Goal: Task Accomplishment & Management: Manage account settings

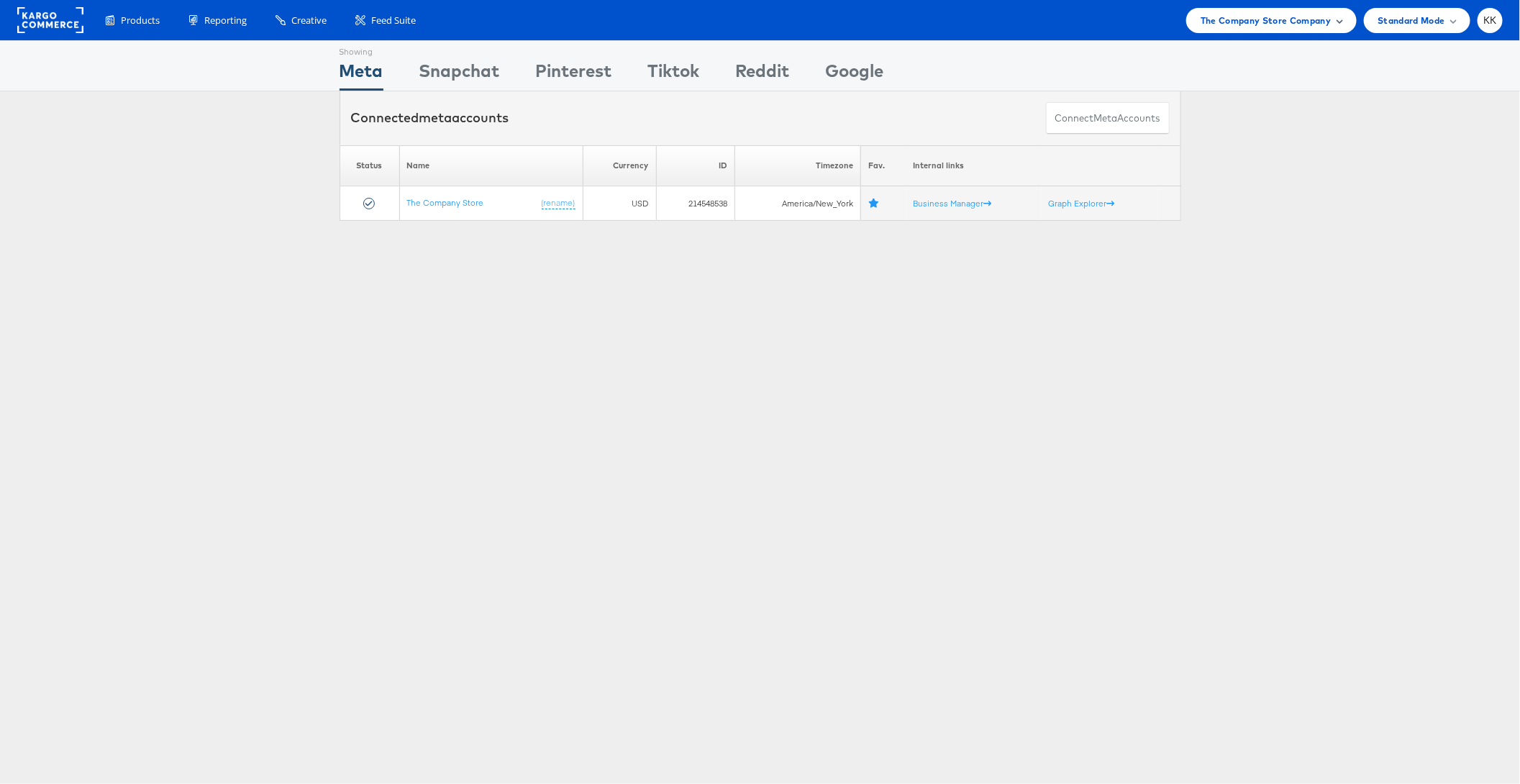
click at [1259, 21] on span "The Company Store Company" at bounding box center [1265, 20] width 131 height 15
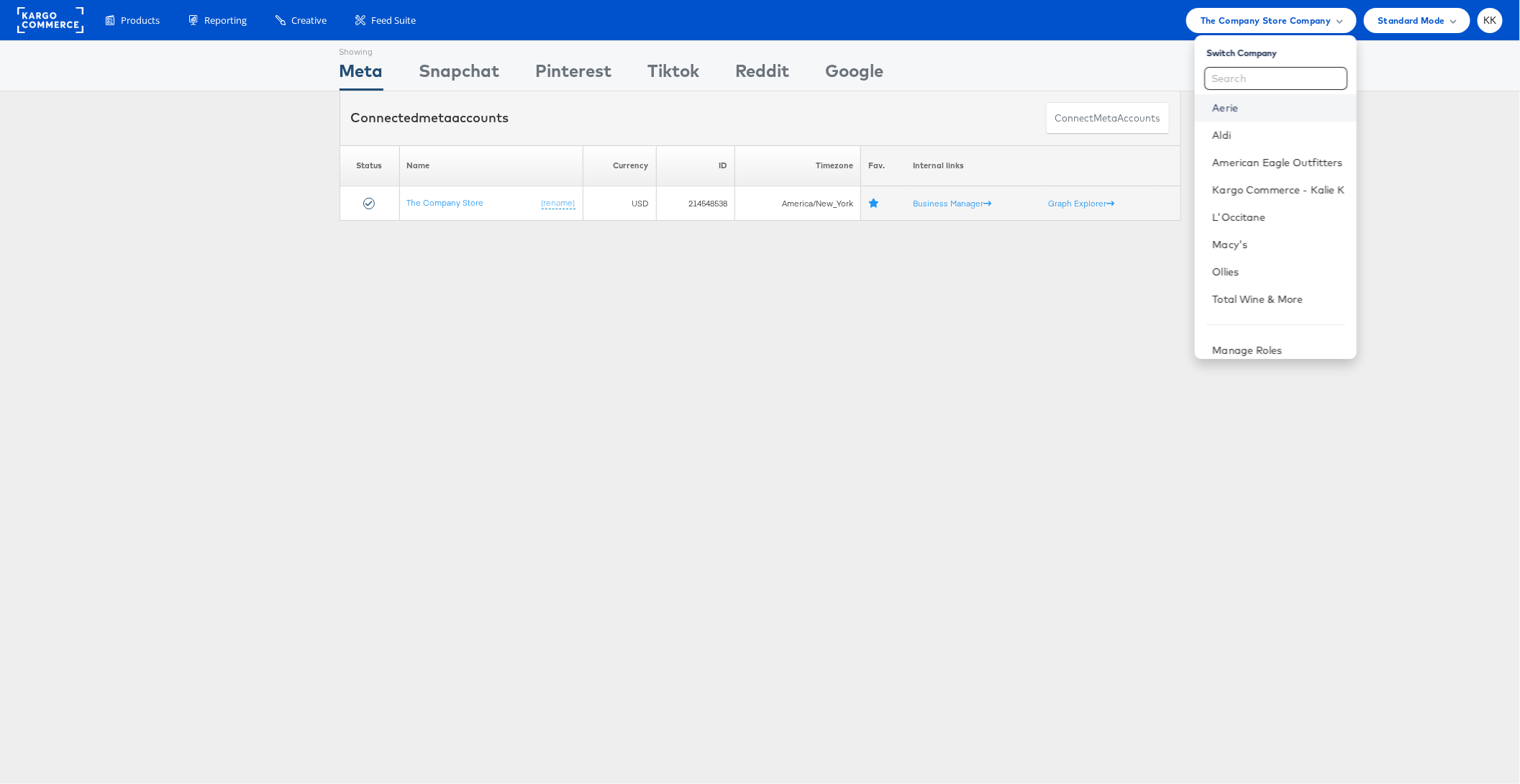
click at [1237, 102] on link "Aerie" at bounding box center [1278, 108] width 133 height 15
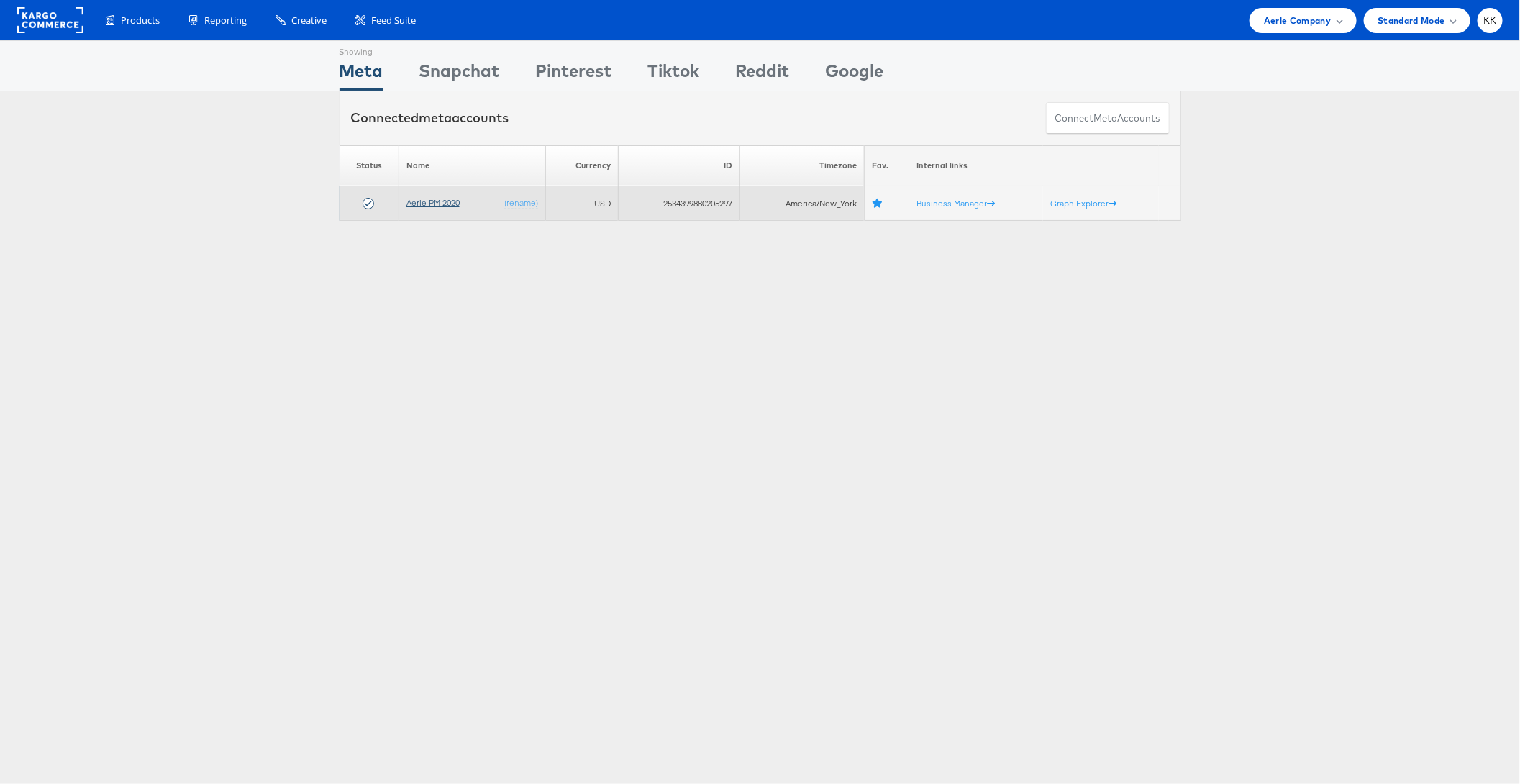
click at [441, 203] on link "Aerie PM 2020" at bounding box center [433, 202] width 53 height 11
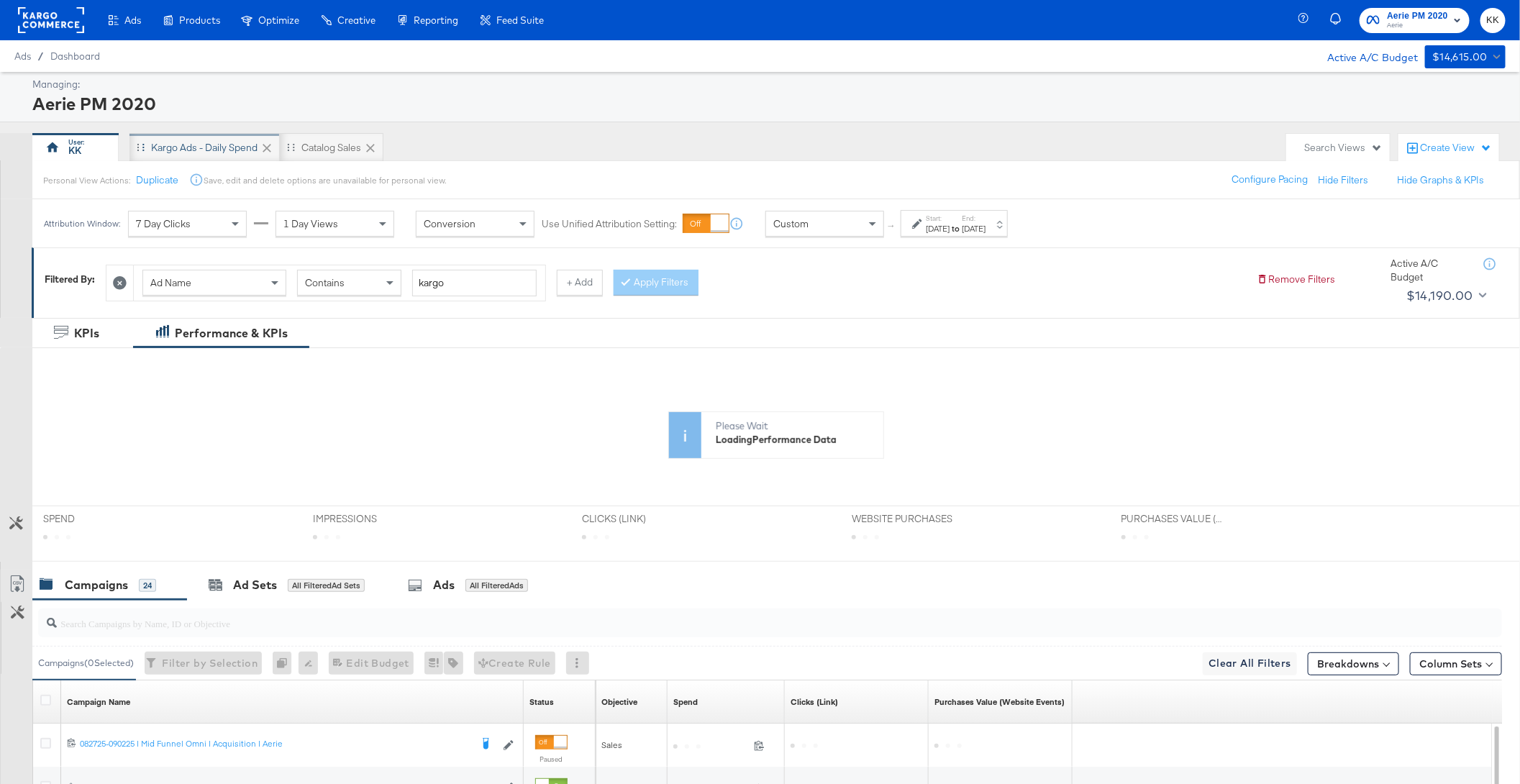
click at [221, 155] on div "Kargo Ads - Daily Spend" at bounding box center [204, 147] width 150 height 28
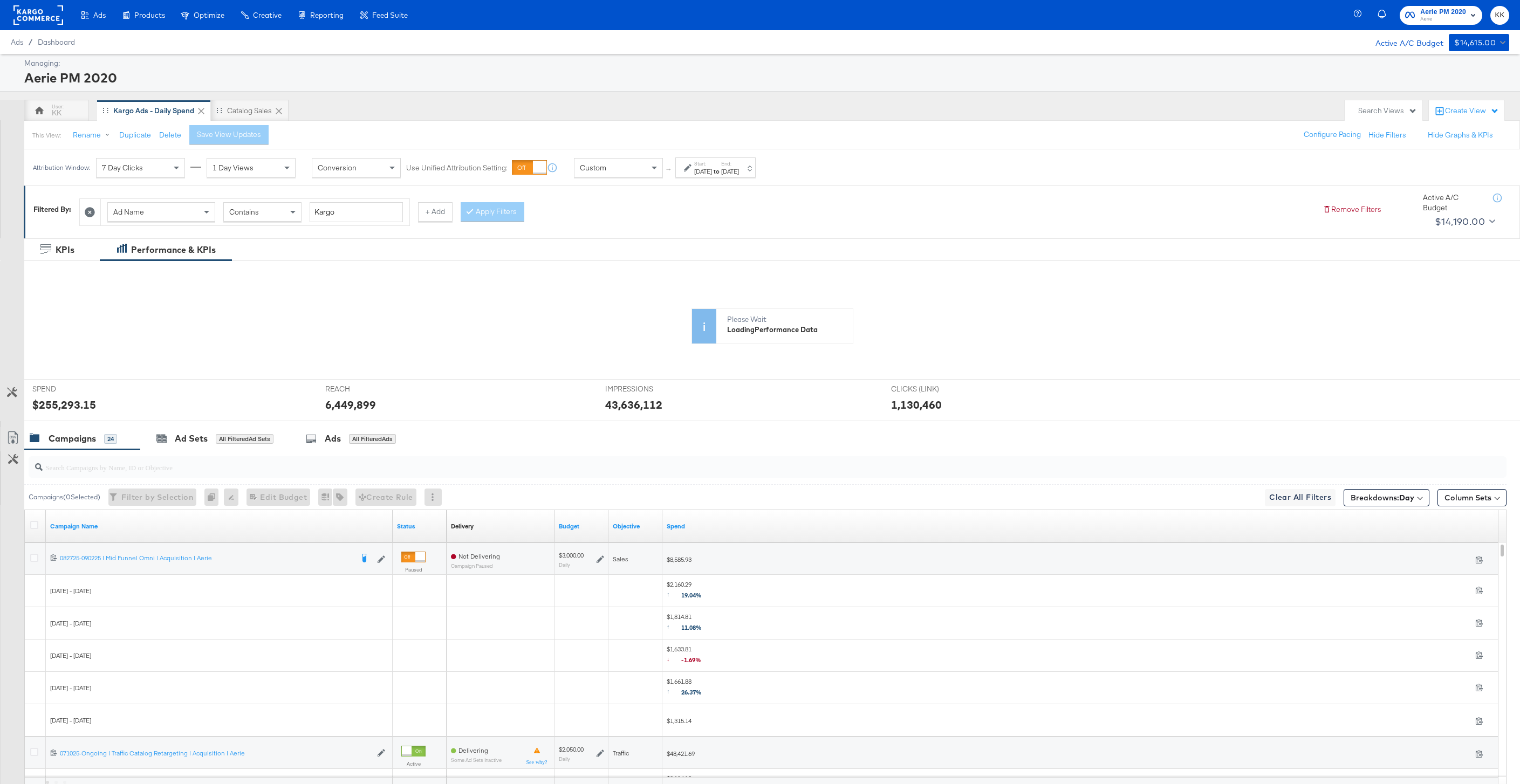
click at [739, 170] on div "Aug 31st 2025" at bounding box center [730, 171] width 18 height 9
click at [576, 250] on input "August 1st 2025" at bounding box center [583, 253] width 117 height 20
click at [554, 383] on td "1" at bounding box center [556, 382] width 18 height 15
type input "[DATE]"
click at [678, 246] on input "[DATE]" at bounding box center [703, 253] width 113 height 20
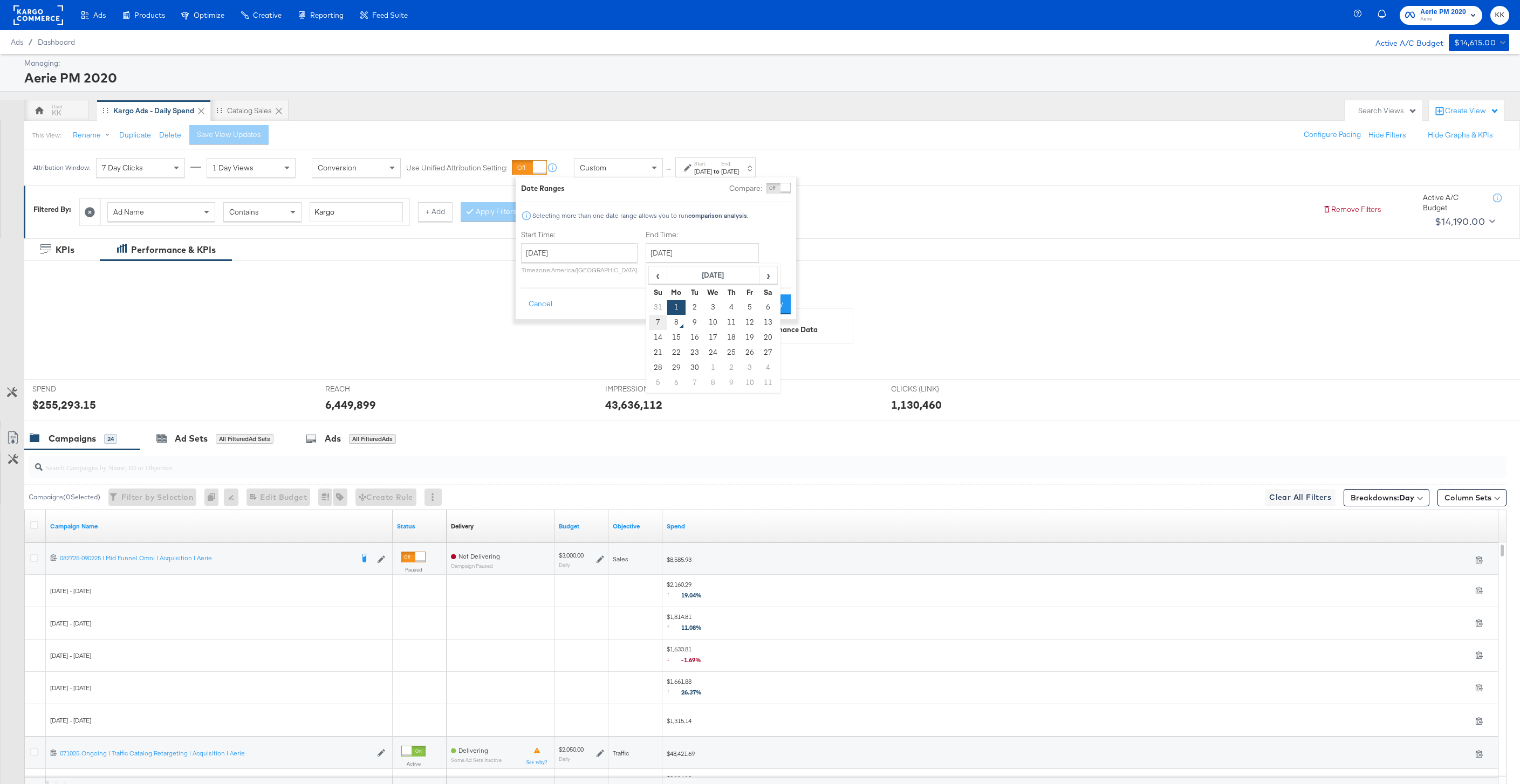
click at [651, 326] on td "7" at bounding box center [658, 322] width 18 height 15
type input "[DATE]"
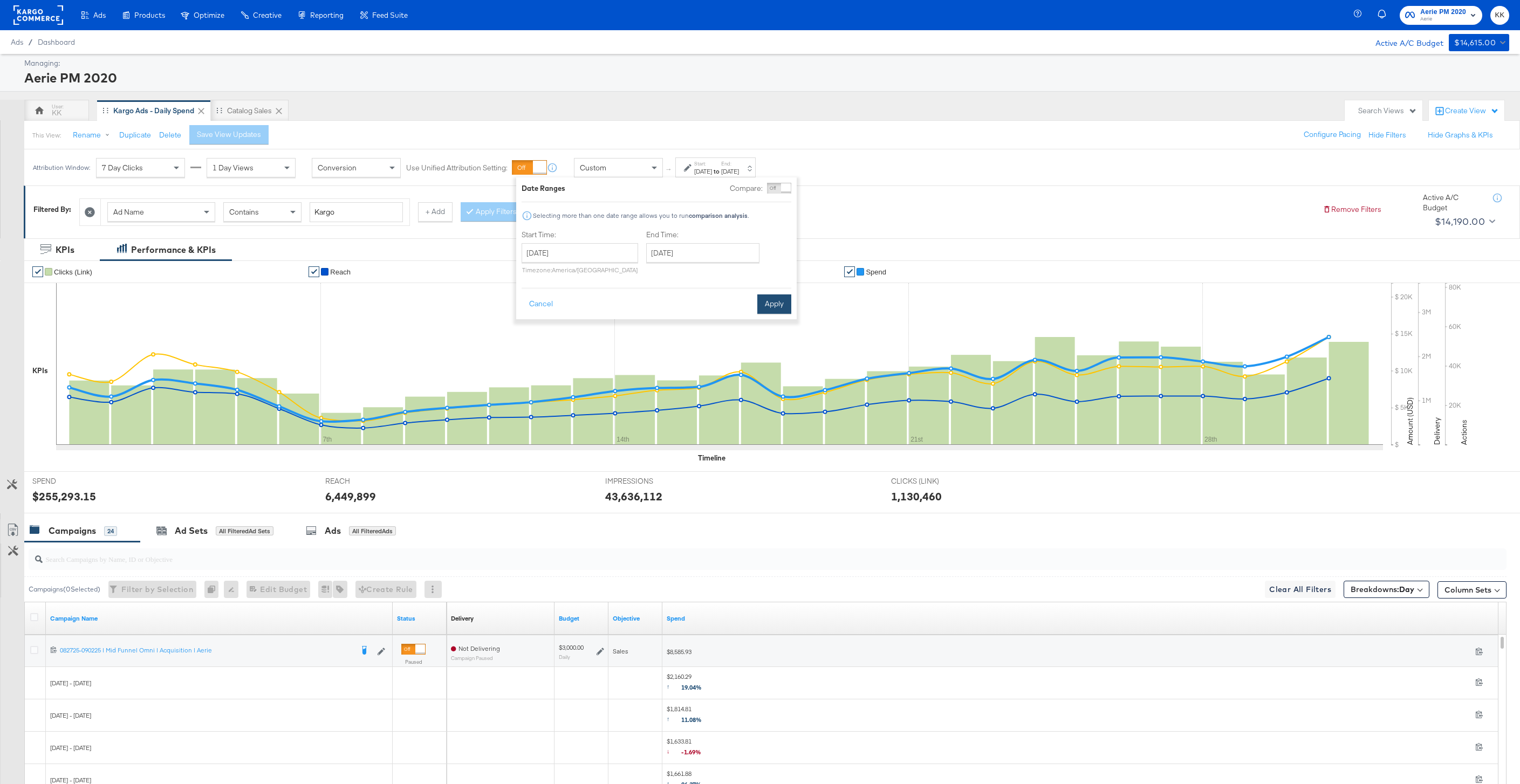
click at [787, 308] on button "Apply" at bounding box center [775, 304] width 34 height 20
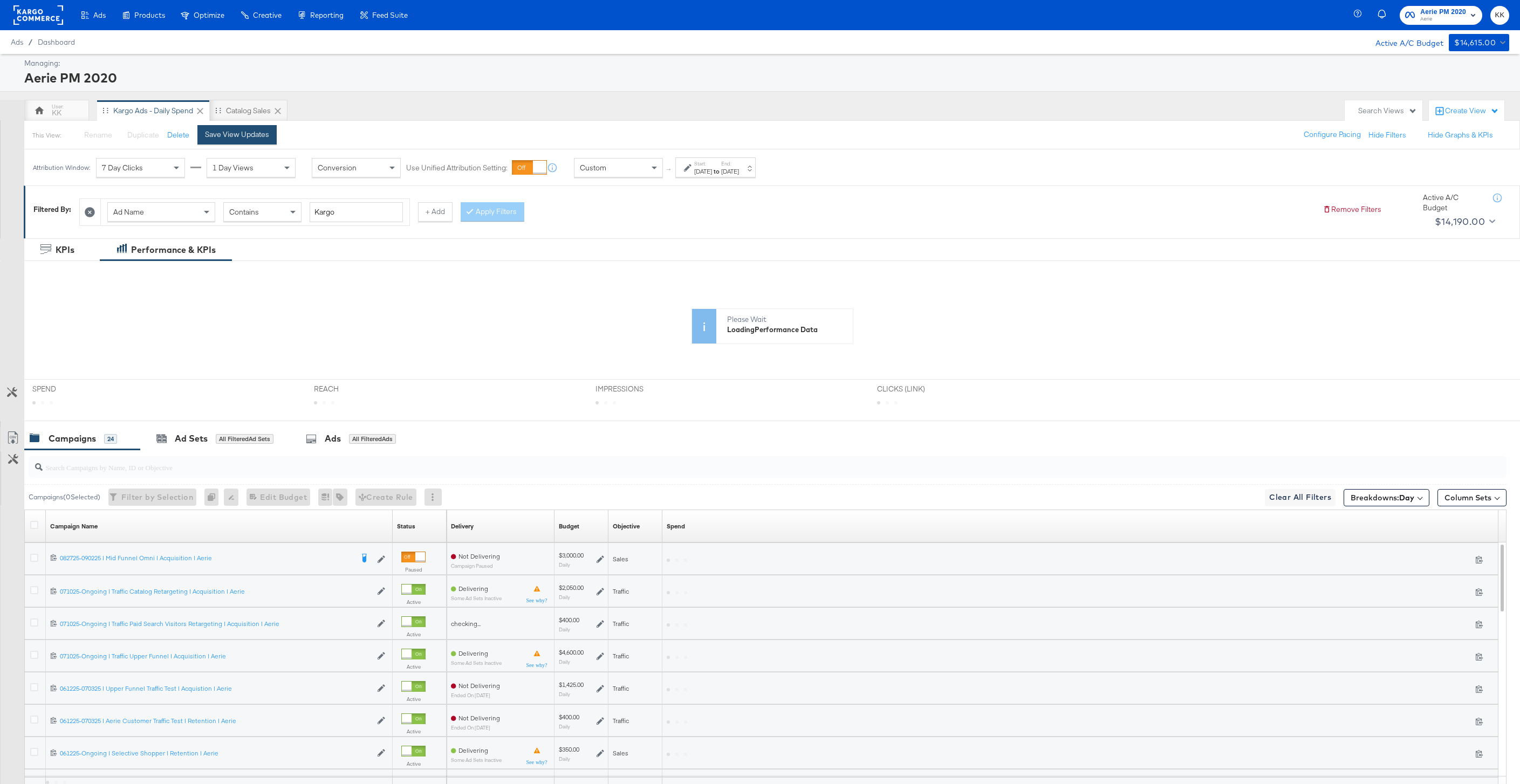
click at [260, 135] on div "Save View Updates" at bounding box center [237, 134] width 64 height 10
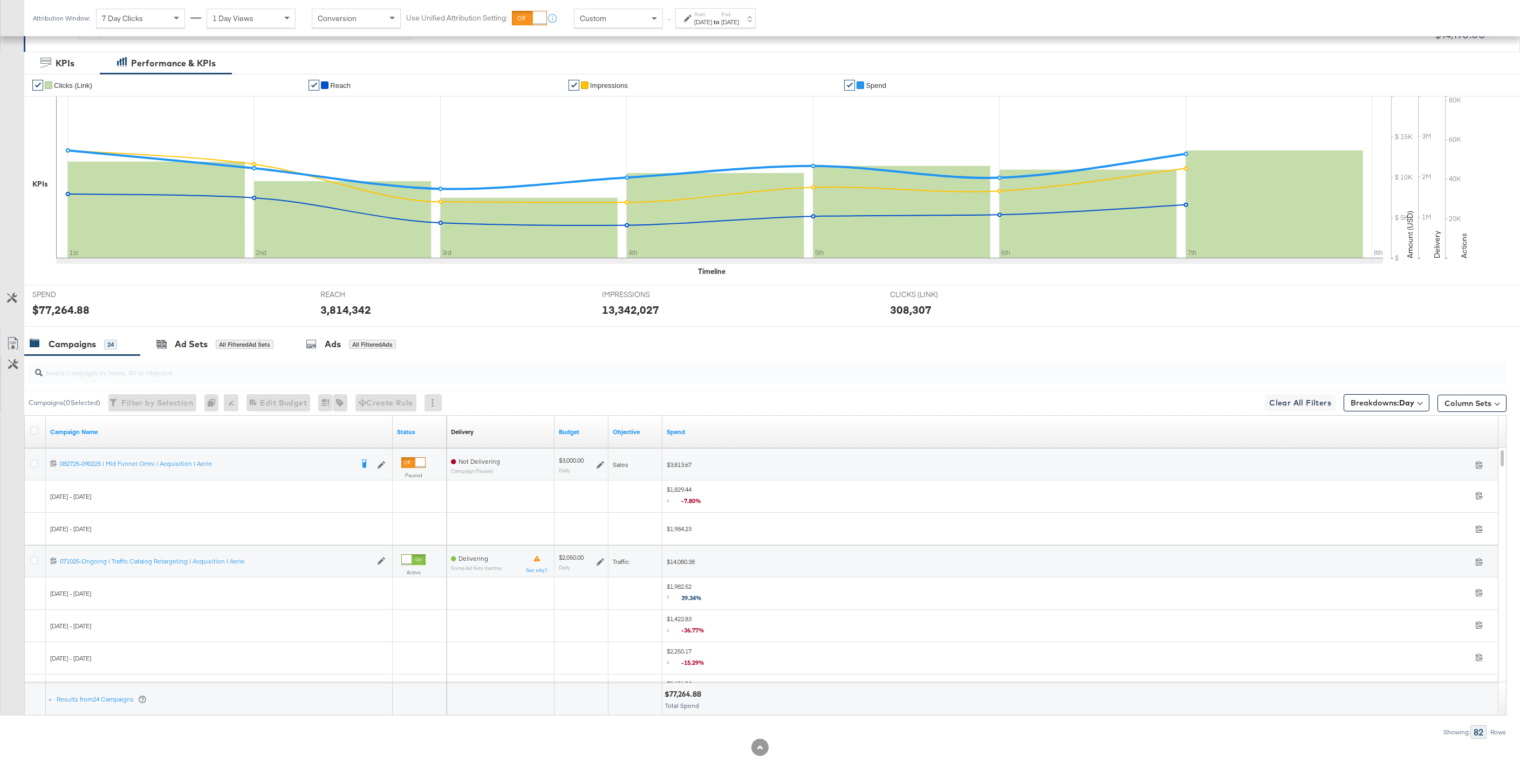
scroll to position [189, 0]
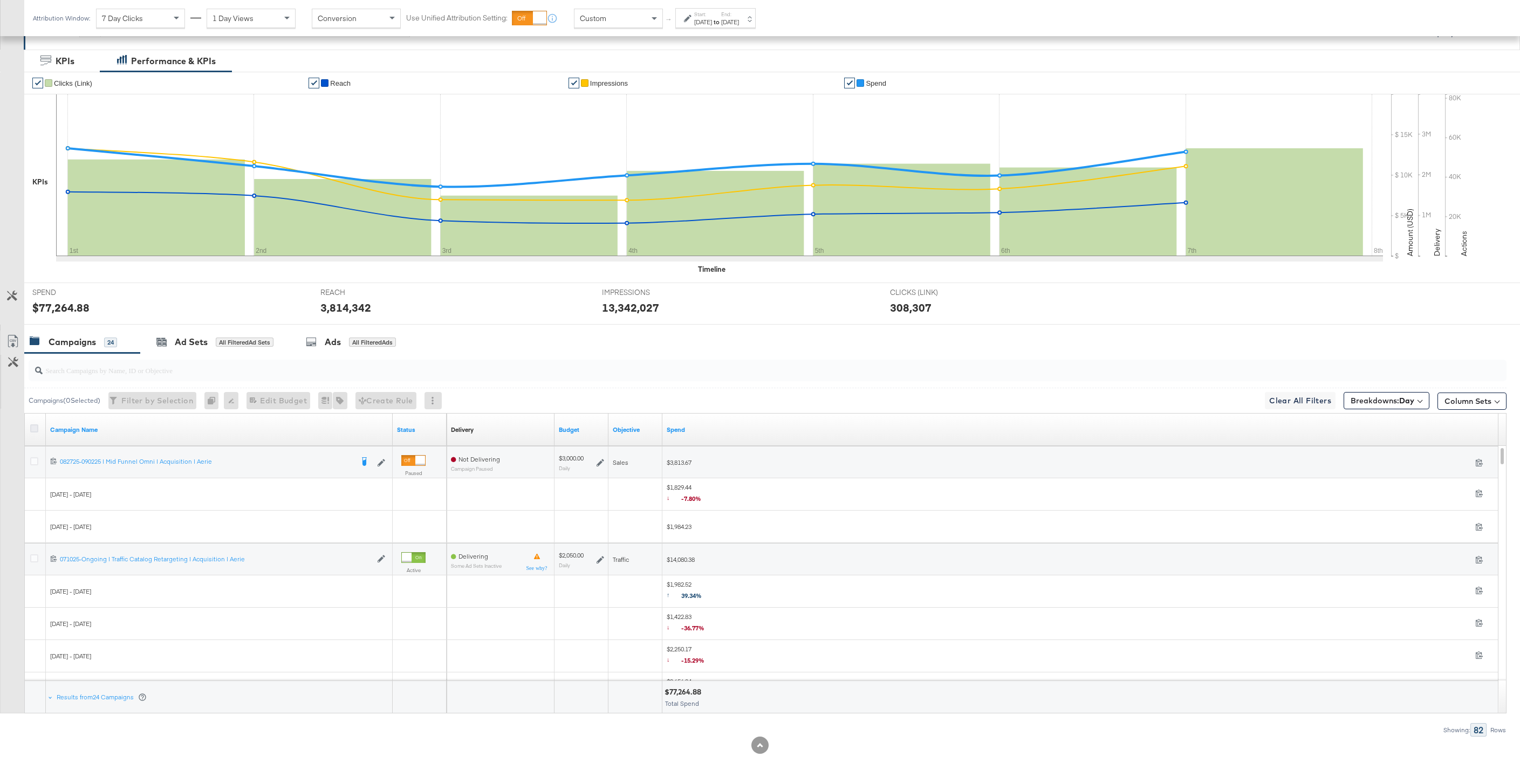
click at [32, 426] on icon at bounding box center [34, 428] width 8 height 8
click at [0, 0] on input "checkbox" at bounding box center [0, 0] width 0 height 0
click at [10, 337] on icon at bounding box center [13, 341] width 13 height 13
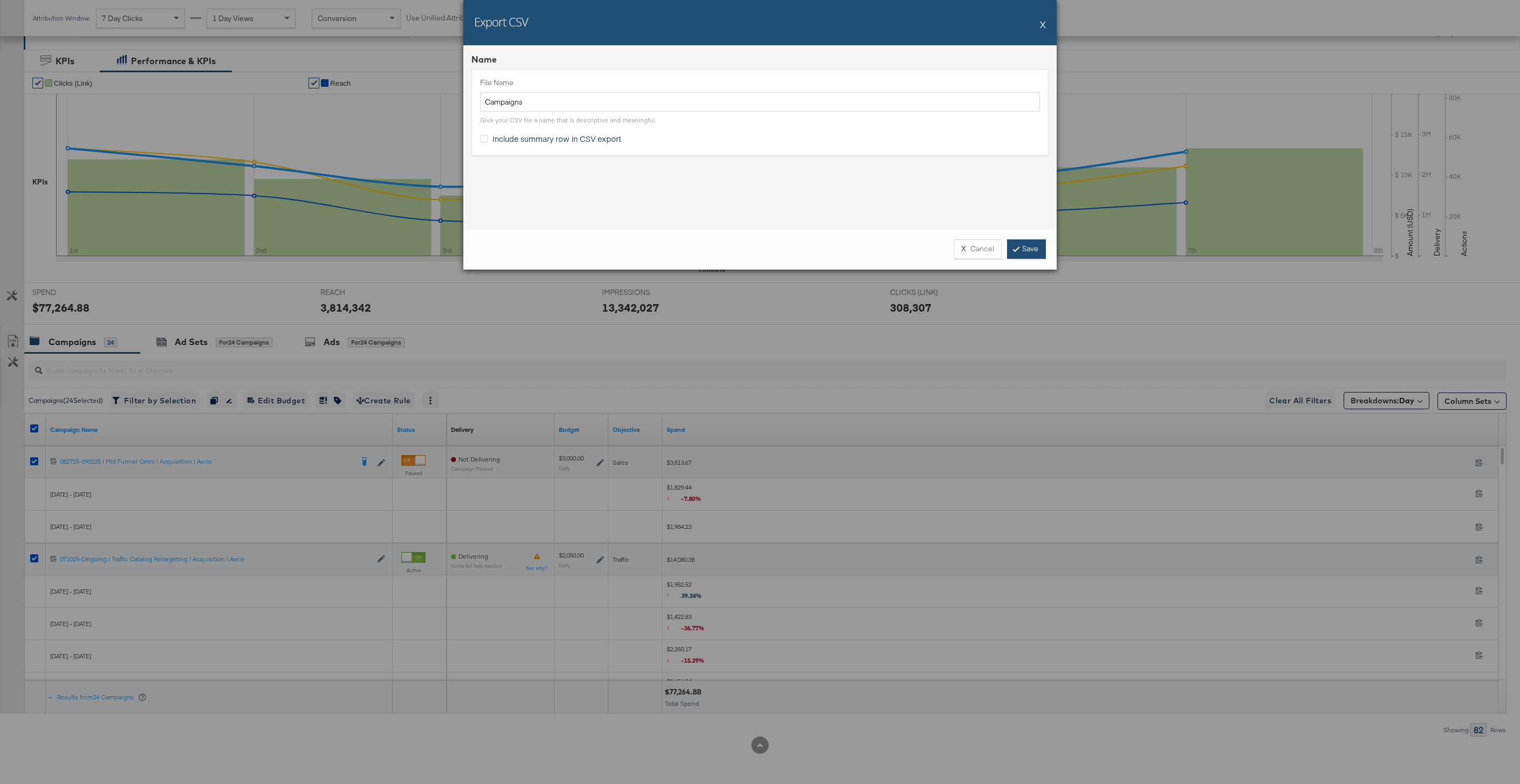
click at [1011, 251] on link "Save" at bounding box center [1027, 249] width 39 height 20
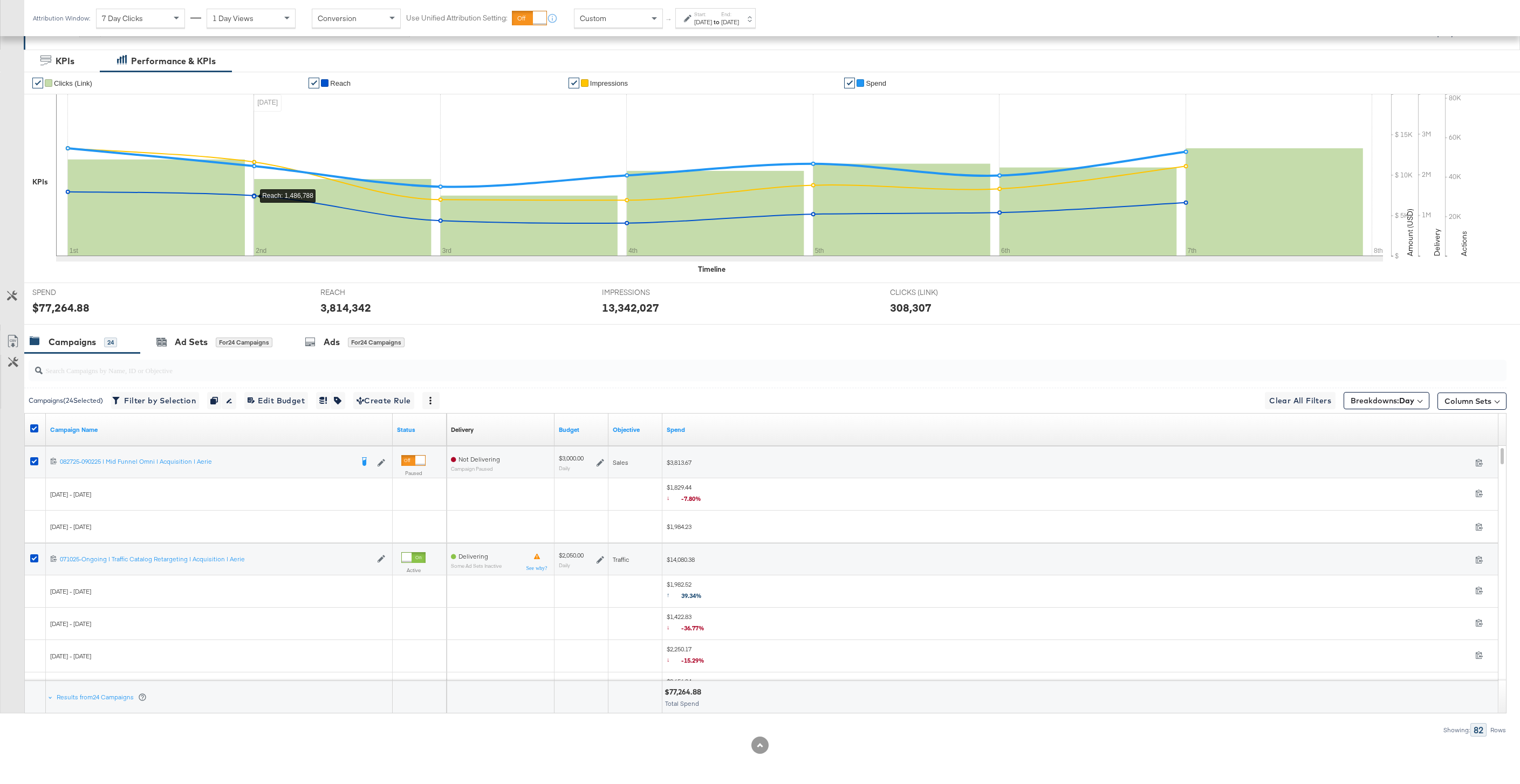
scroll to position [0, 0]
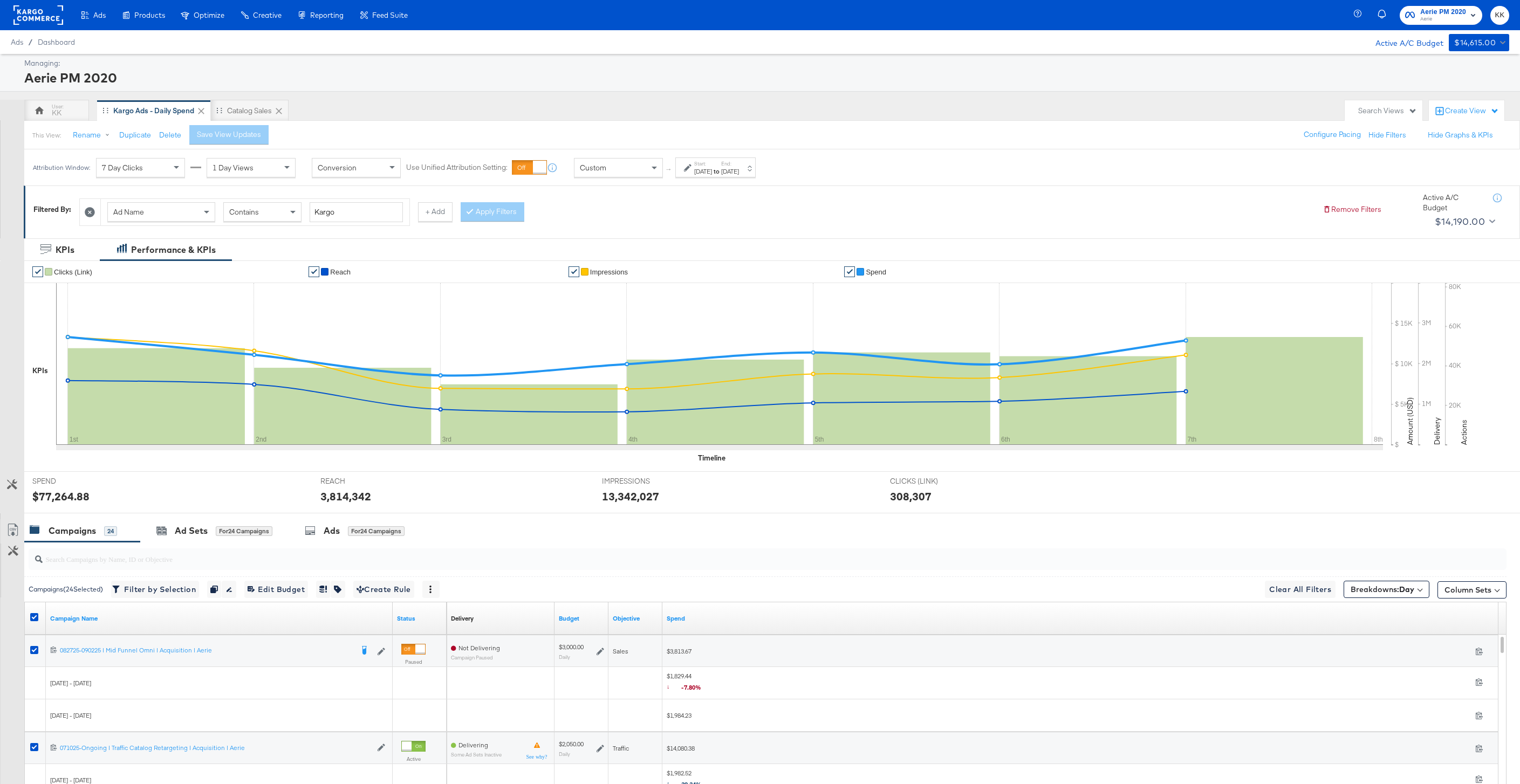
click at [26, 12] on rect at bounding box center [38, 15] width 49 height 20
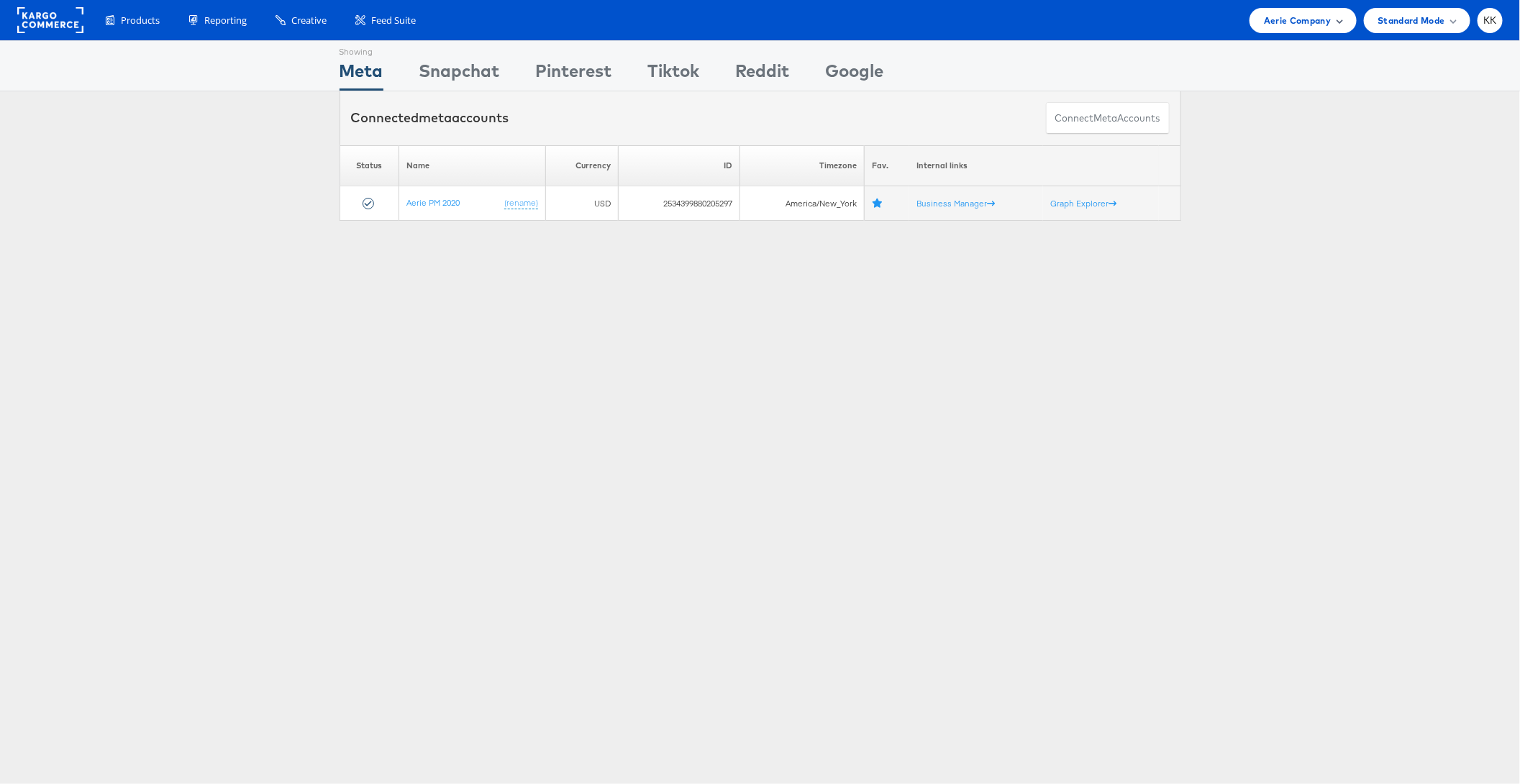
click at [1333, 9] on div "Aerie Company" at bounding box center [1302, 20] width 107 height 25
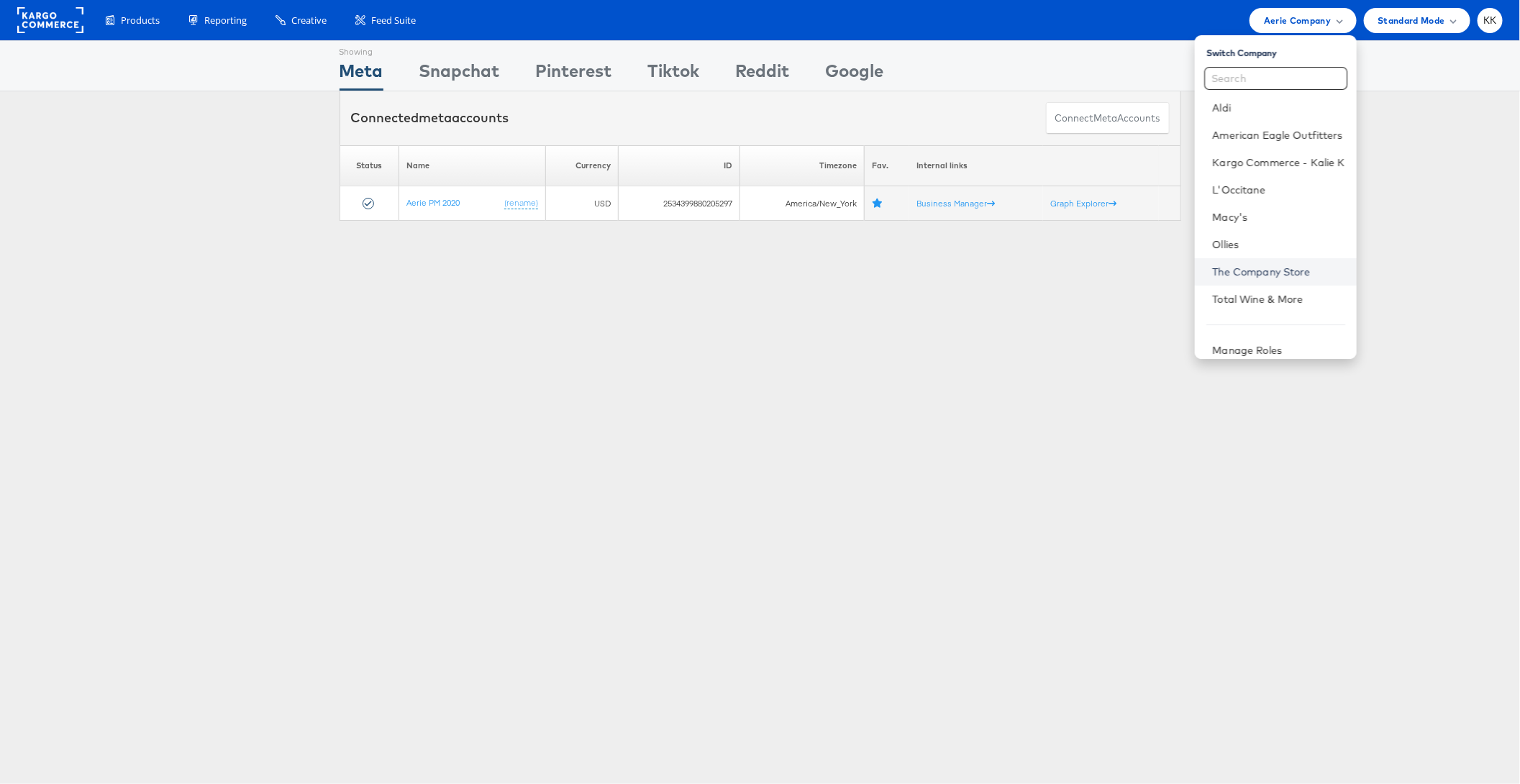
click at [1257, 275] on link "The Company Store" at bounding box center [1278, 272] width 133 height 15
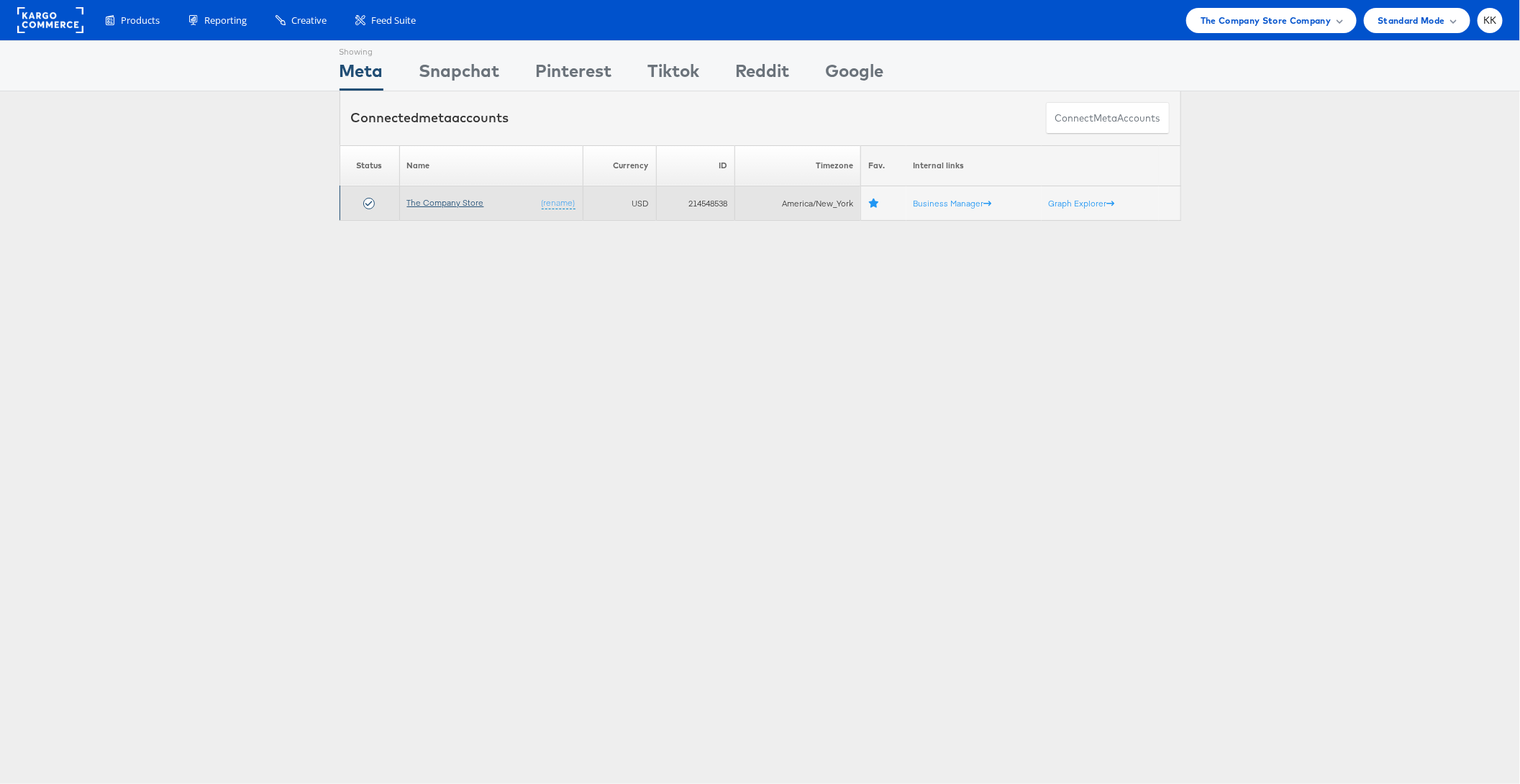
click at [458, 198] on link "The Company Store" at bounding box center [446, 202] width 77 height 11
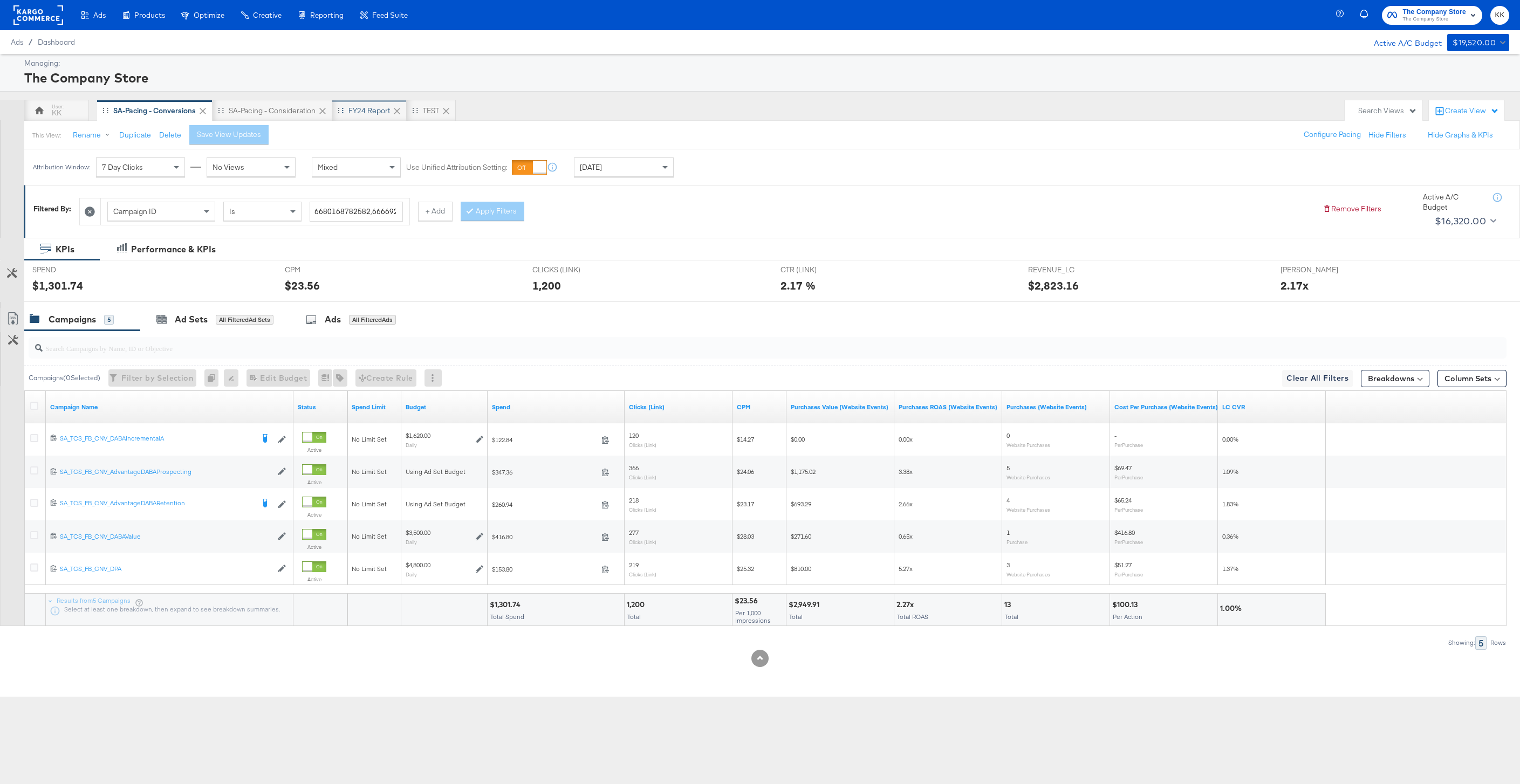
click at [371, 118] on div "FY24 Report" at bounding box center [370, 110] width 74 height 21
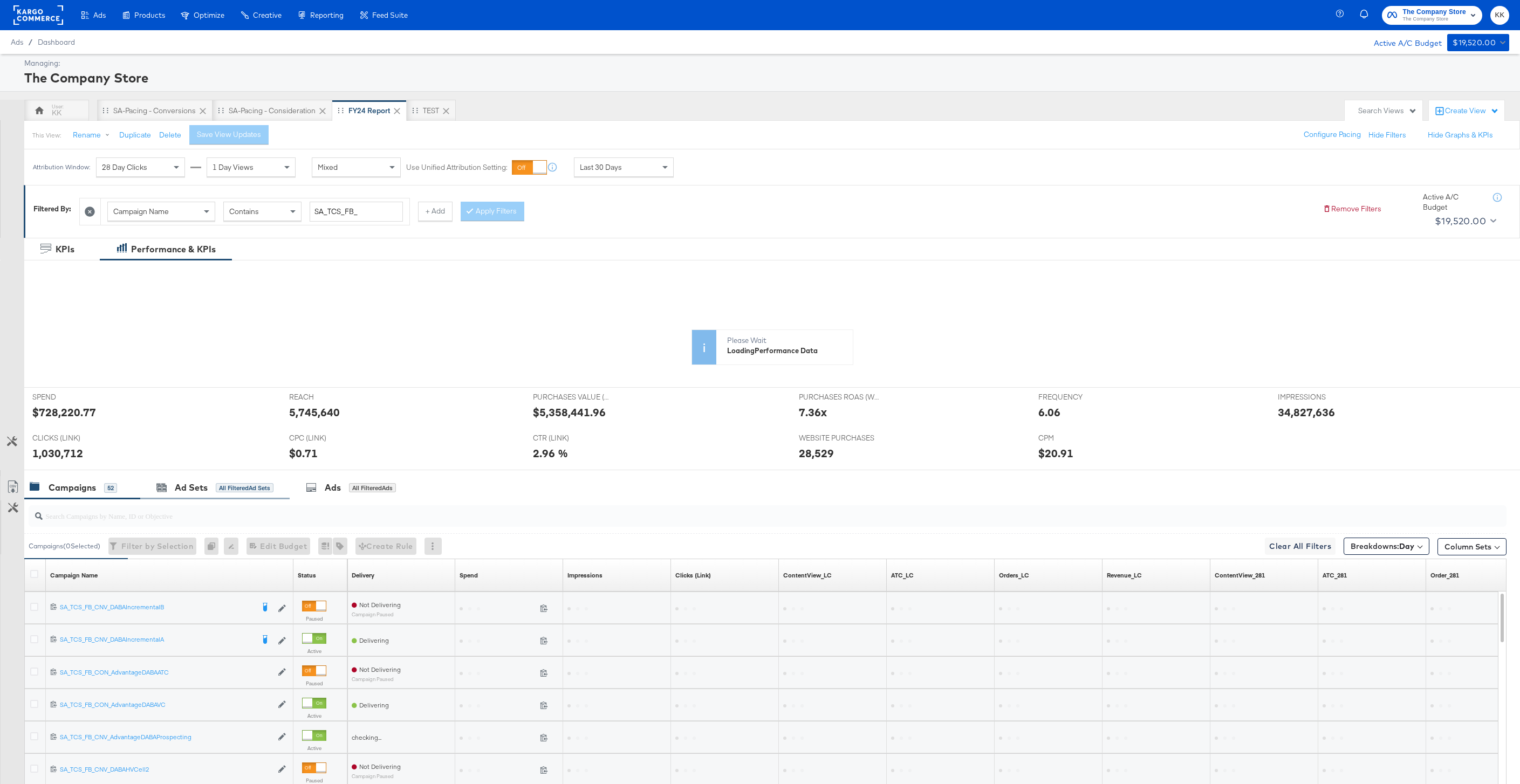
drag, startPoint x: 236, startPoint y: 499, endPoint x: 246, endPoint y: 496, distance: 10.4
click at [236, 499] on div "Ad Sets All Filtered Ad Sets" at bounding box center [215, 488] width 149 height 23
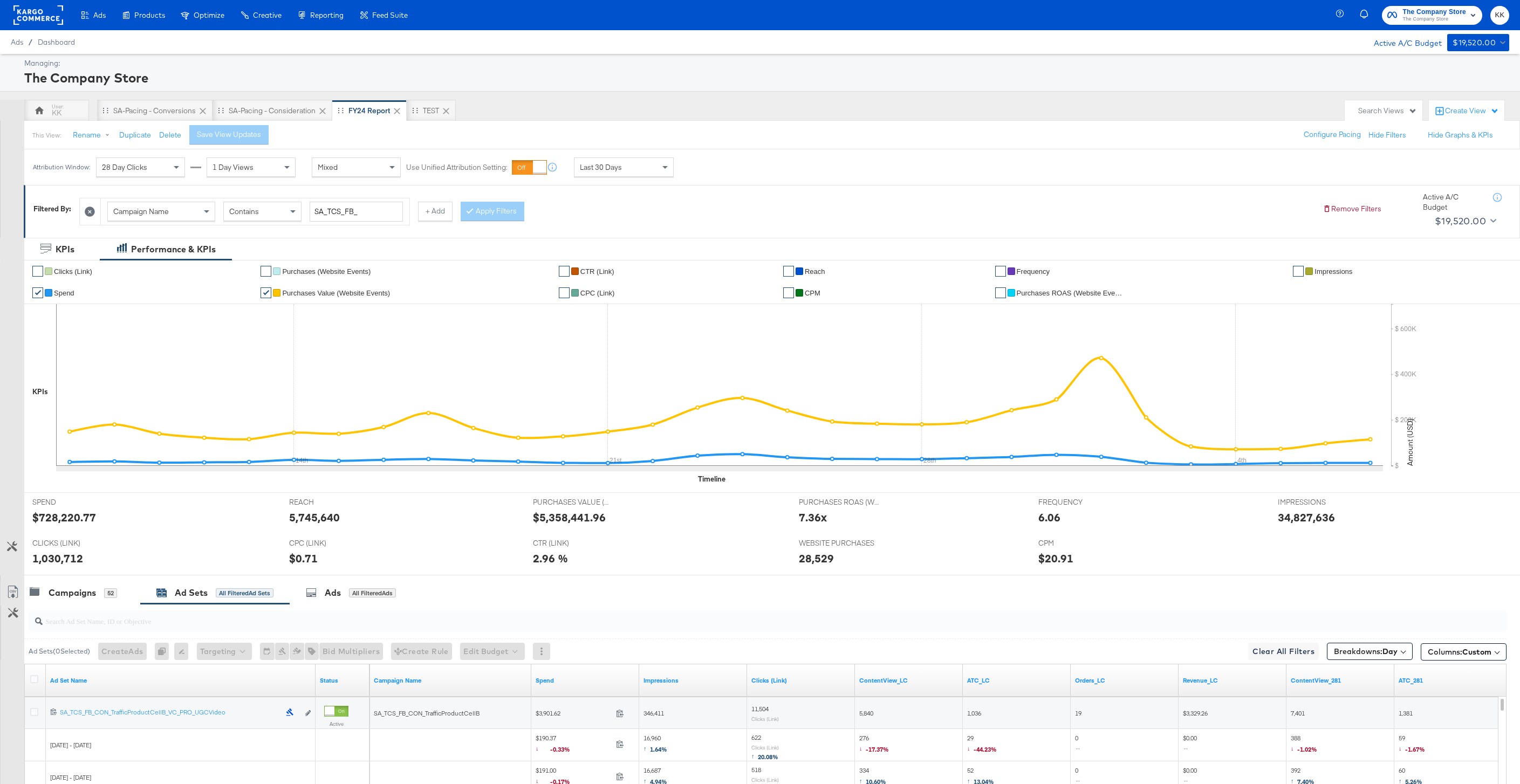
scroll to position [213, 0]
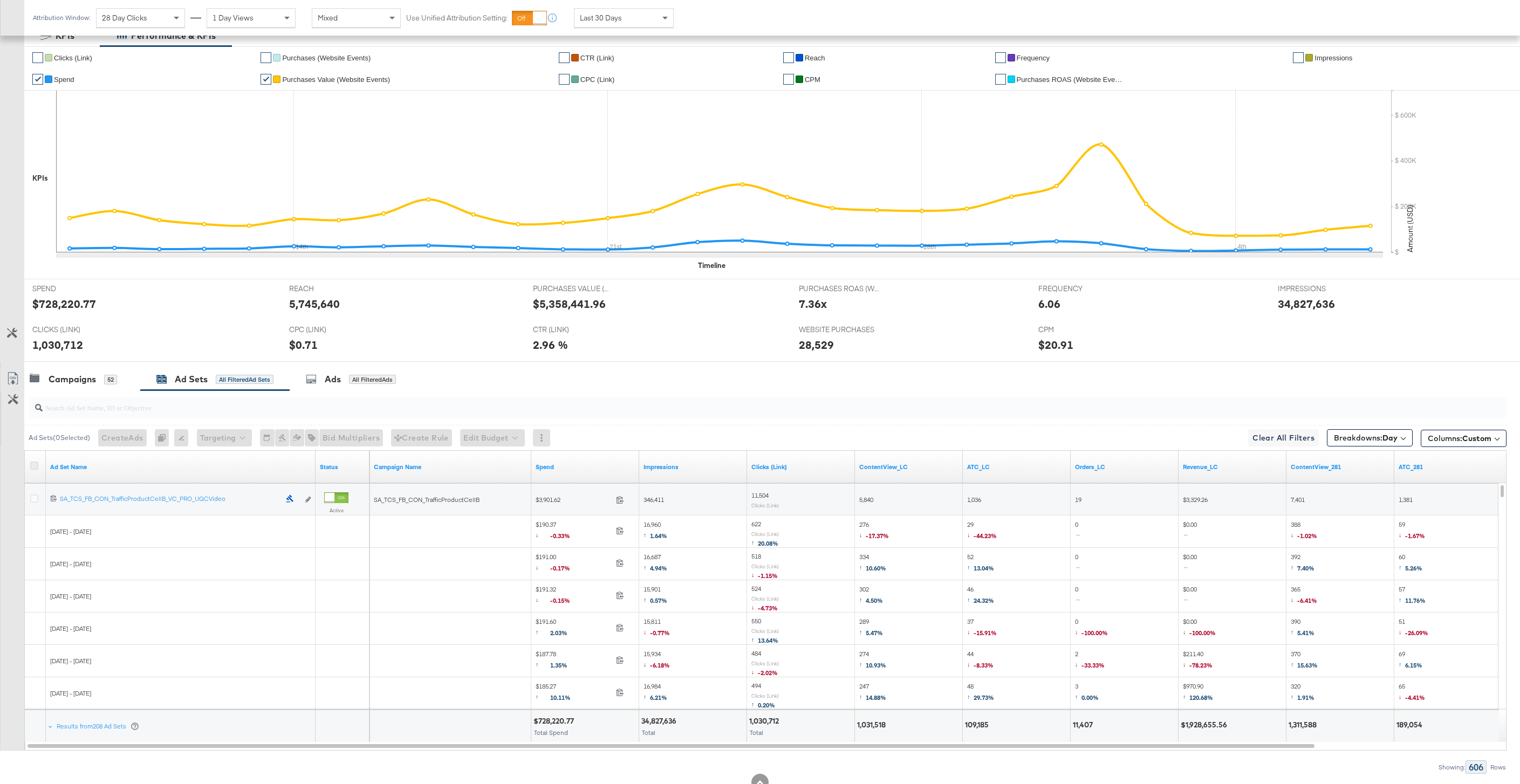
click at [32, 463] on icon at bounding box center [34, 465] width 8 height 8
click at [0, 0] on input "checkbox" at bounding box center [0, 0] width 0 height 0
click at [18, 379] on icon at bounding box center [13, 378] width 13 height 13
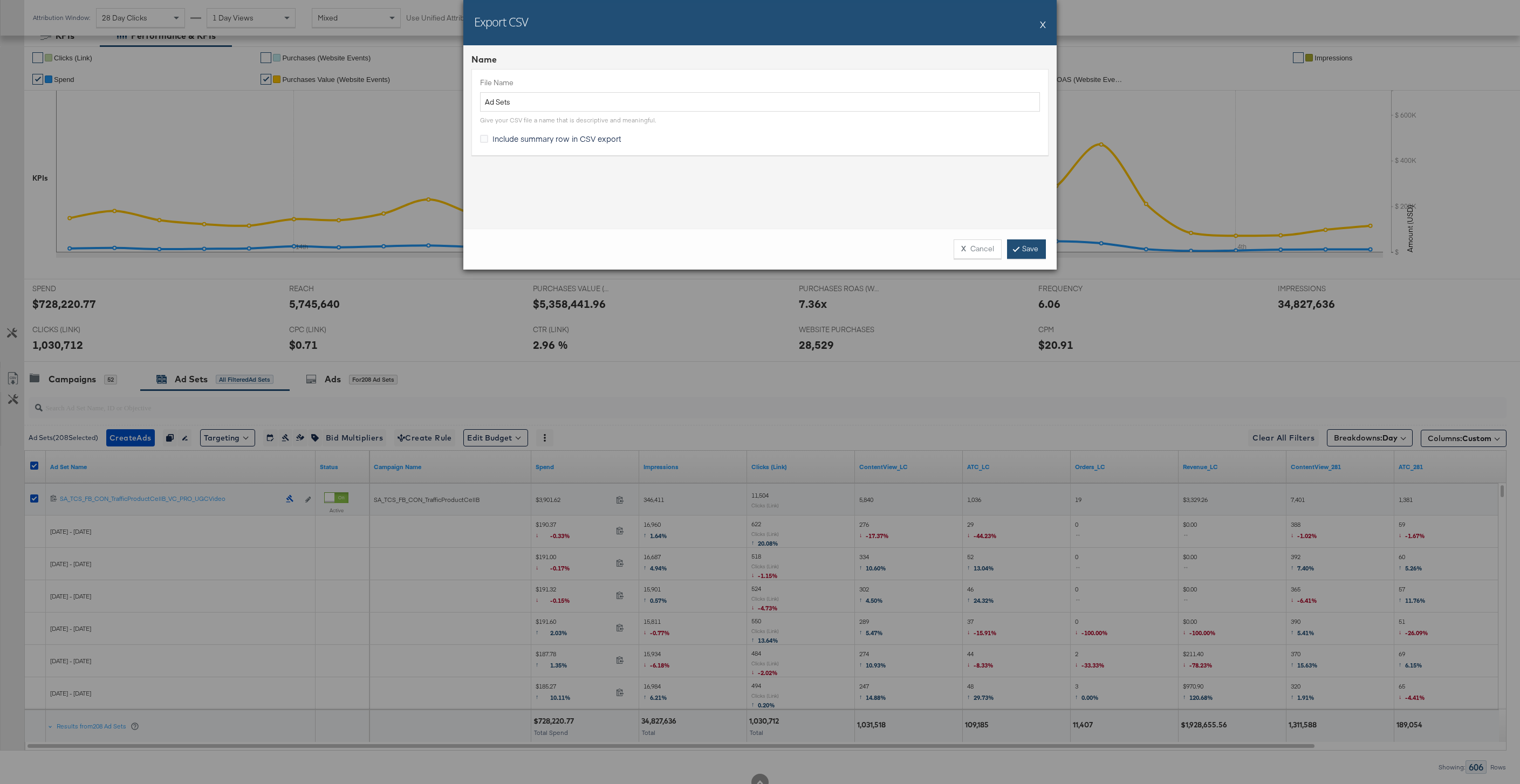
click at [1028, 244] on link "Save" at bounding box center [1027, 249] width 39 height 20
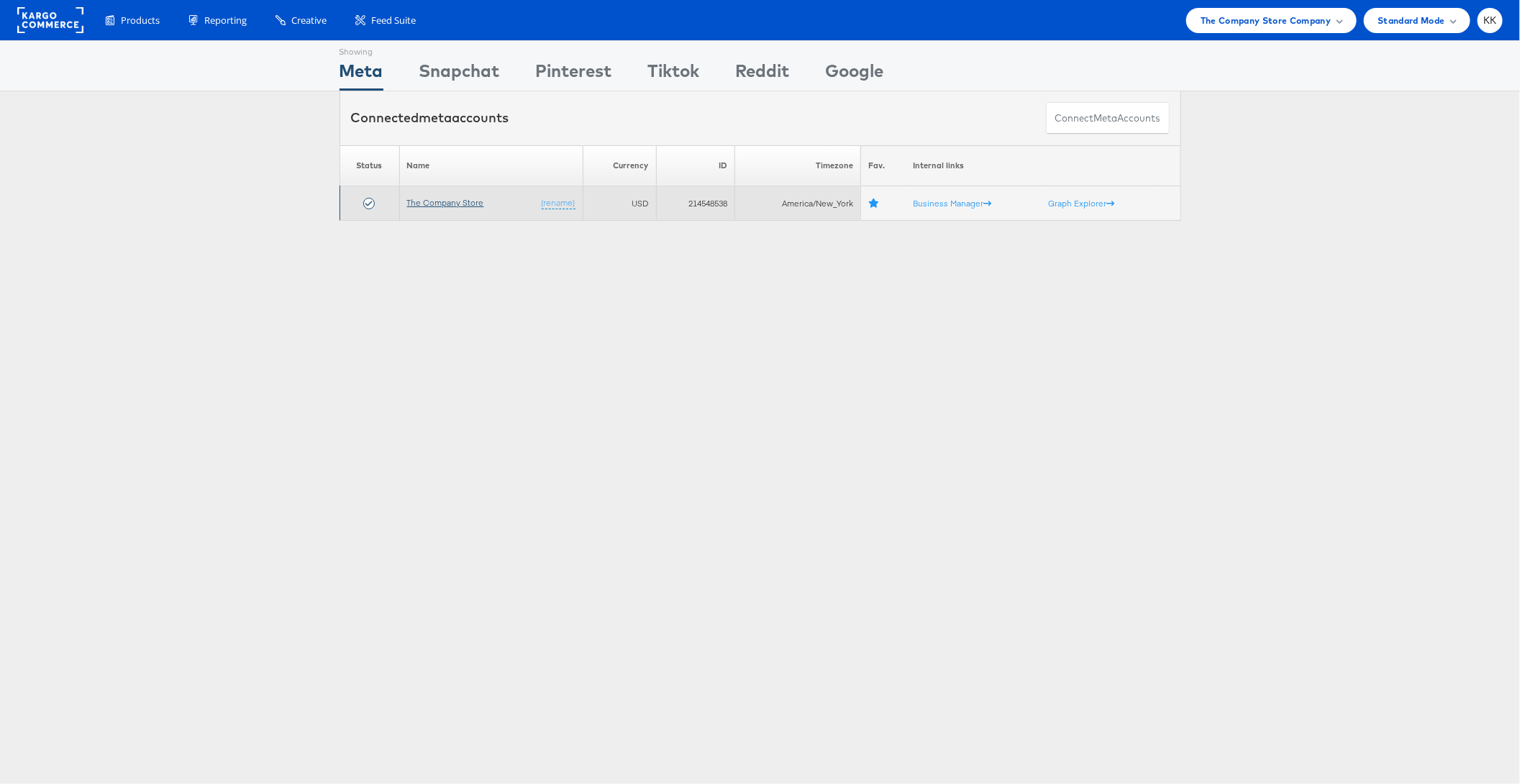
click at [451, 197] on link "The Company Store" at bounding box center [446, 202] width 77 height 11
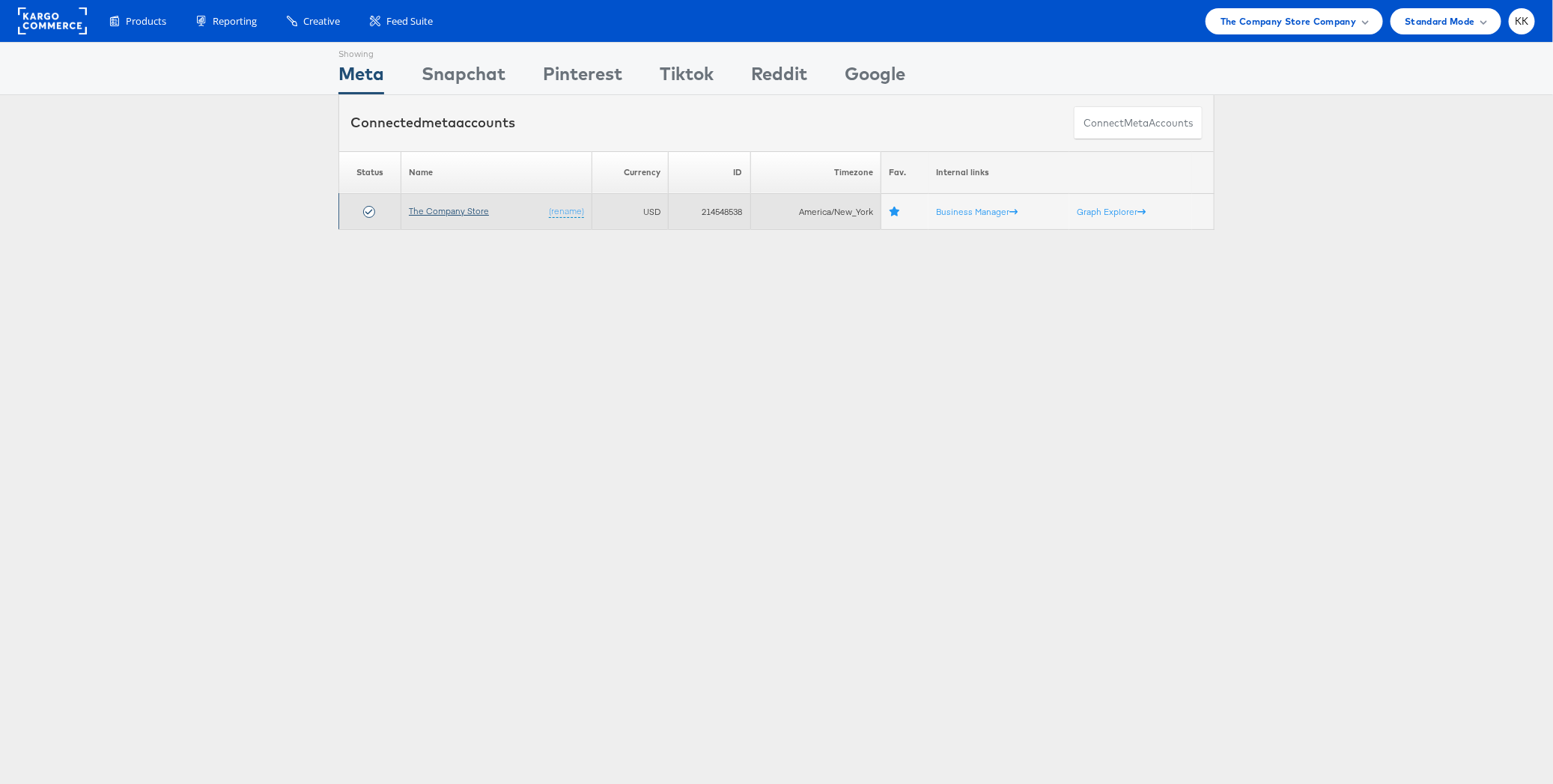
click at [435, 205] on link "The Company Store" at bounding box center [449, 210] width 80 height 11
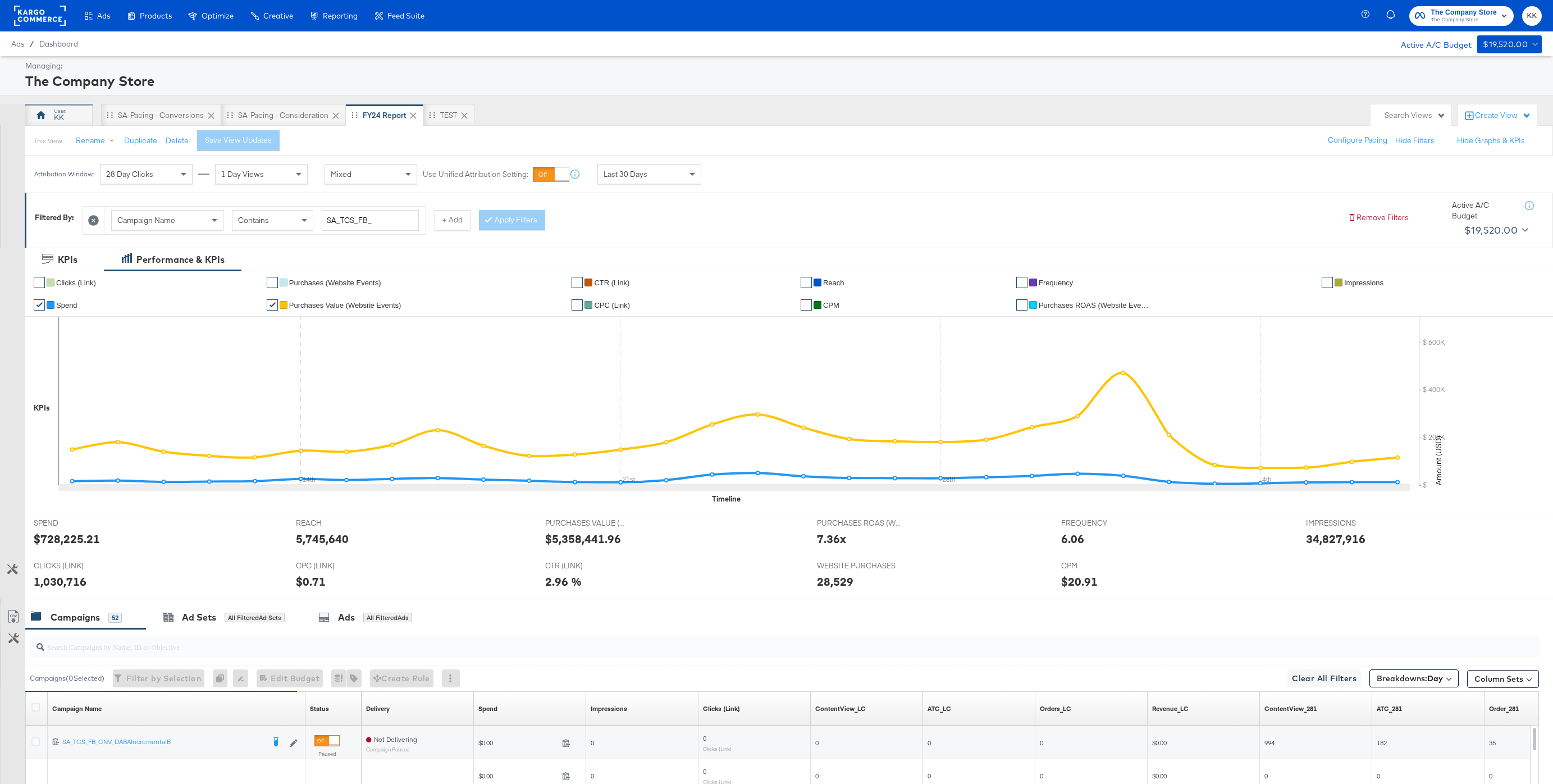
click at [57, 112] on div "KK" at bounding box center [59, 117] width 10 height 11
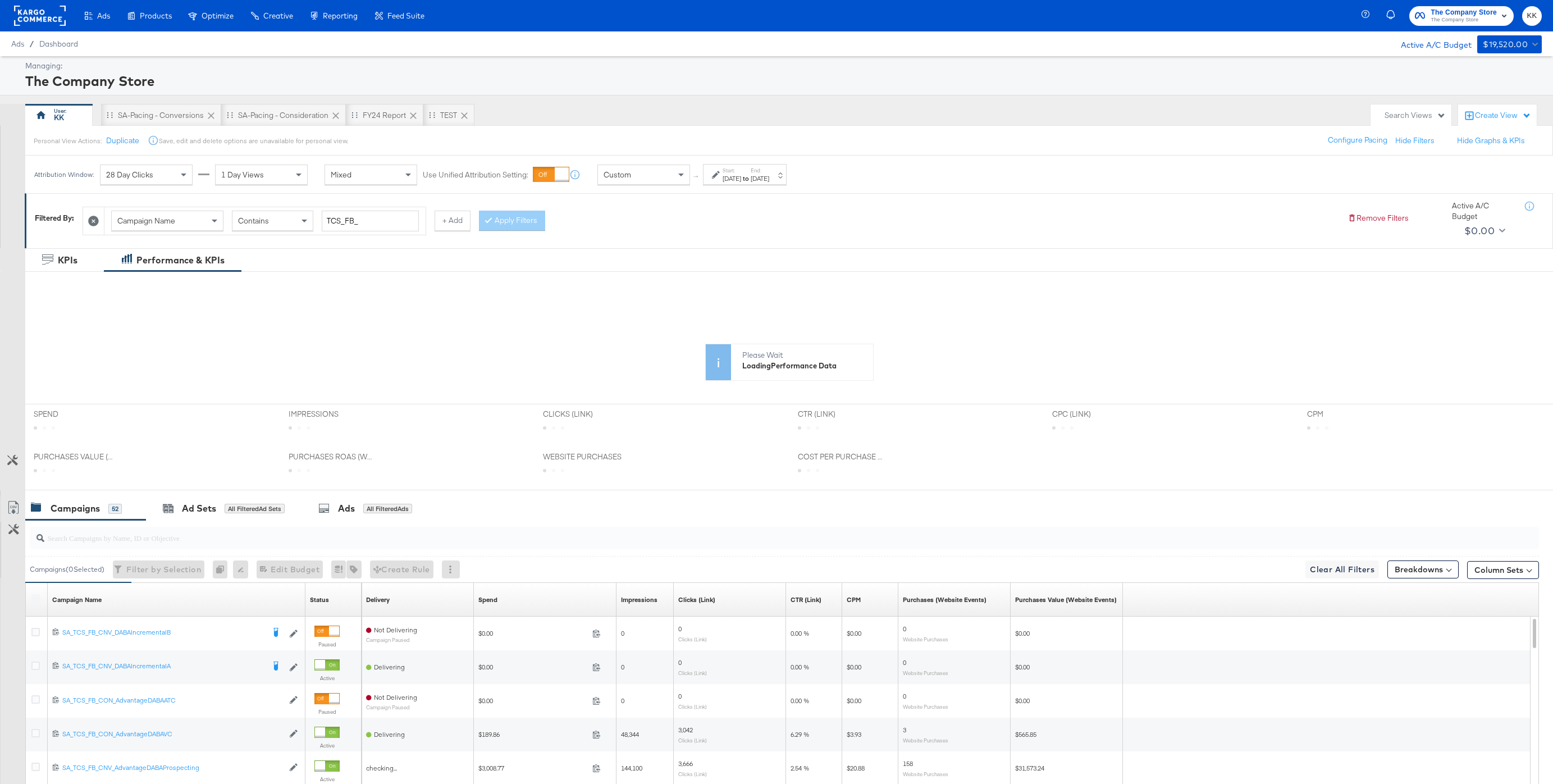
click at [739, 178] on div "[DATE]" at bounding box center [731, 178] width 18 height 9
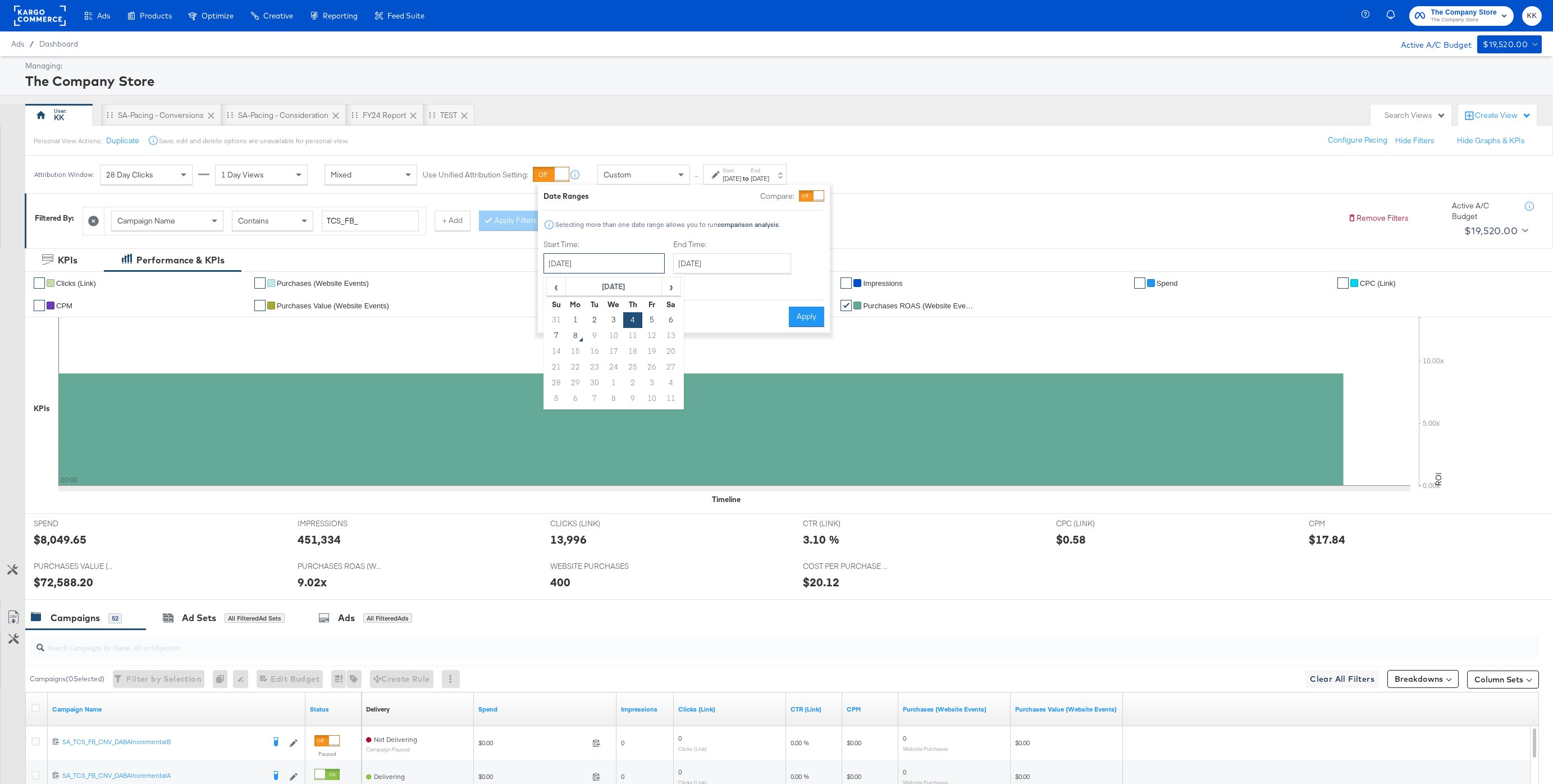
click at [583, 265] on input "[DATE]" at bounding box center [604, 263] width 121 height 20
click at [573, 321] on td "1" at bounding box center [575, 320] width 19 height 16
type input "[DATE]"
click at [735, 252] on div "End Time: [DATE] ‹ [DATE] › Su Mo Tu We Th Fr Sa 31 1 2 3 4 5 6 7 8 9 10 11 12 …" at bounding box center [733, 265] width 123 height 51
click at [743, 281] on div "End Time: [DATE] ‹ [DATE] › Su Mo Tu We Th Fr Sa 31 1 2 3 4 5 6 7 8 9 10 11 12 …" at bounding box center [733, 265] width 123 height 51
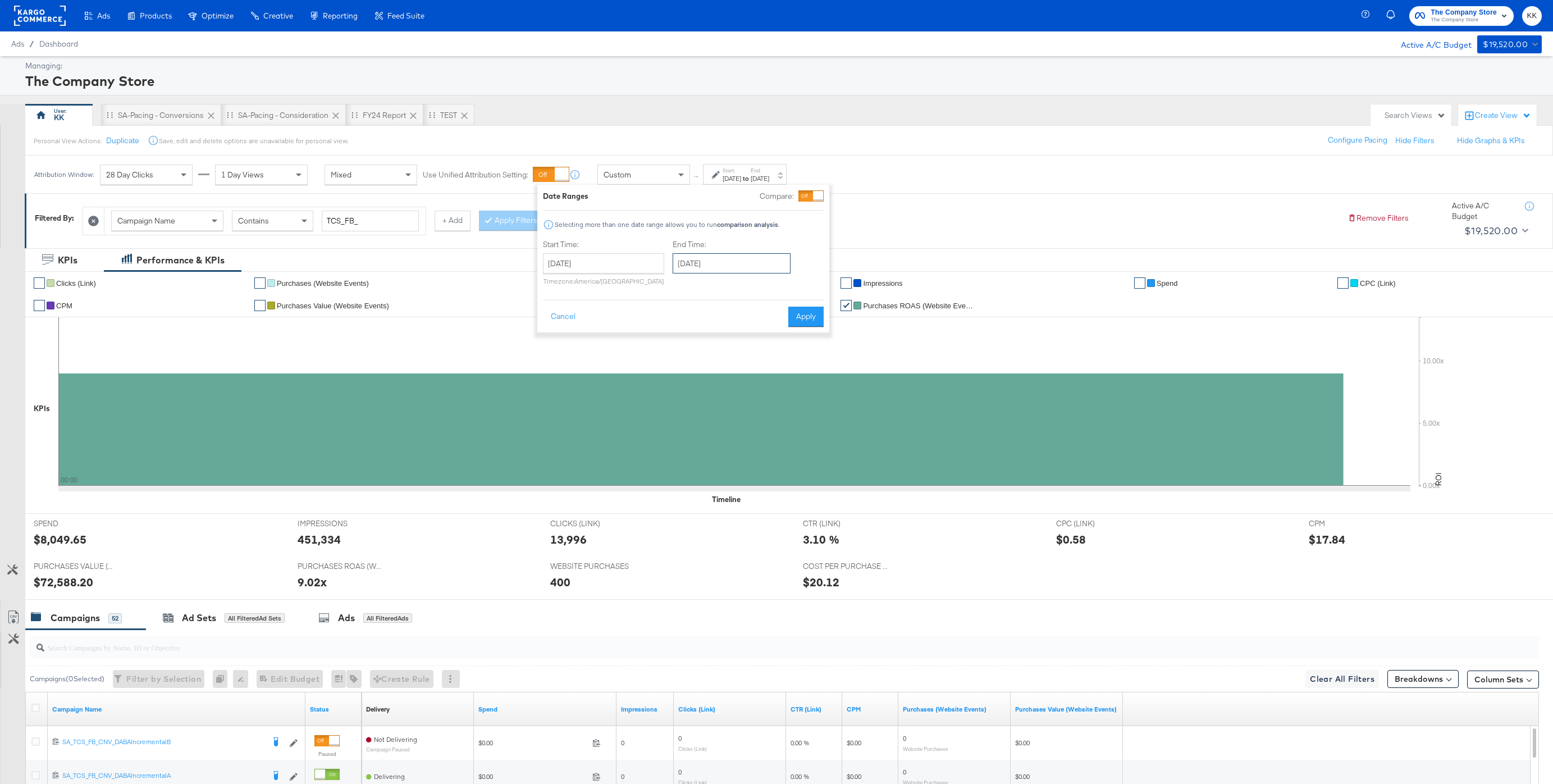
click at [743, 267] on input "[DATE]" at bounding box center [731, 263] width 118 height 20
click at [700, 326] on td "1" at bounding box center [705, 320] width 19 height 16
type input "[DATE]"
click at [804, 316] on button "Apply" at bounding box center [806, 317] width 36 height 20
click at [64, 544] on div "$39,740.18" at bounding box center [63, 540] width 60 height 17
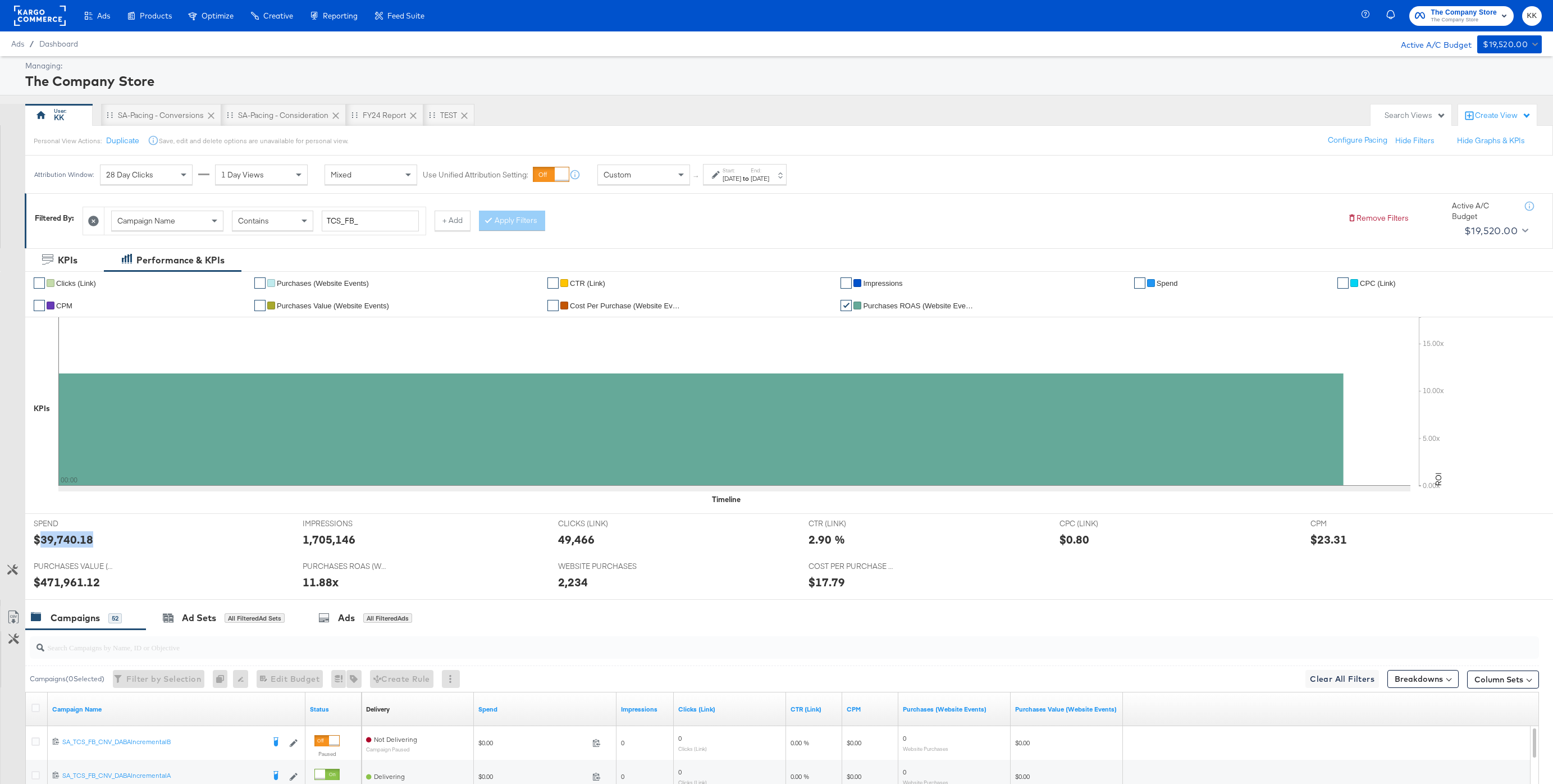
click at [64, 544] on div "$39,740.18" at bounding box center [63, 540] width 60 height 17
copy div "39,740.18"
click at [298, 114] on div "SA-Pacing - Consideration" at bounding box center [283, 115] width 90 height 11
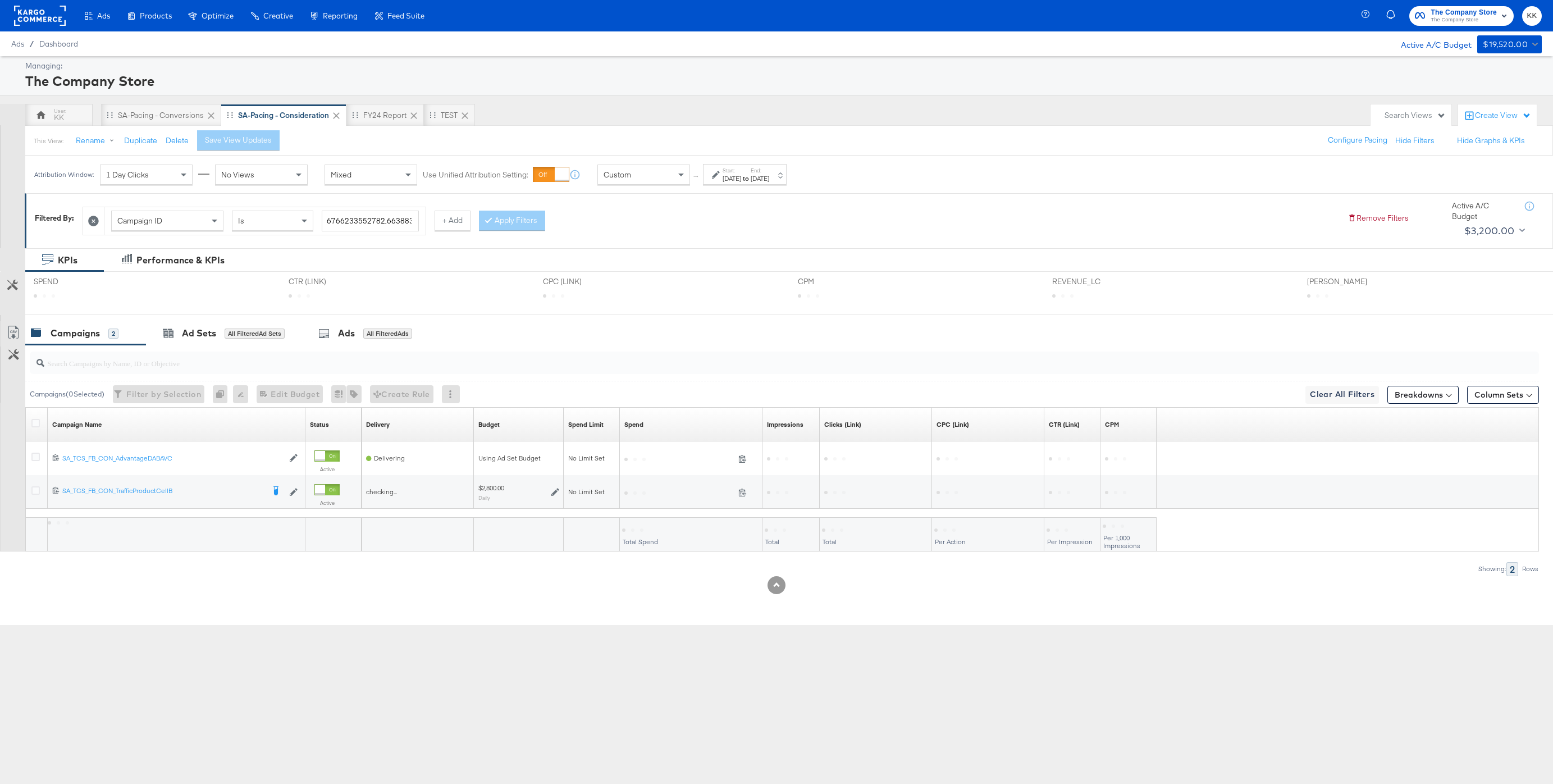
click at [770, 174] on div "[DATE]" at bounding box center [759, 178] width 18 height 9
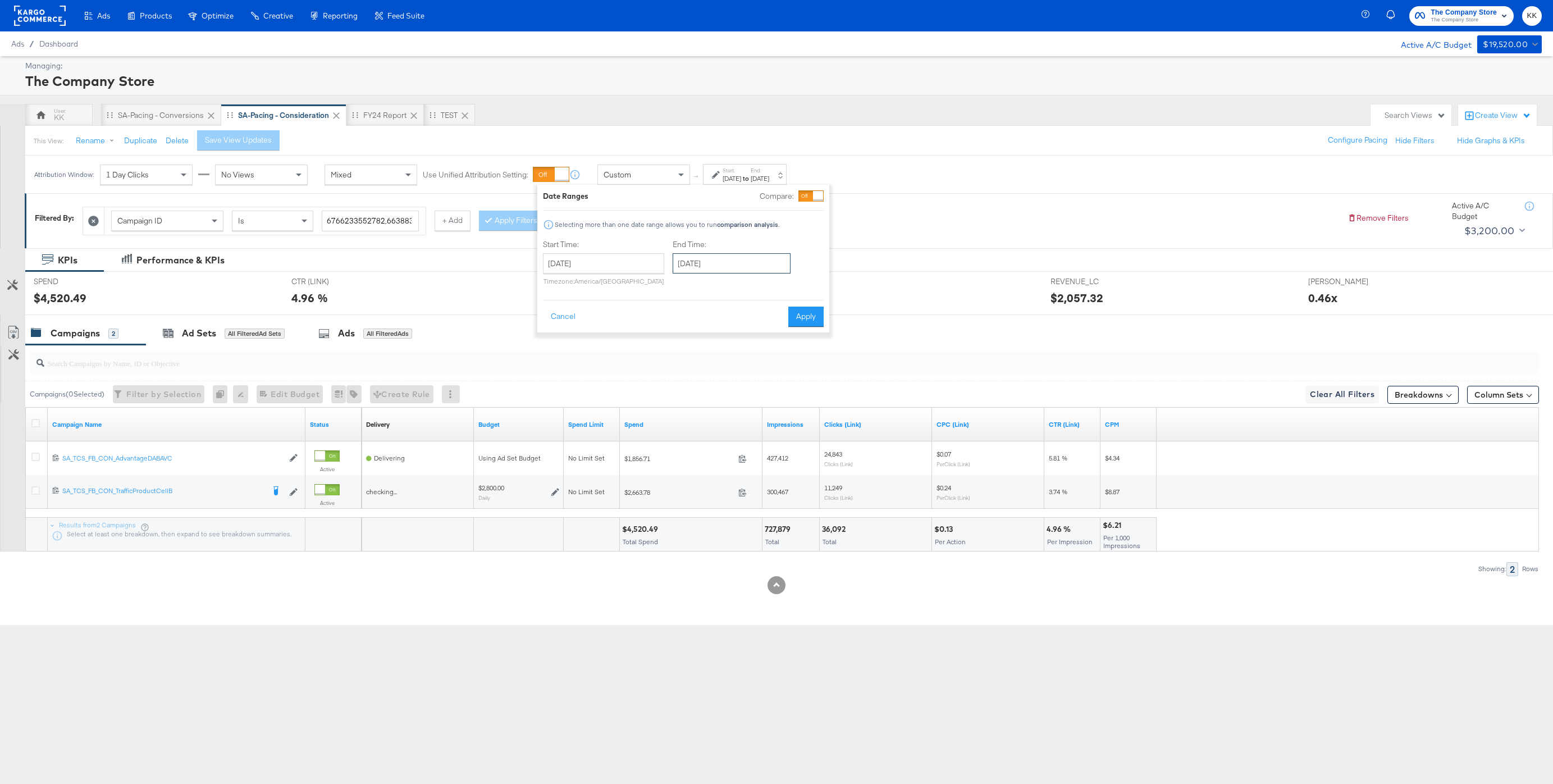
click at [711, 259] on input "[DATE]" at bounding box center [731, 263] width 118 height 20
click at [688, 333] on td "7" at bounding box center [686, 335] width 19 height 16
type input "[DATE]"
click at [822, 303] on div "Cancel Apply" at bounding box center [683, 312] width 281 height 27
click at [815, 316] on button "Apply" at bounding box center [806, 317] width 36 height 20
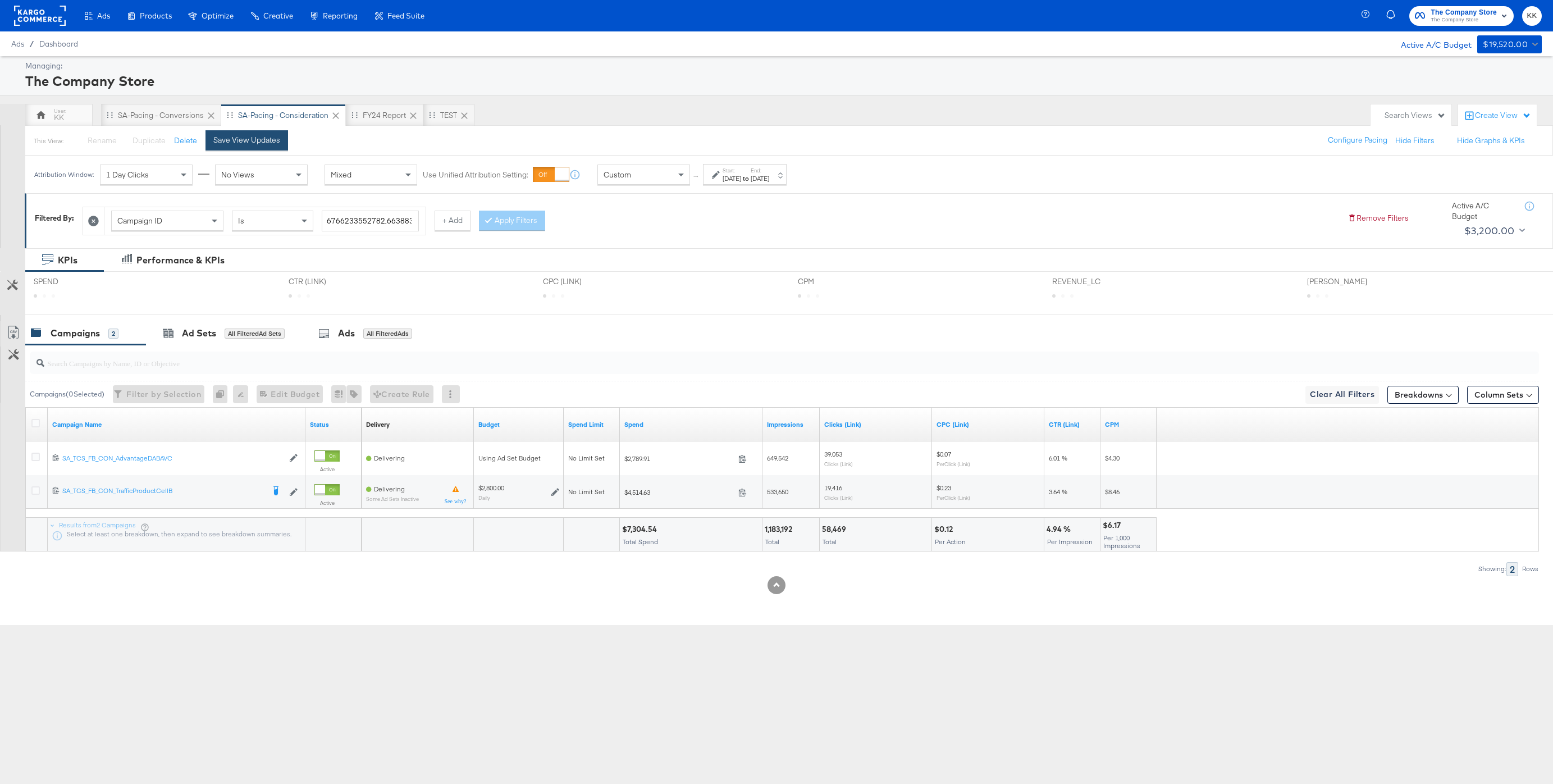
click at [281, 141] on button "Save View Updates" at bounding box center [247, 140] width 83 height 20
click at [640, 530] on div "$7,304.54" at bounding box center [641, 529] width 38 height 11
copy div "7,304.54"
click at [658, 175] on div "Custom" at bounding box center [644, 175] width 91 height 19
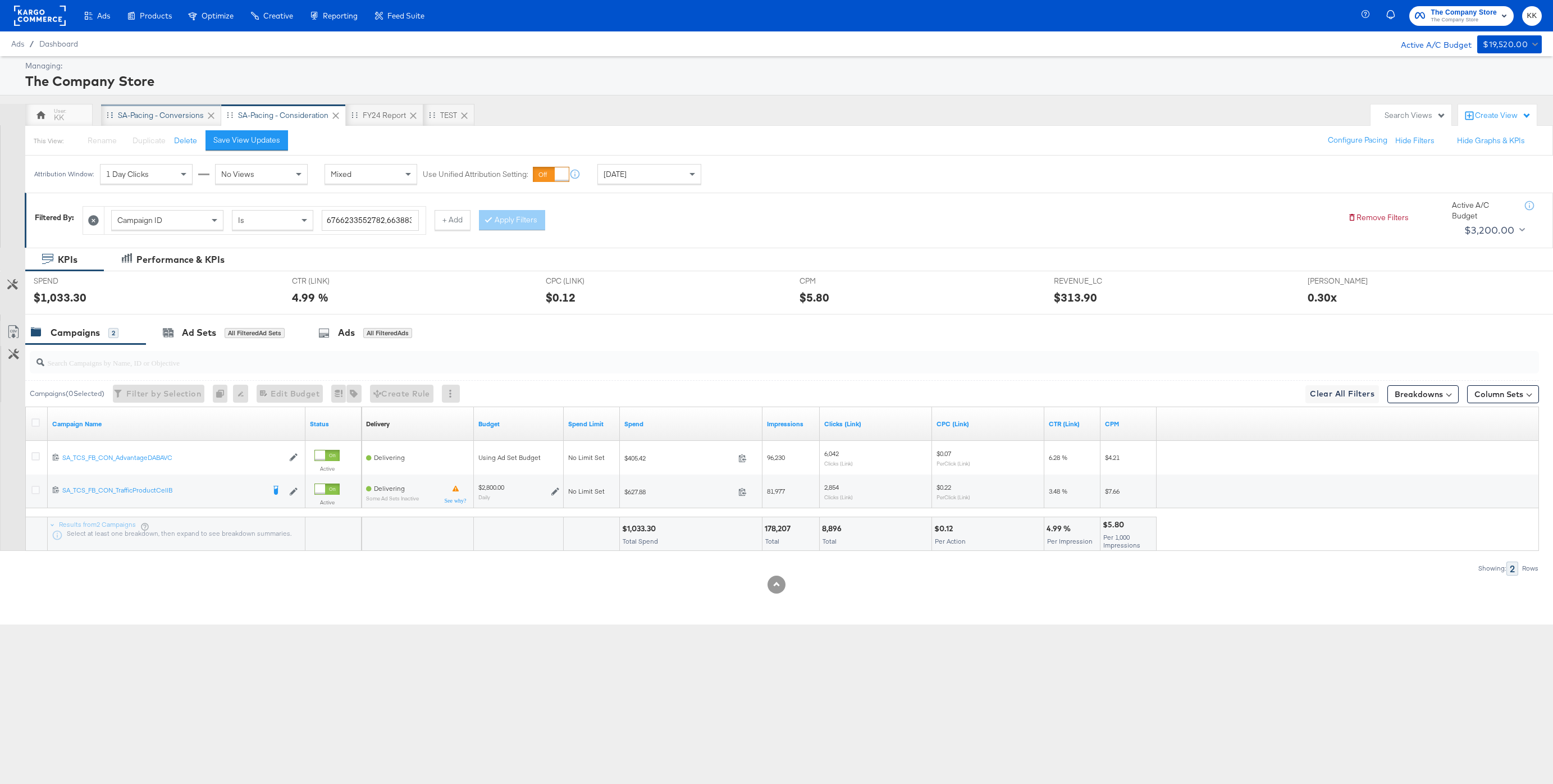
click at [132, 104] on div "SA-Pacing - Conversions" at bounding box center [161, 115] width 120 height 22
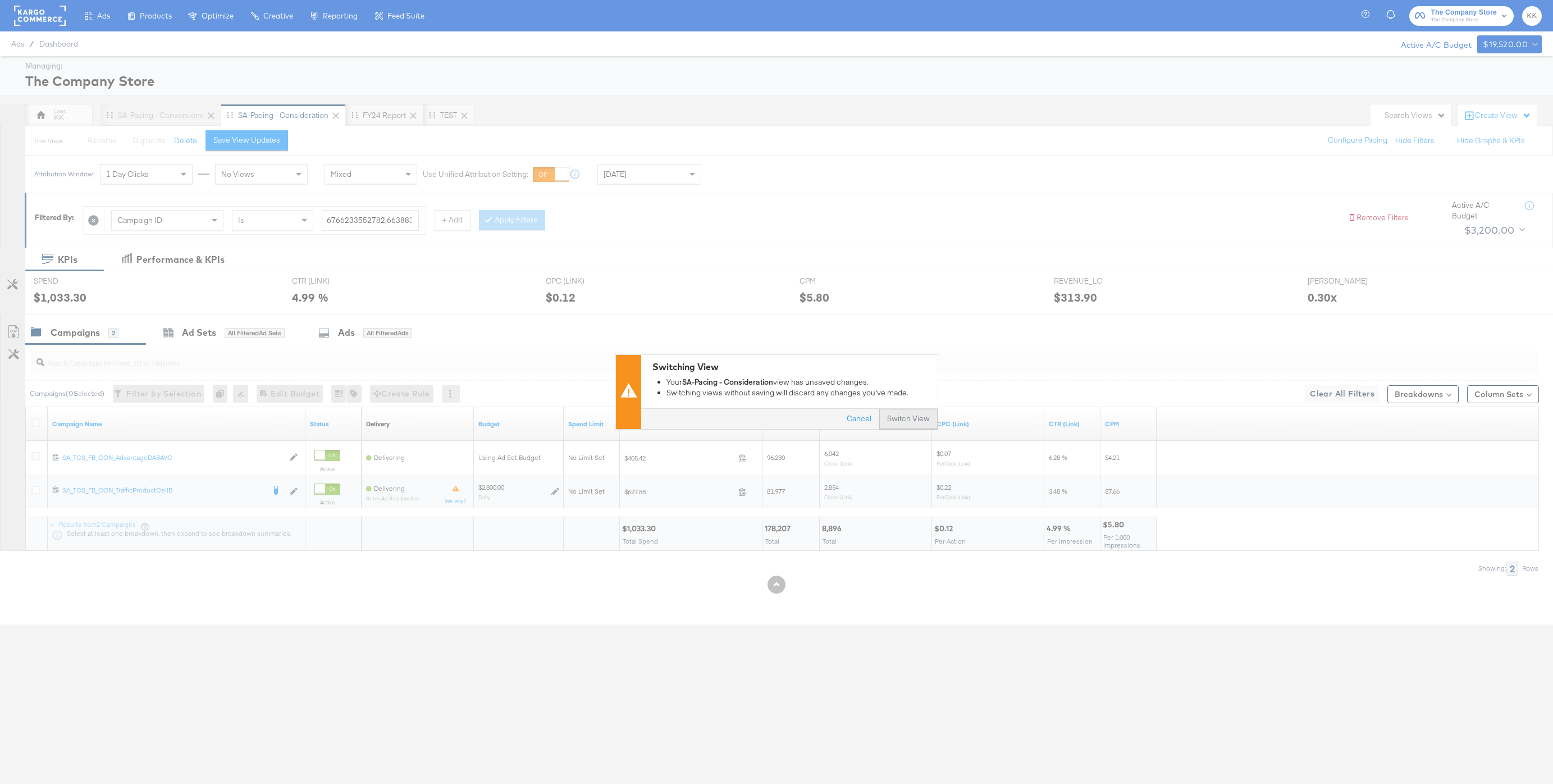
click at [913, 412] on button "Switch View" at bounding box center [909, 420] width 58 height 20
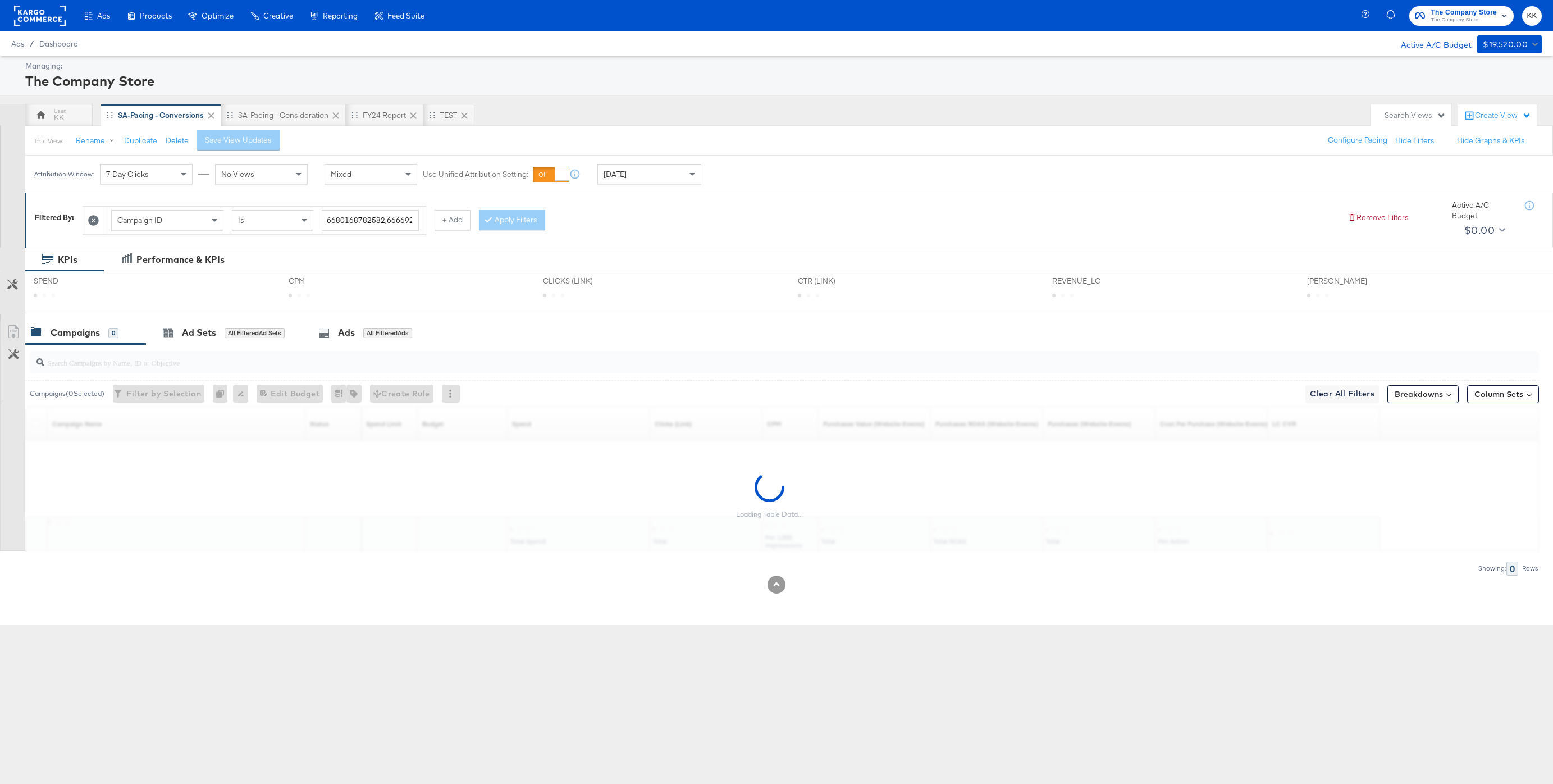
click at [658, 188] on div "Attribution Window: 7 Day Clicks No Views Mixed Use Unified Attribution Setting…" at bounding box center [370, 174] width 690 height 37
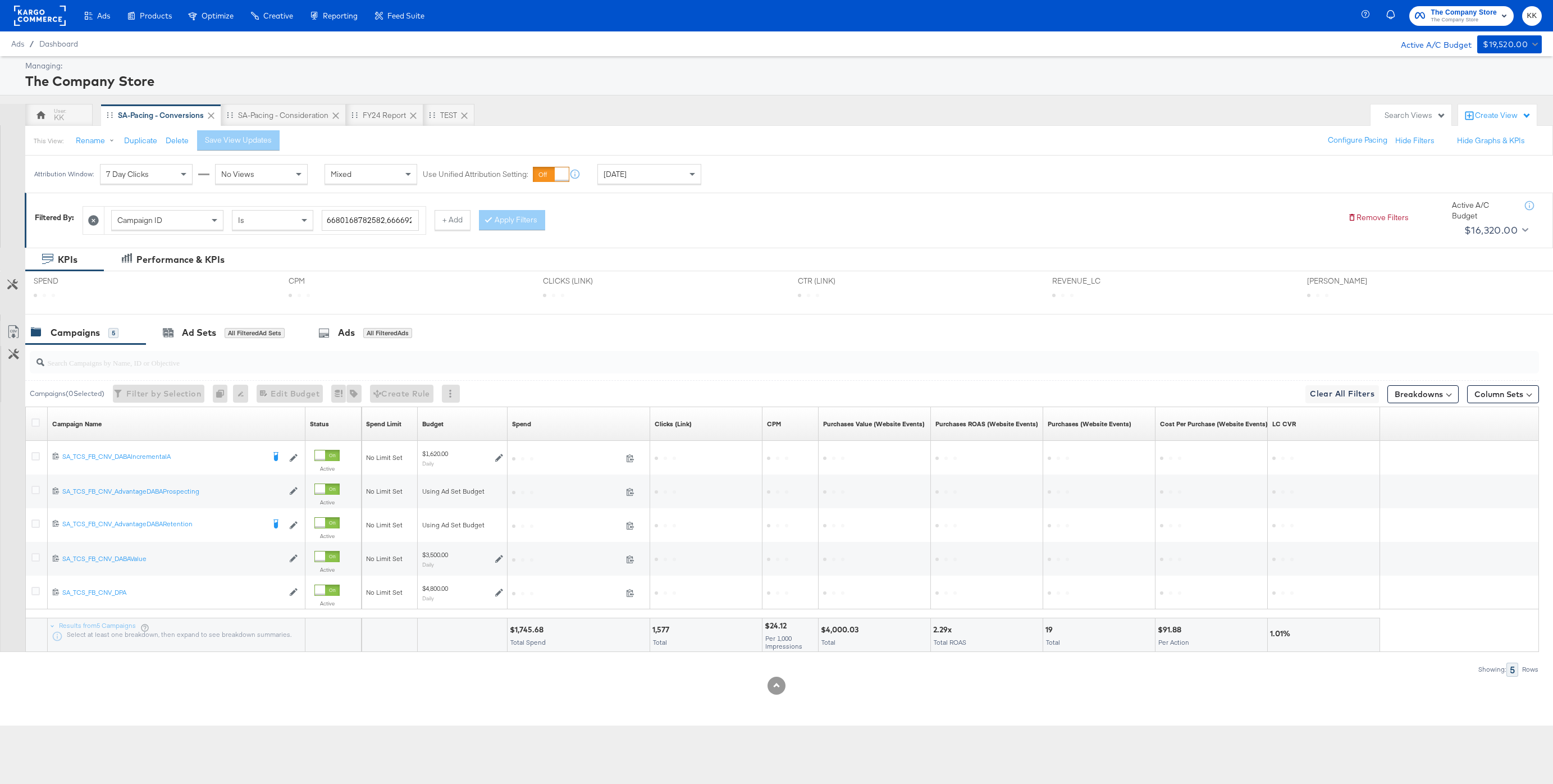
click at [658, 180] on div "[DATE]" at bounding box center [650, 174] width 103 height 19
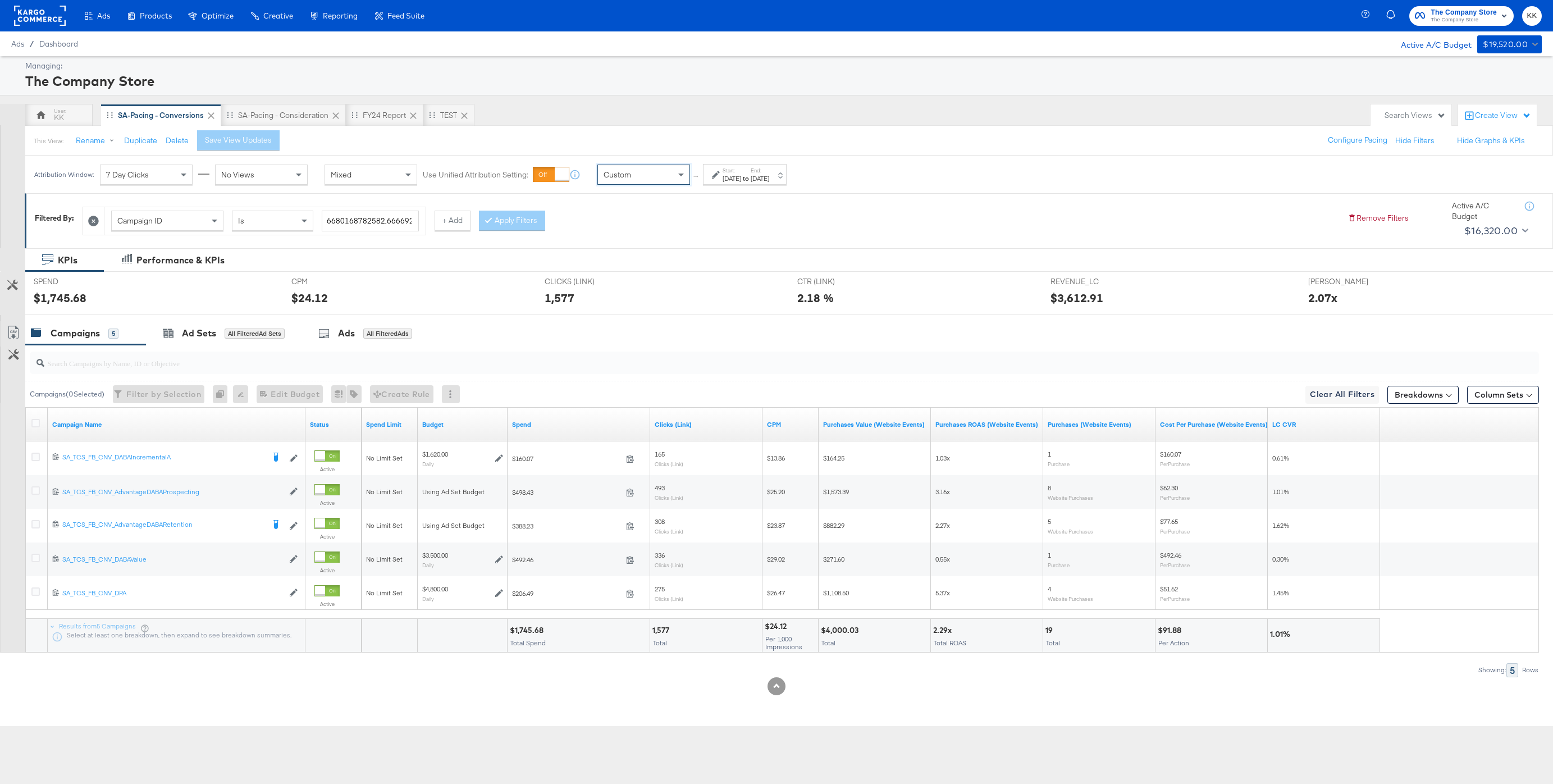
click at [754, 187] on div "Attribution Window: 7 Day Clicks No Views Mixed Use Unified Attribution Setting…" at bounding box center [413, 174] width 775 height 37
click at [728, 182] on div "[DATE]" at bounding box center [731, 178] width 18 height 9
click at [608, 270] on input "[DATE]" at bounding box center [604, 263] width 121 height 20
click at [572, 319] on td "1" at bounding box center [575, 320] width 19 height 16
type input "[DATE]"
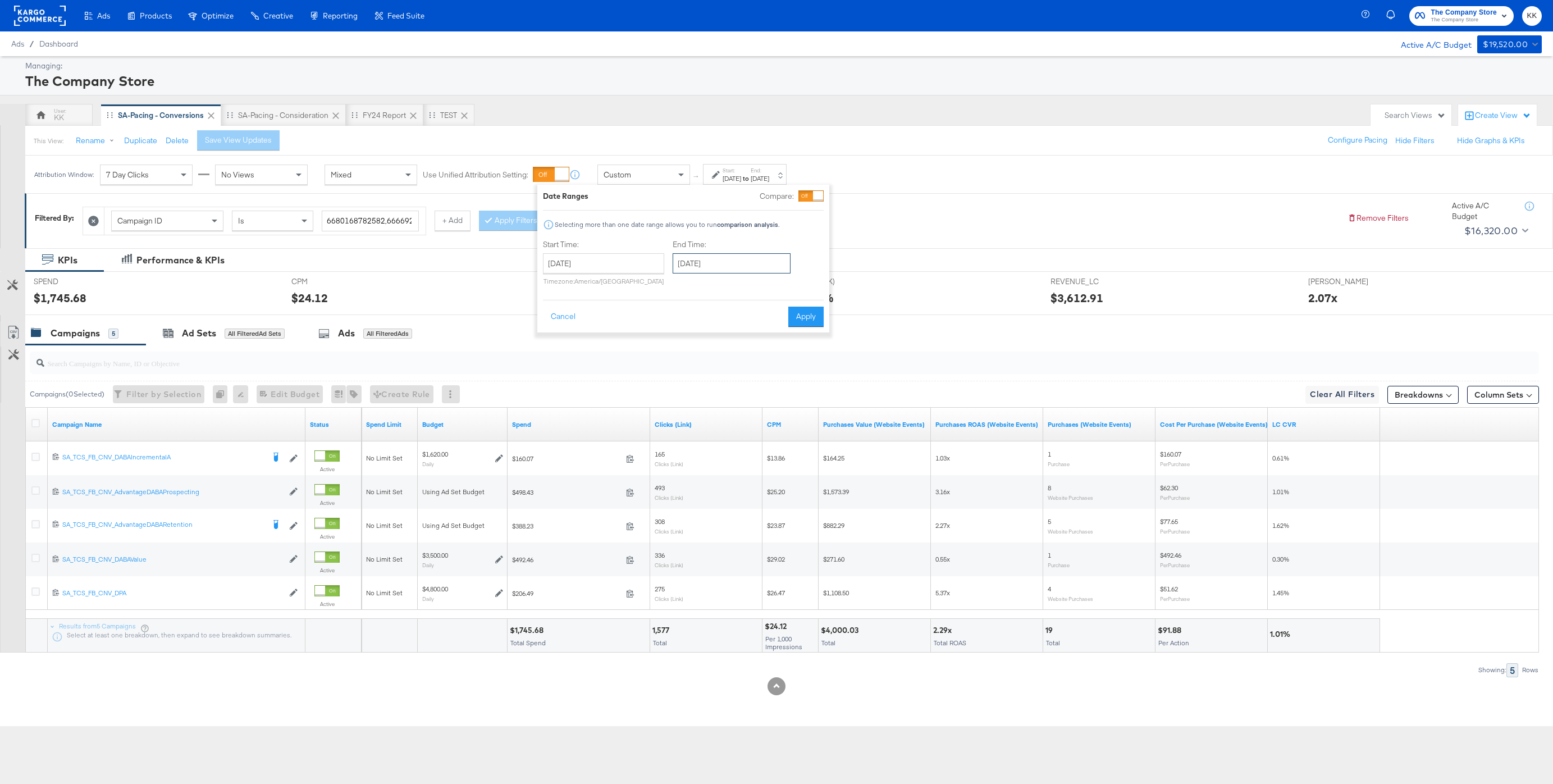
click at [729, 263] on input "[DATE]" at bounding box center [731, 263] width 118 height 20
click at [676, 333] on td "7" at bounding box center [686, 335] width 19 height 16
type input "[DATE]"
click at [801, 312] on button "Apply" at bounding box center [806, 317] width 36 height 20
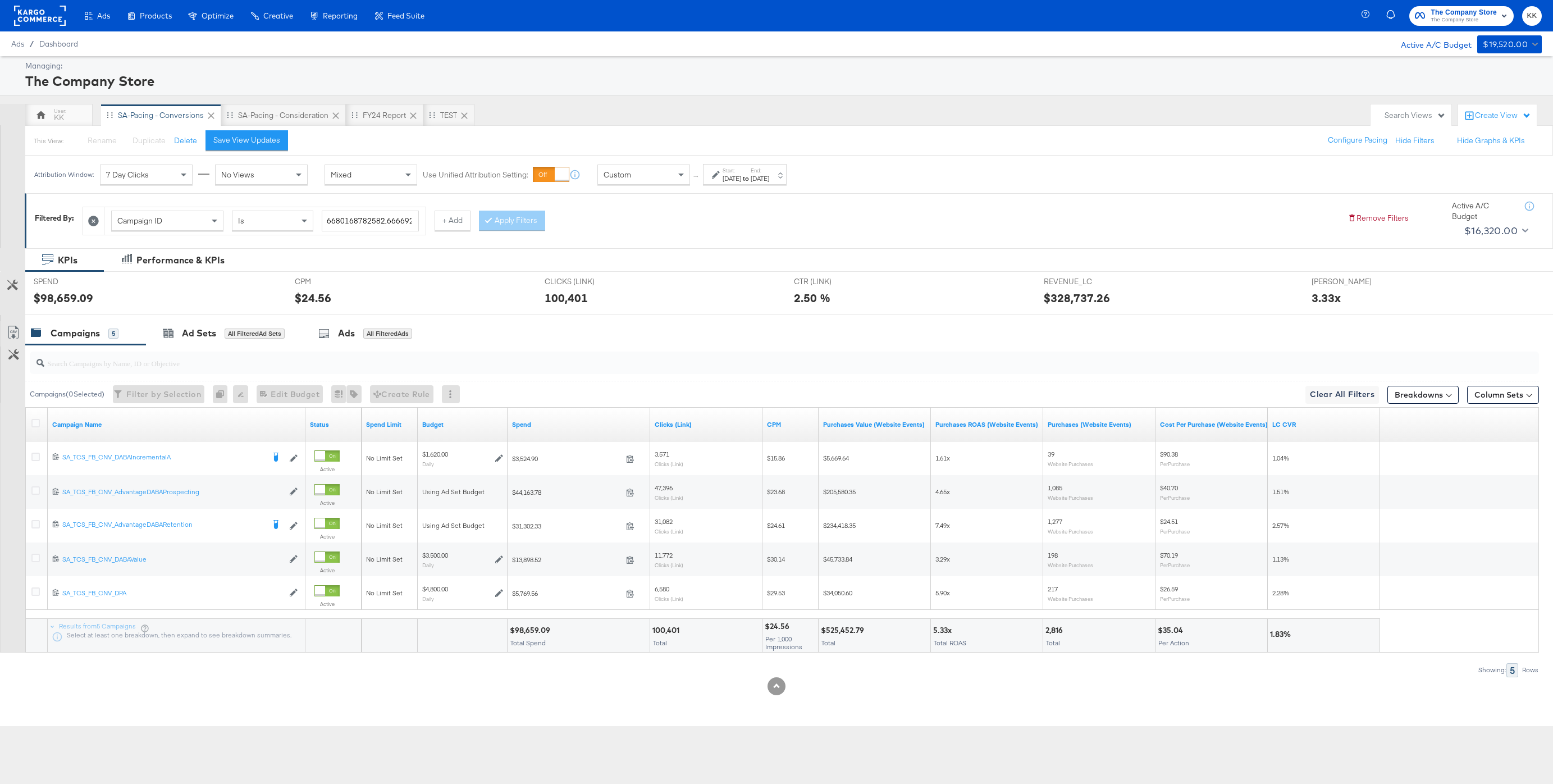
click at [533, 635] on div "$98,659.09 Total Spend" at bounding box center [578, 635] width 142 height 34
click at [533, 632] on div "$98,659.09" at bounding box center [531, 630] width 44 height 11
copy div "98,659.09"
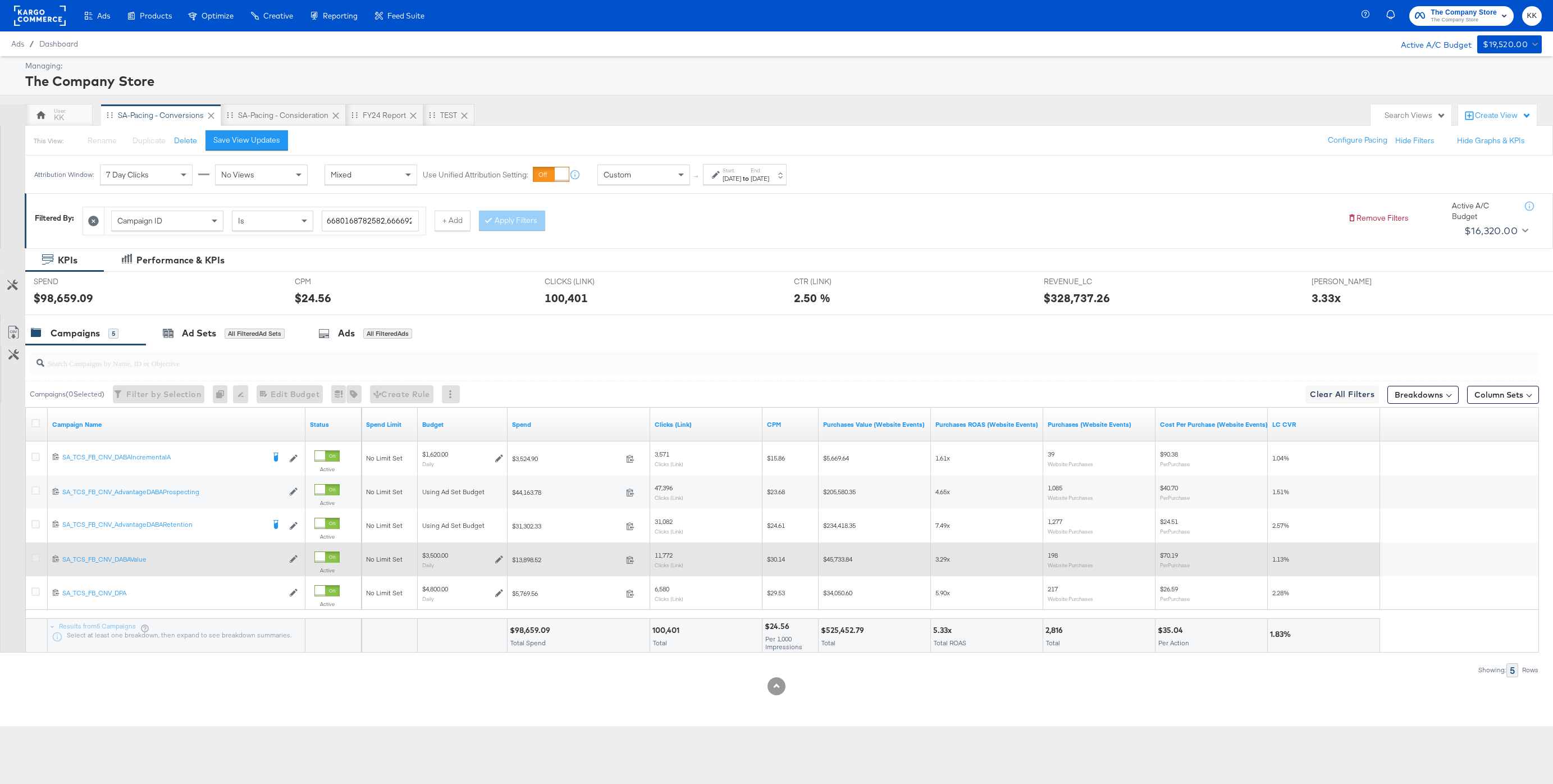
click at [33, 560] on icon at bounding box center [36, 557] width 8 height 8
click at [0, 0] on input "checkbox" at bounding box center [0, 0] width 0 height 0
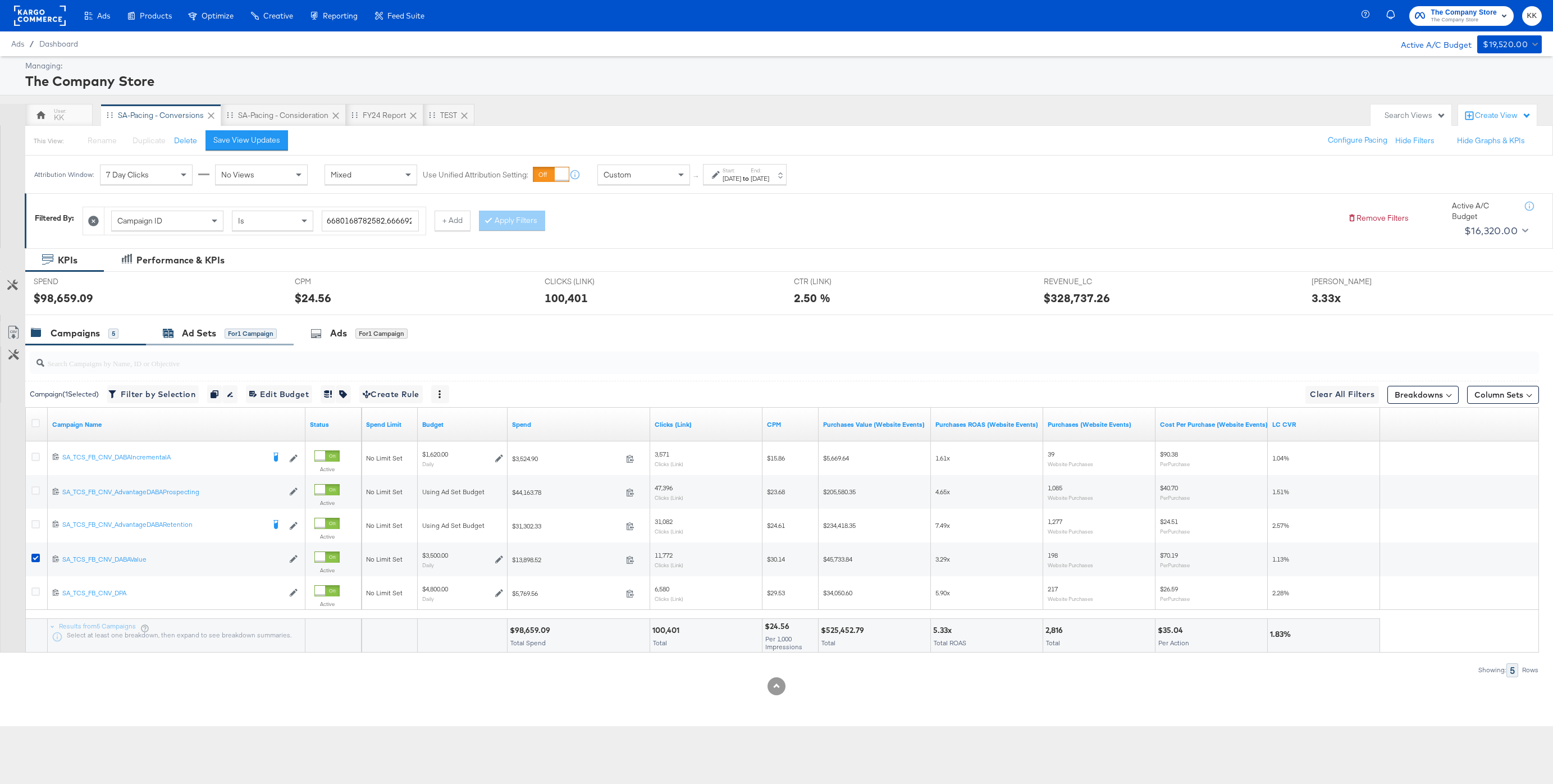
click at [201, 328] on div "Ad Sets" at bounding box center [199, 333] width 34 height 13
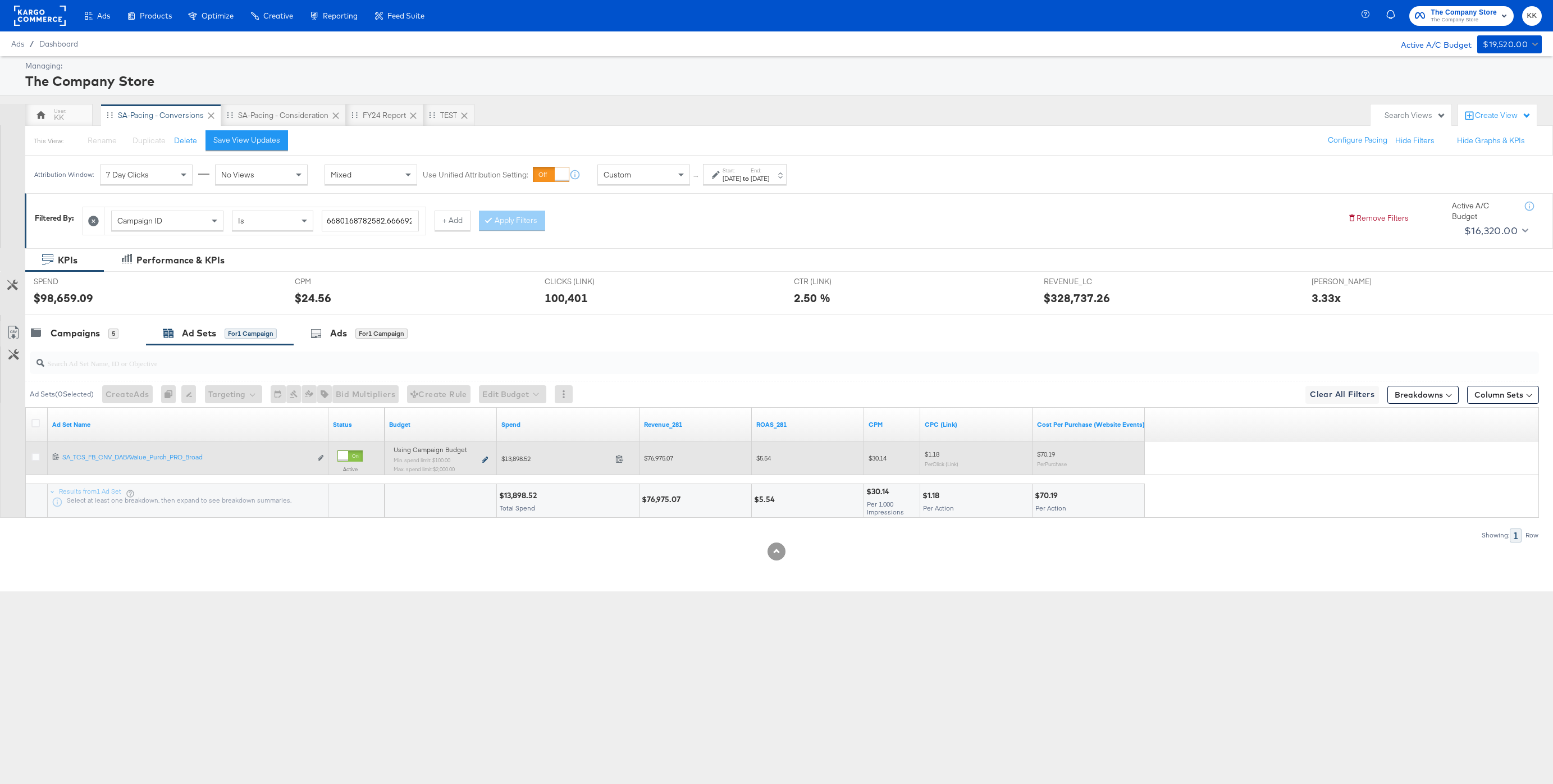
click at [486, 456] on icon at bounding box center [485, 460] width 6 height 6
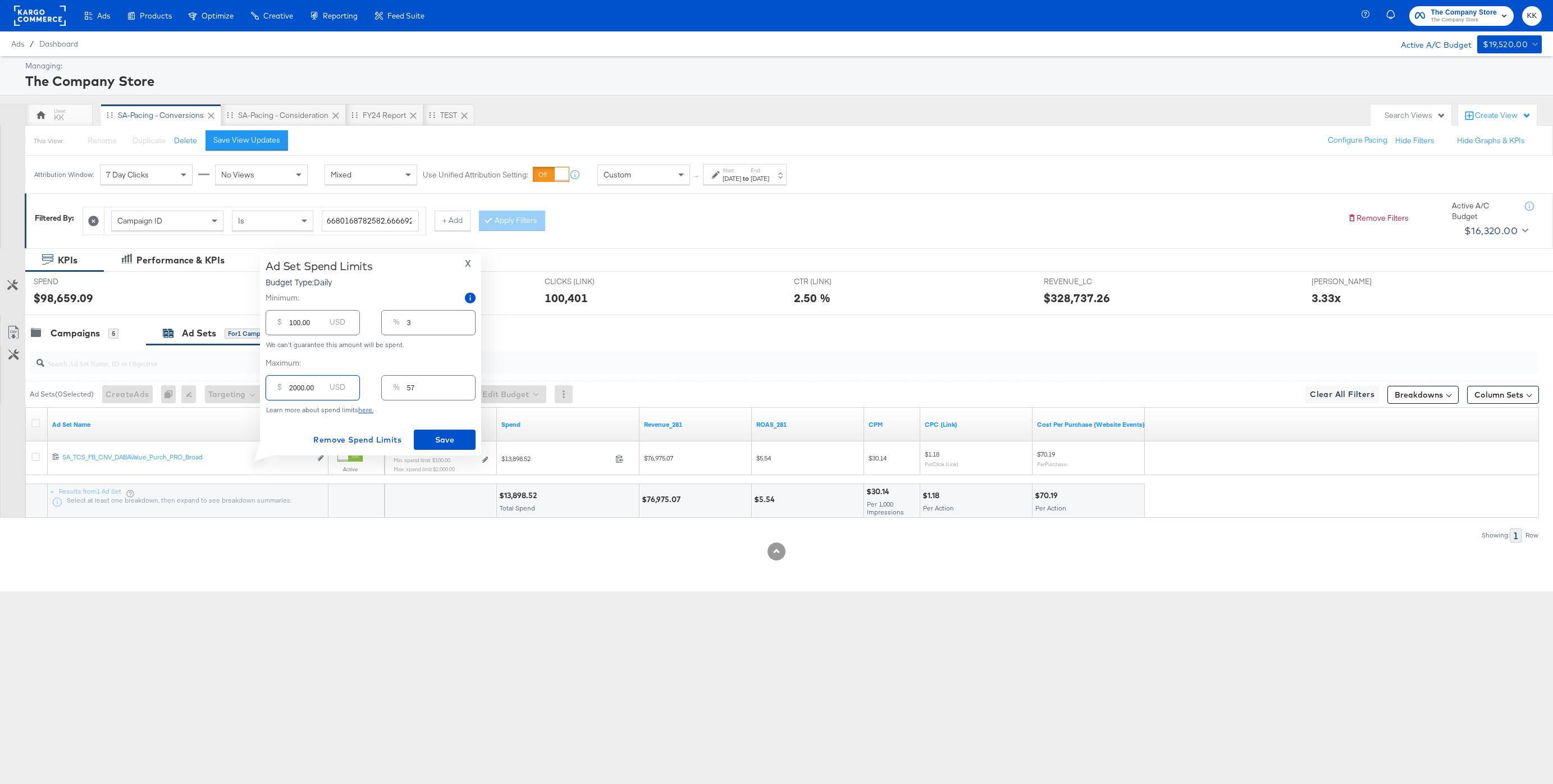
drag, startPoint x: 298, startPoint y: 387, endPoint x: 267, endPoint y: 387, distance: 31.0
click at [267, 387] on div "$ 2000.00 USD" at bounding box center [312, 388] width 95 height 25
type input "100.00"
type input "3"
type input "1700.00"
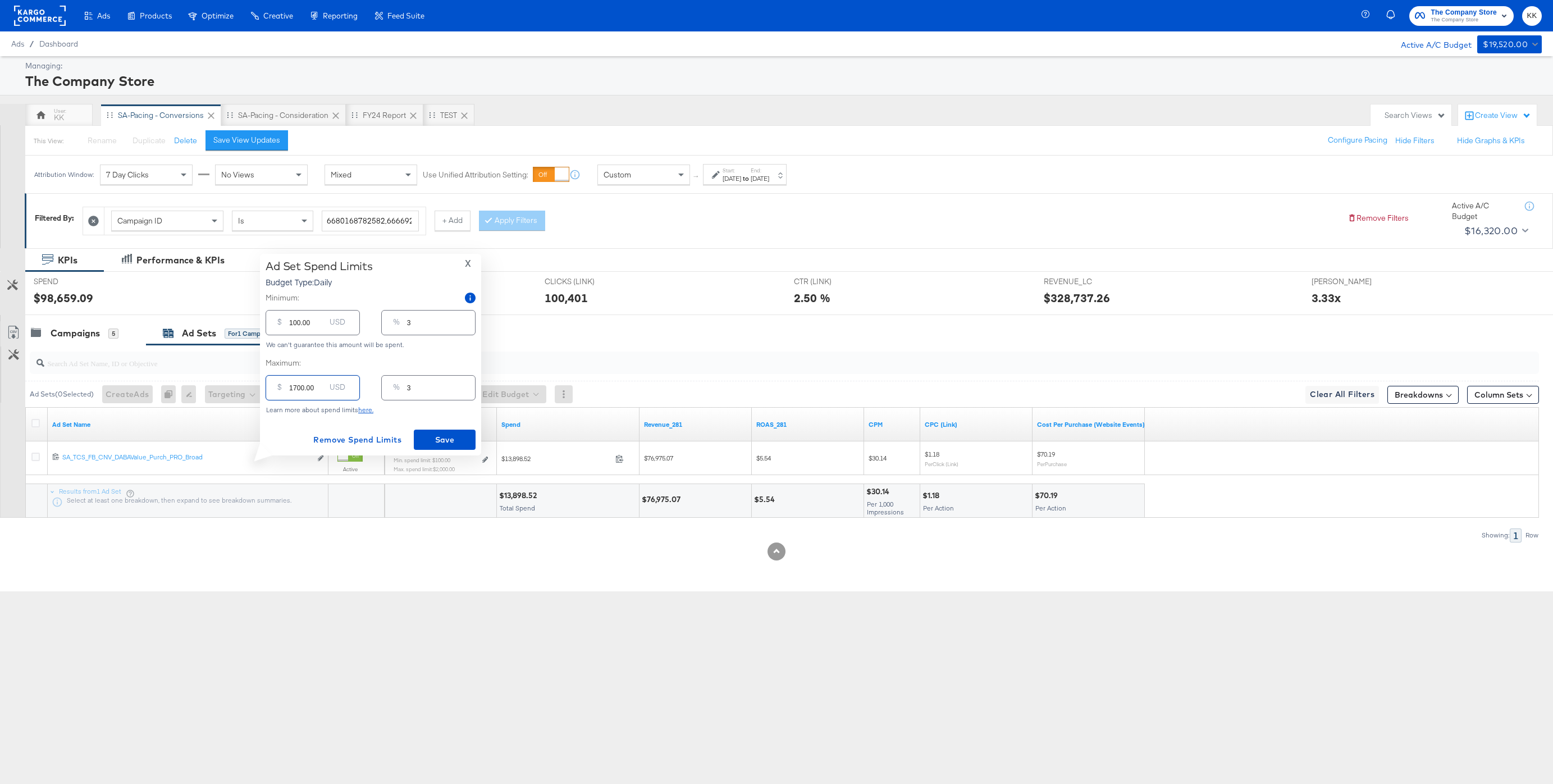
type input "49"
type input "1700.00"
click at [455, 437] on span "Save" at bounding box center [444, 440] width 53 height 14
click at [88, 314] on div "SPEND SPEND $98,659.09" at bounding box center [156, 293] width 261 height 43
click at [88, 326] on div "Campaigns 5" at bounding box center [86, 333] width 121 height 24
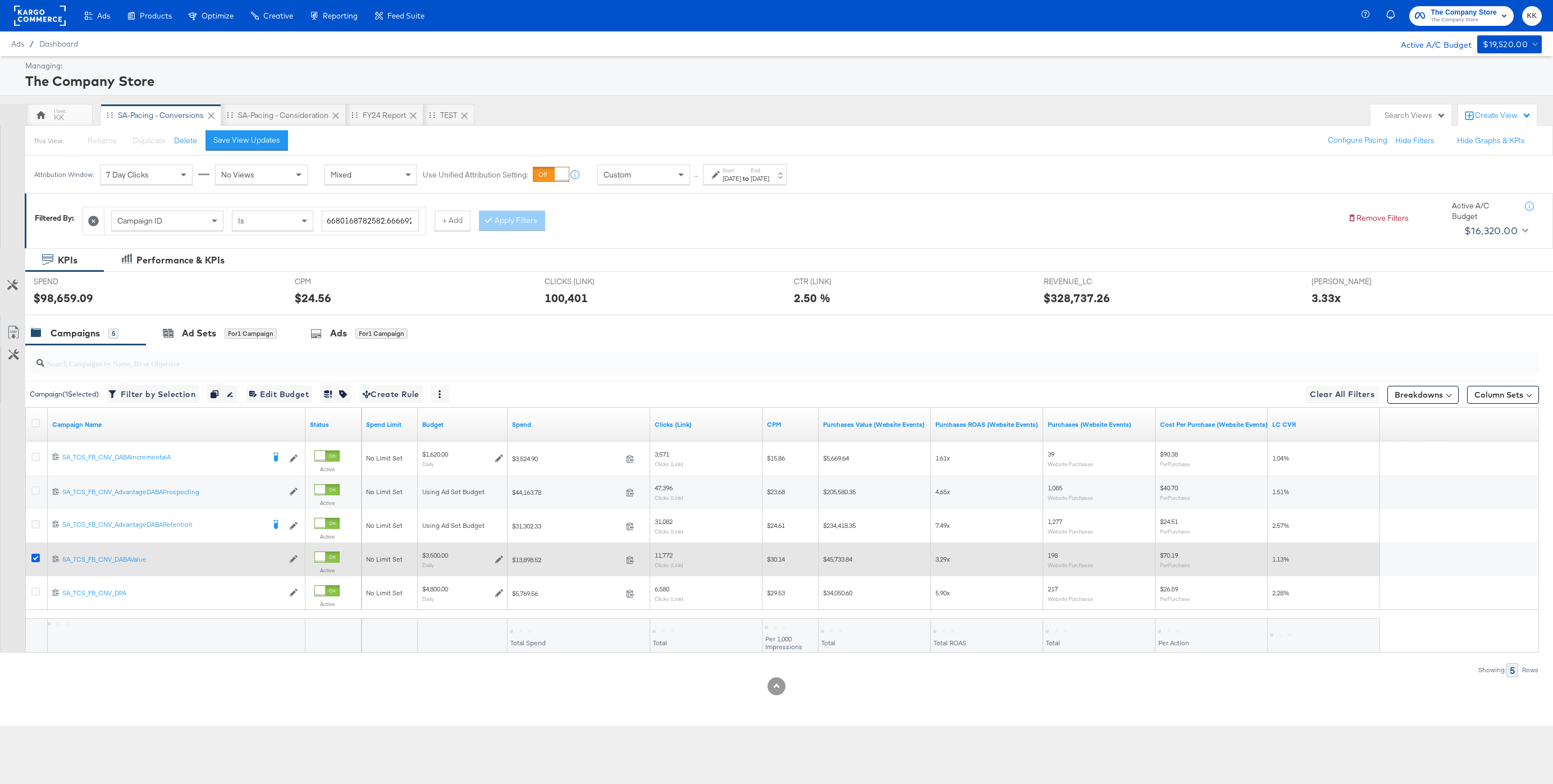
click at [34, 559] on icon at bounding box center [36, 557] width 8 height 8
click at [0, 0] on input "checkbox" at bounding box center [0, 0] width 0 height 0
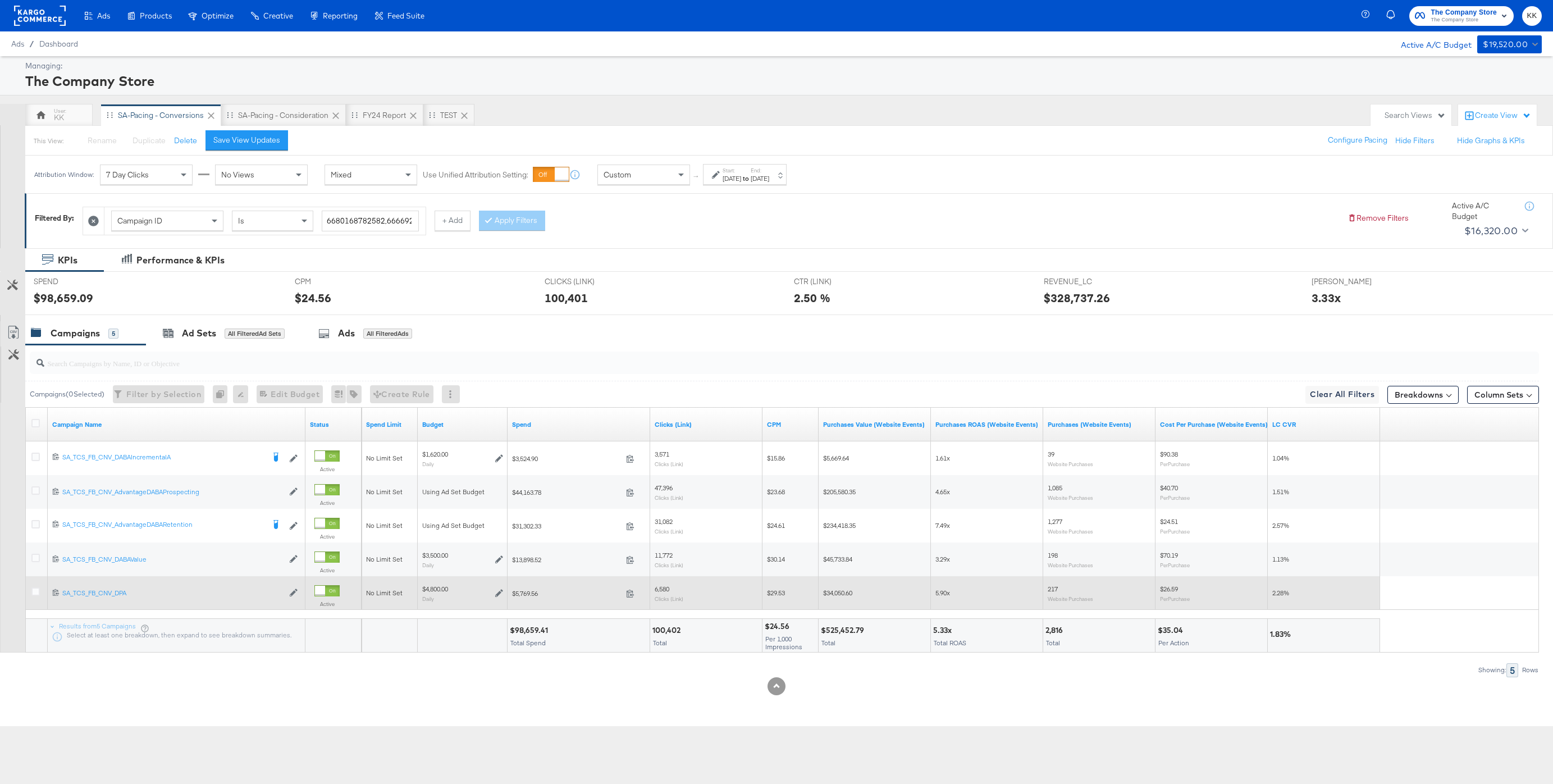
click at [34, 597] on div at bounding box center [37, 593] width 12 height 11
click at [34, 592] on icon at bounding box center [36, 591] width 8 height 8
click at [0, 0] on input "checkbox" at bounding box center [0, 0] width 0 height 0
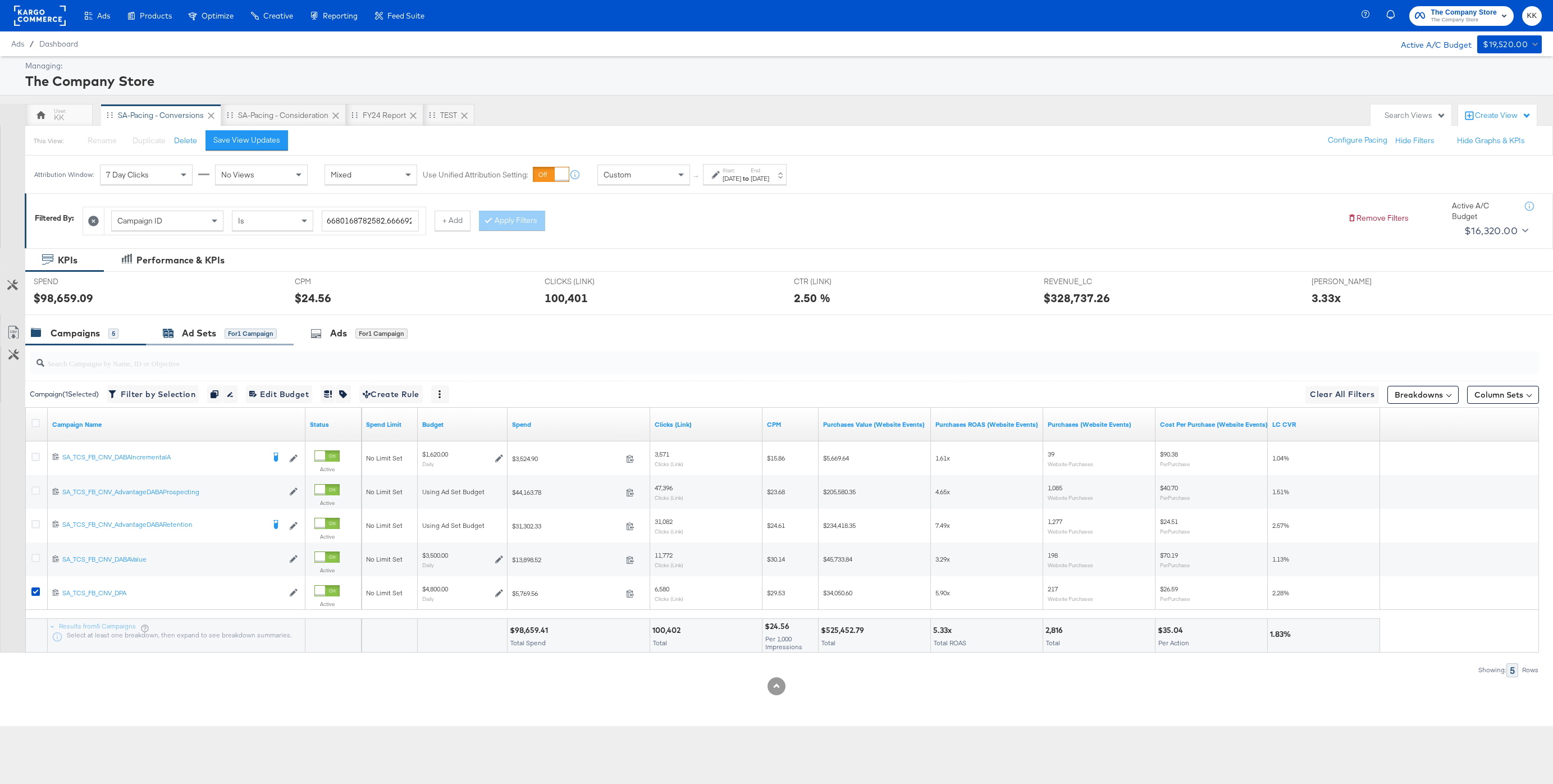
click at [220, 332] on div "Ad Sets for 1 Campaign" at bounding box center [220, 333] width 114 height 13
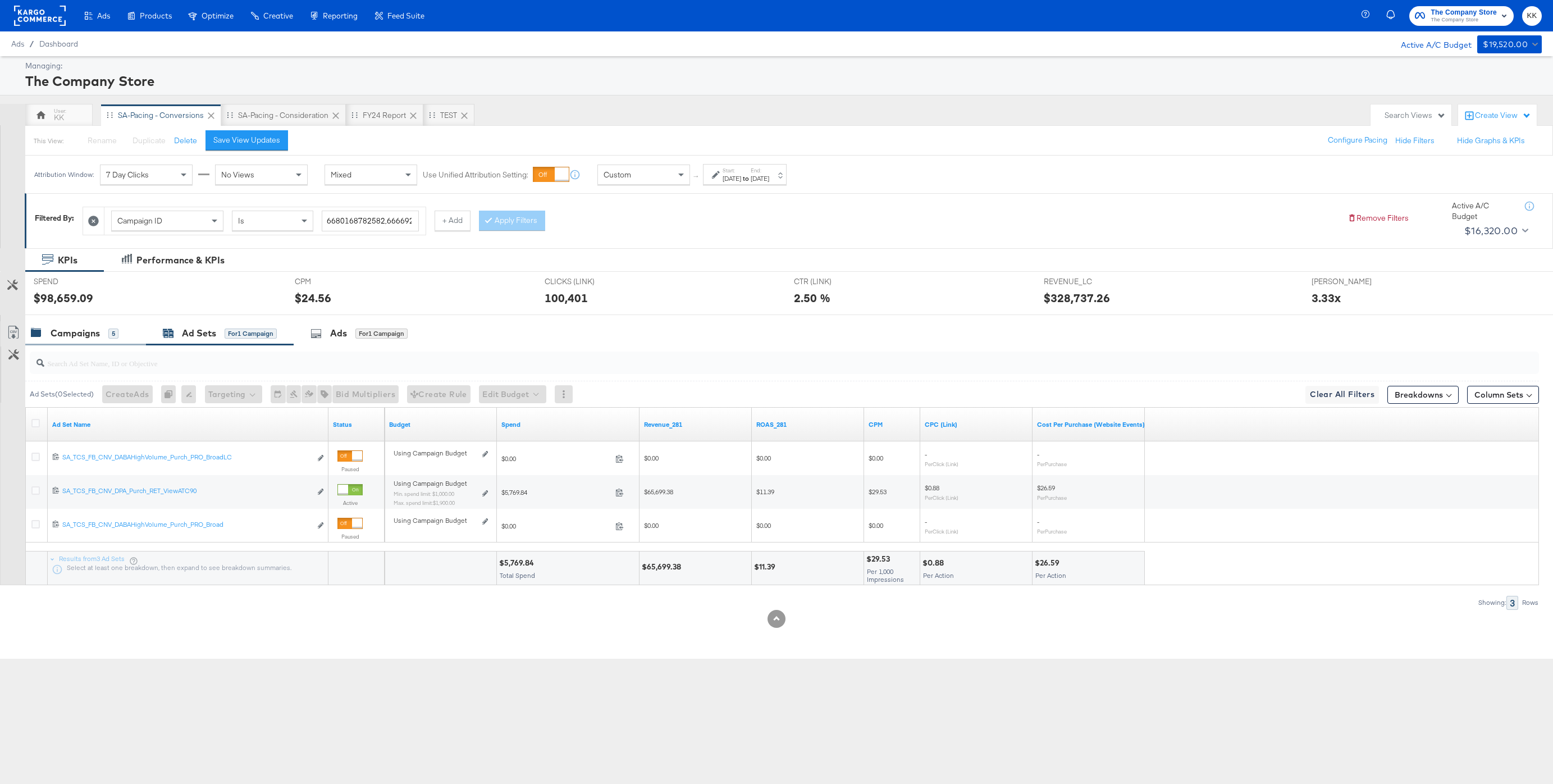
click at [97, 328] on div "Campaigns" at bounding box center [76, 333] width 50 height 13
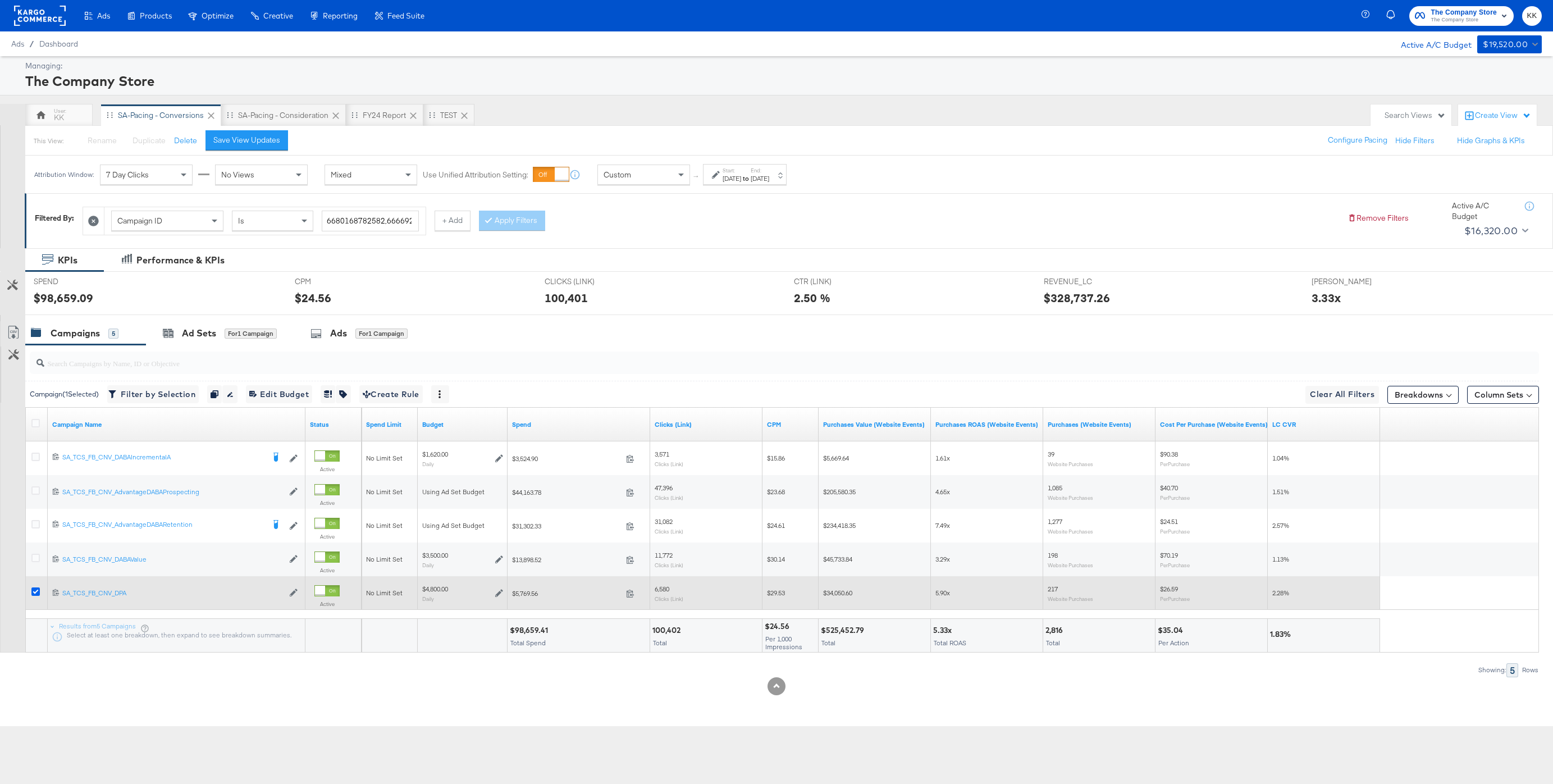
click at [34, 591] on icon at bounding box center [36, 591] width 8 height 8
click at [0, 0] on input "checkbox" at bounding box center [0, 0] width 0 height 0
click at [34, 591] on icon at bounding box center [36, 591] width 8 height 8
click at [0, 0] on input "checkbox" at bounding box center [0, 0] width 0 height 0
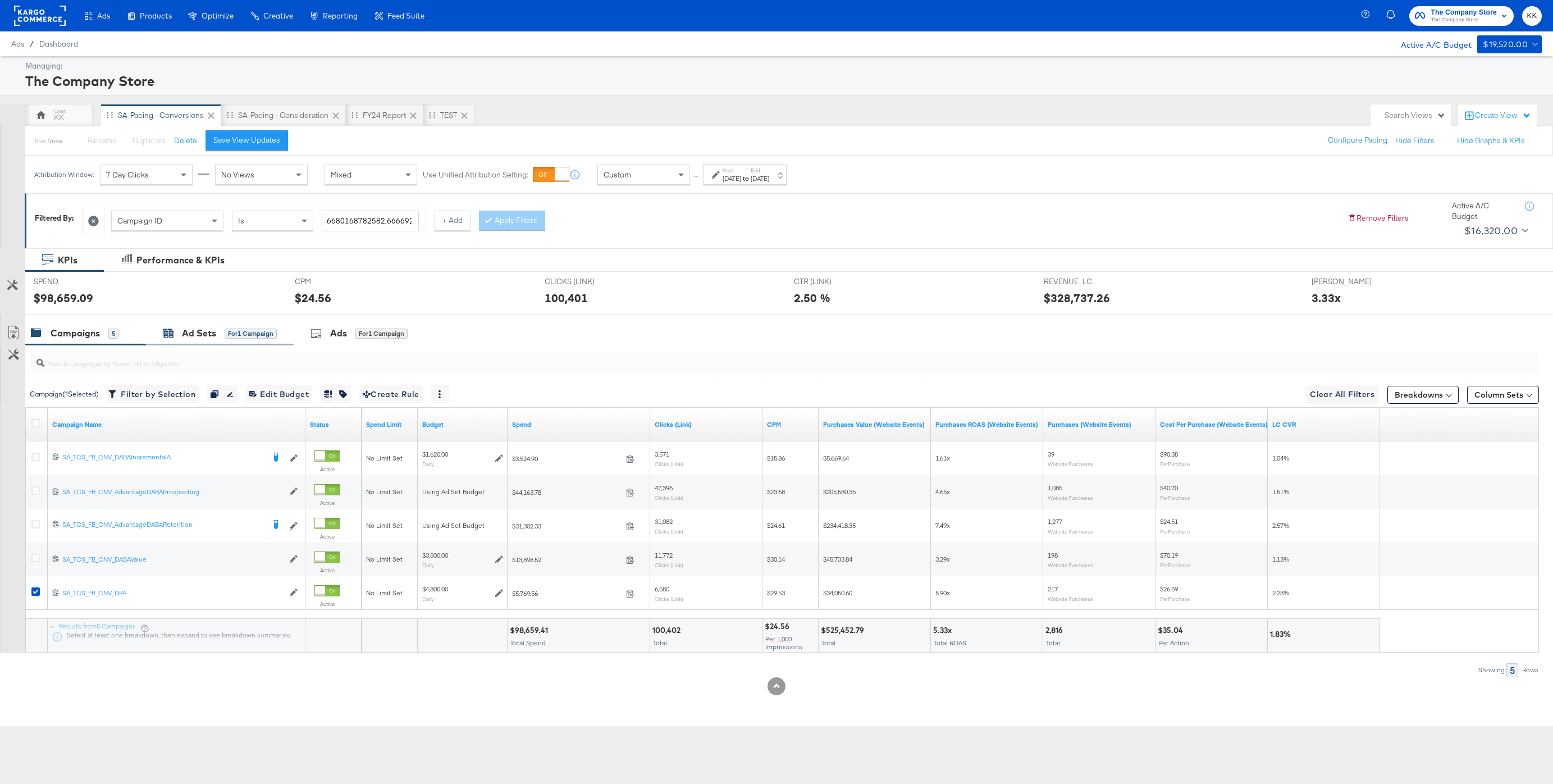
click at [217, 331] on div "Ad Sets for 1 Campaign" at bounding box center [220, 333] width 114 height 13
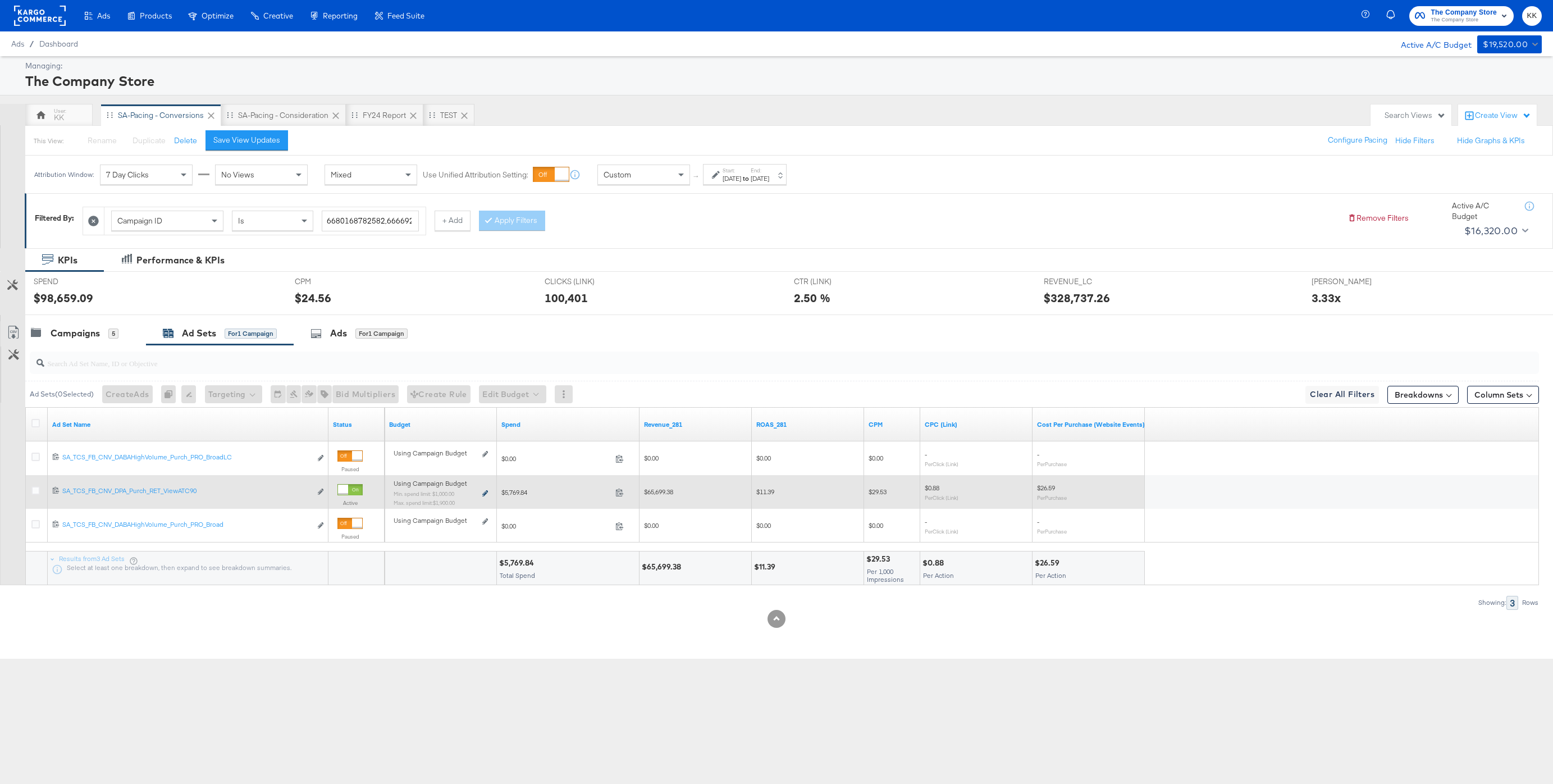
click at [483, 493] on icon at bounding box center [485, 493] width 6 height 6
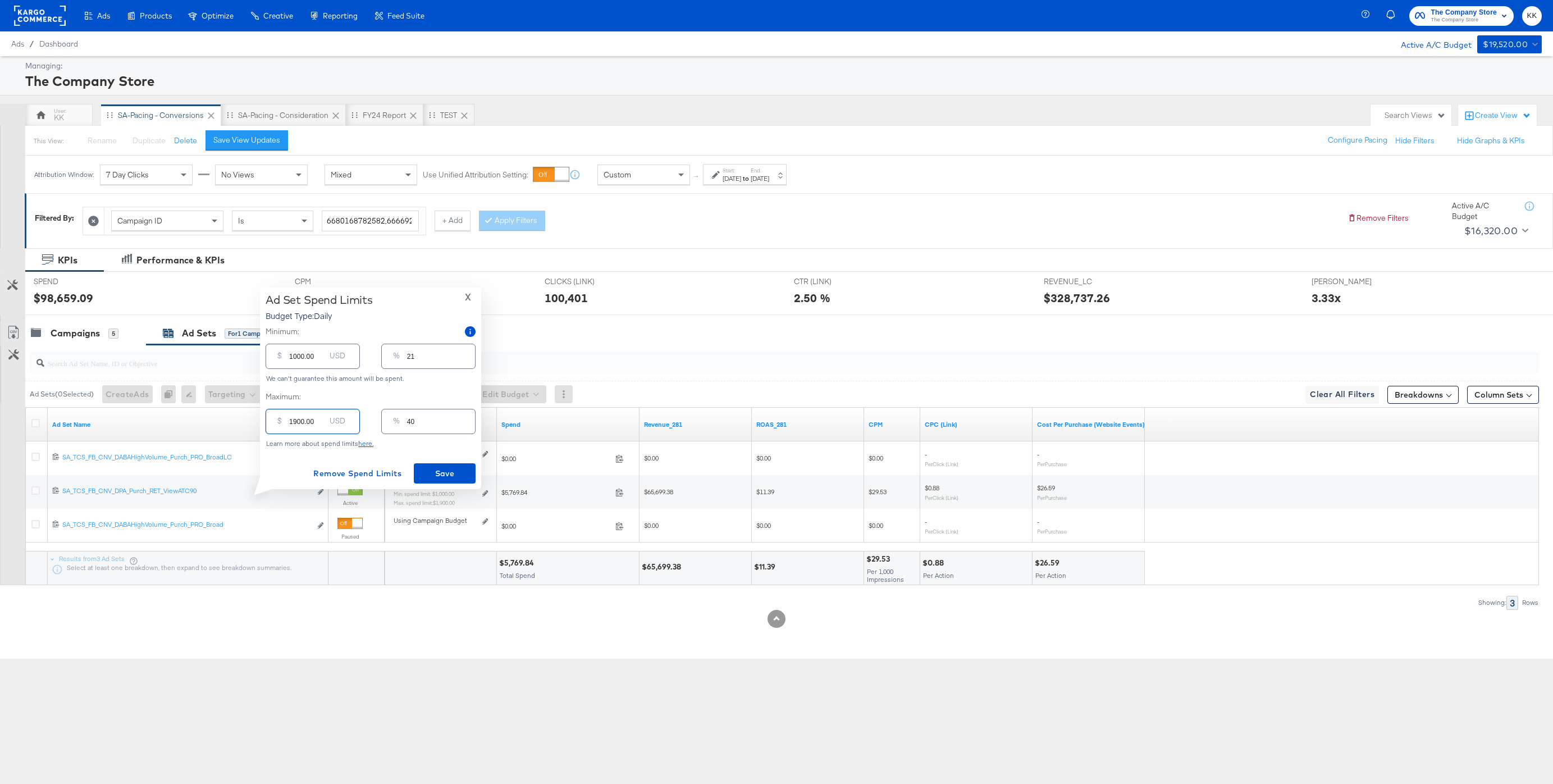
click at [297, 422] on input "1900.00" at bounding box center [307, 417] width 36 height 24
type input "100.00"
type input "2"
type input "1500.00"
type input "31"
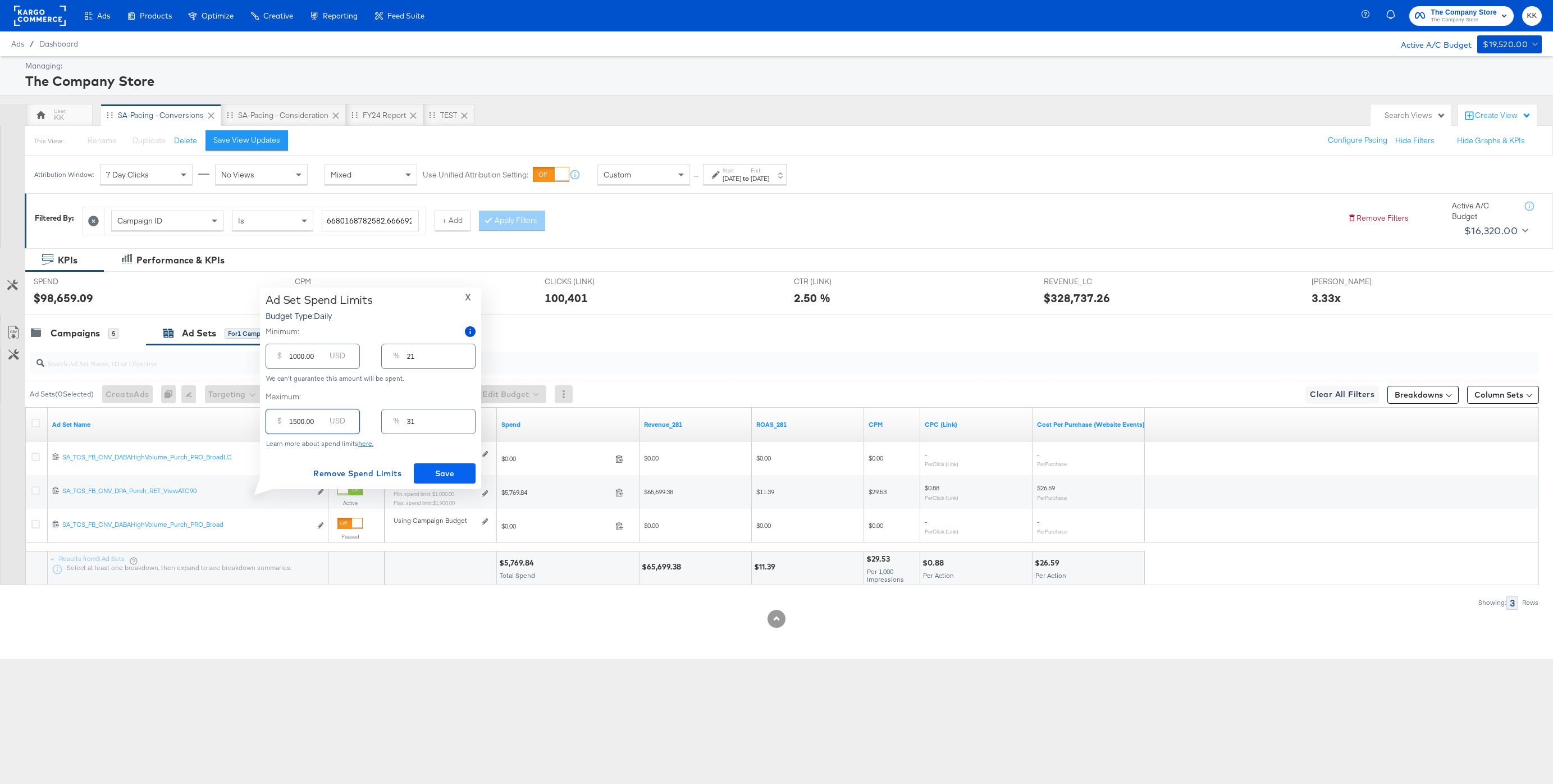
type input "1500.00"
click at [470, 474] on span "Save" at bounding box center [444, 474] width 53 height 14
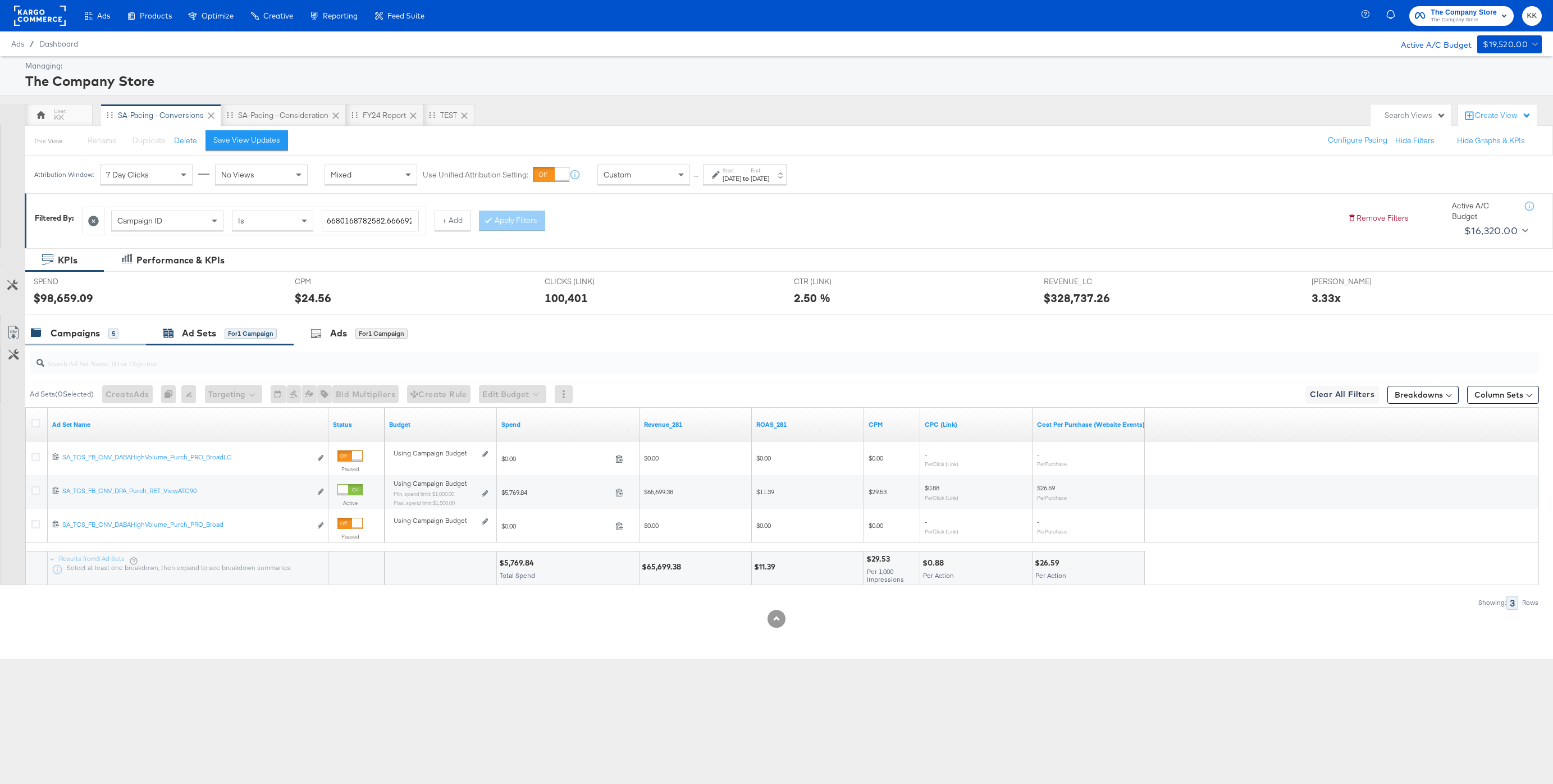
click at [74, 337] on div "Campaigns" at bounding box center [76, 333] width 50 height 13
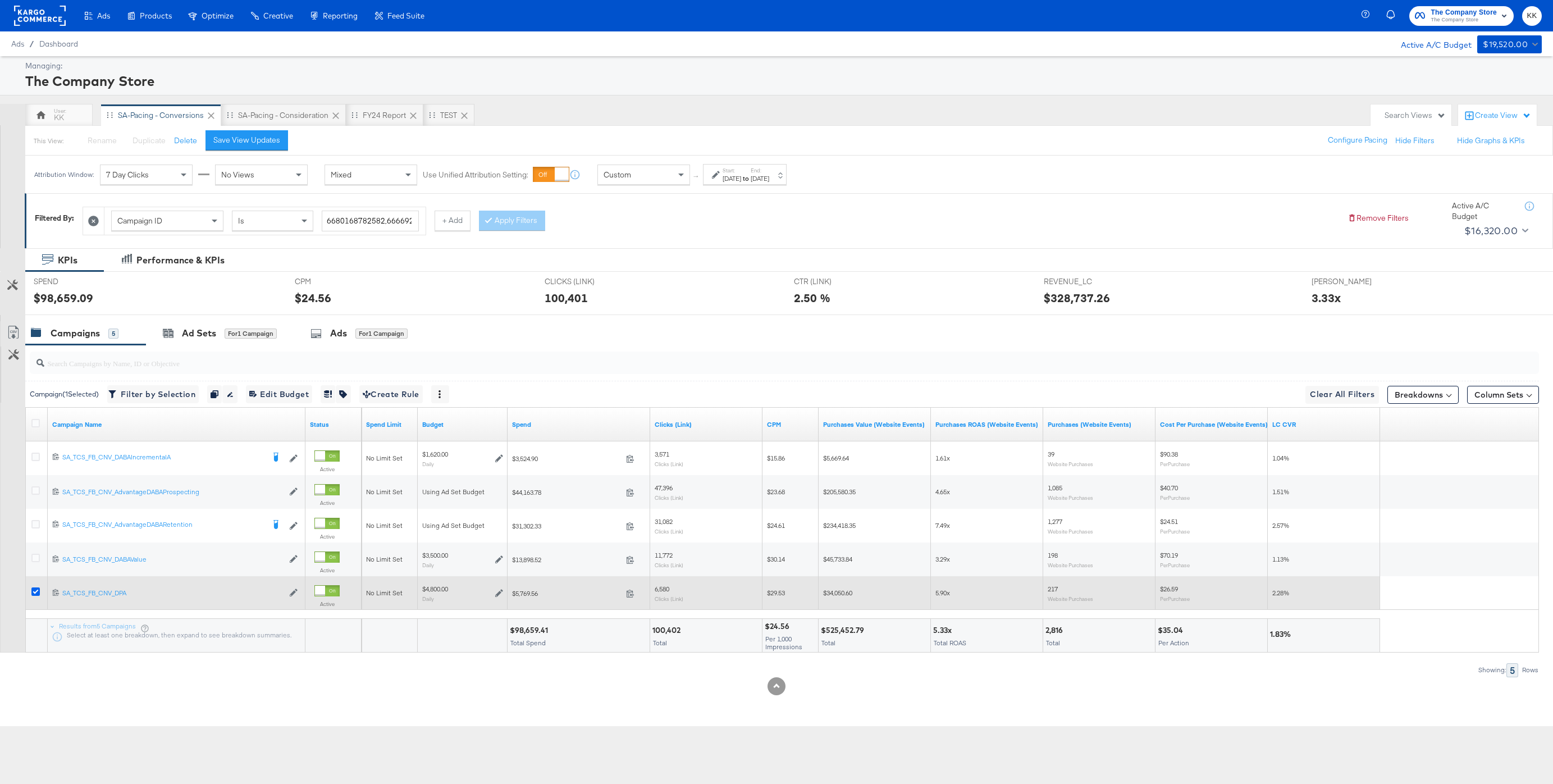
click at [34, 590] on icon at bounding box center [36, 591] width 8 height 8
click at [0, 0] on input "checkbox" at bounding box center [0, 0] width 0 height 0
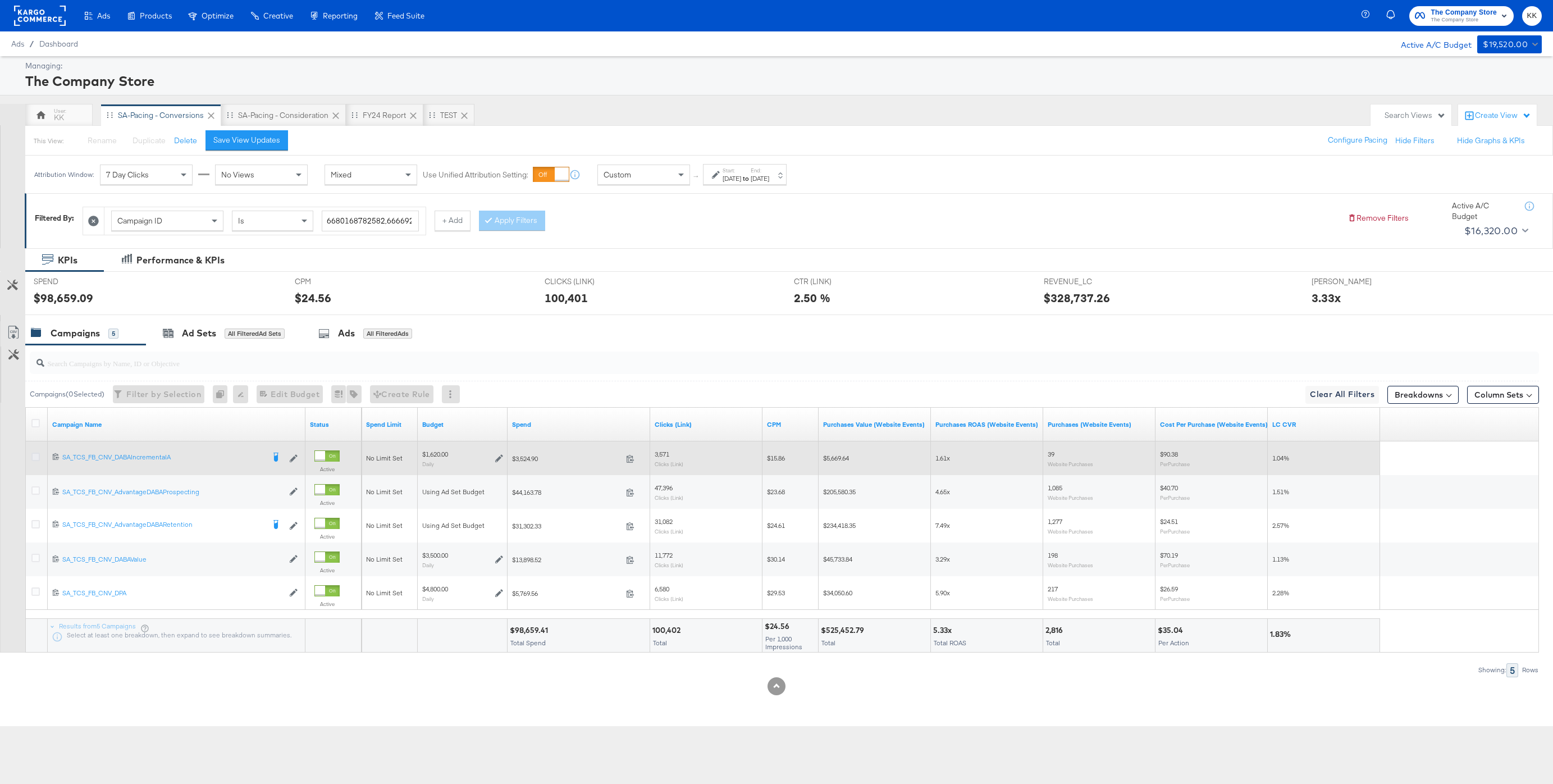
click at [33, 455] on icon at bounding box center [36, 456] width 8 height 8
click at [0, 0] on input "checkbox" at bounding box center [0, 0] width 0 height 0
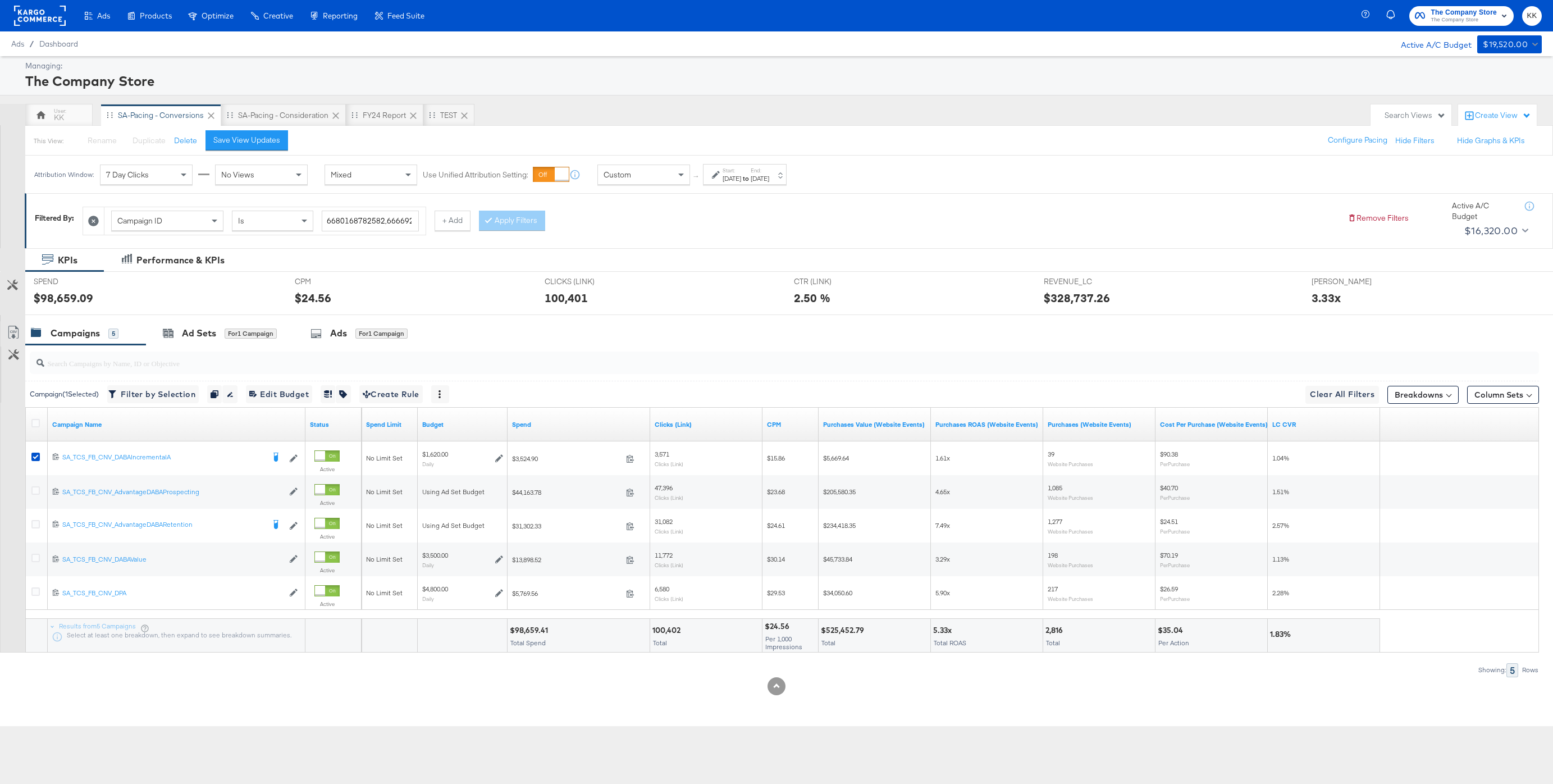
click at [183, 349] on input "search" at bounding box center [720, 358] width 1352 height 22
click at [225, 333] on div "for 1 Campaign" at bounding box center [251, 333] width 52 height 10
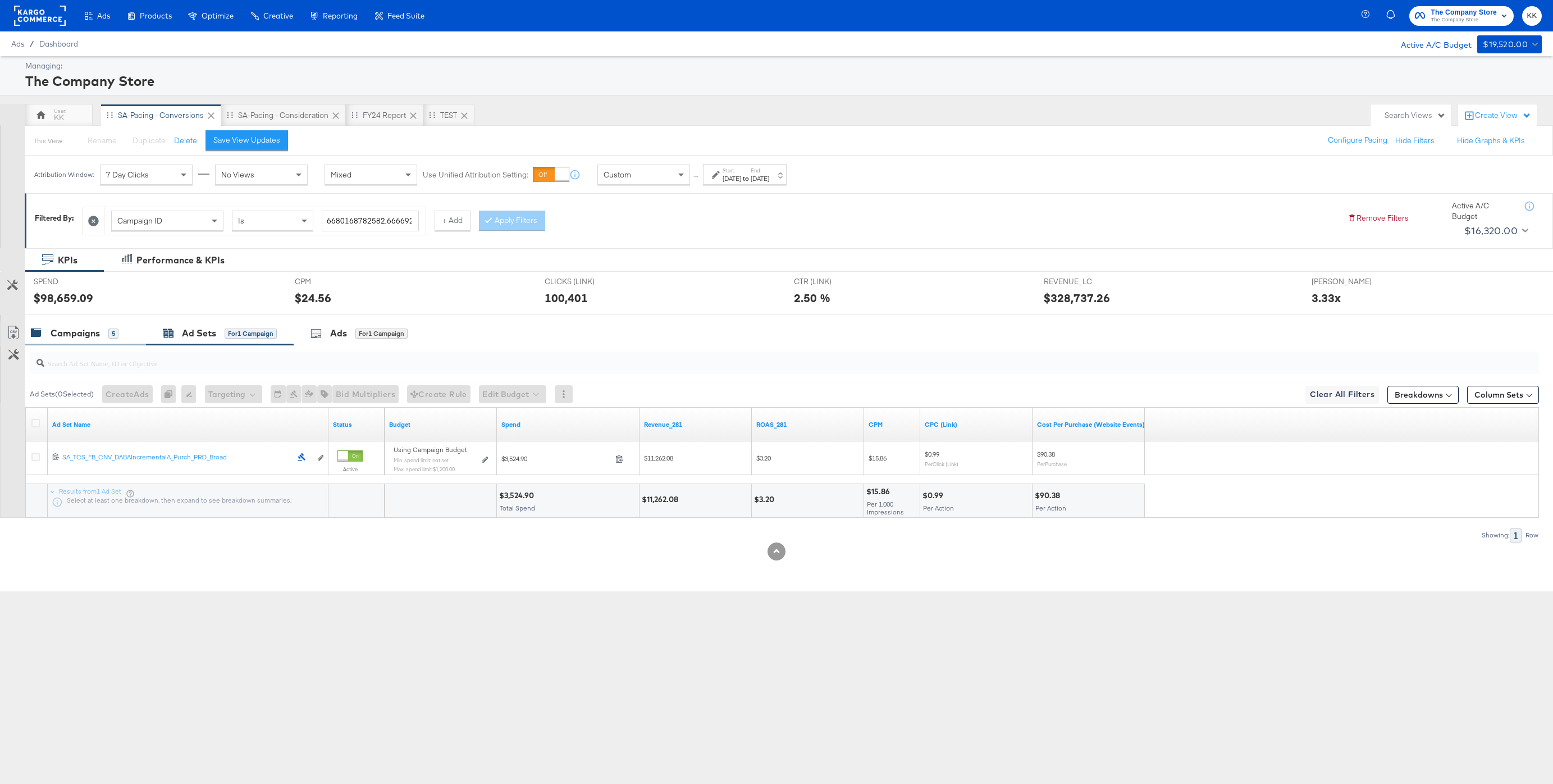
click at [110, 336] on div "5" at bounding box center [114, 333] width 10 height 10
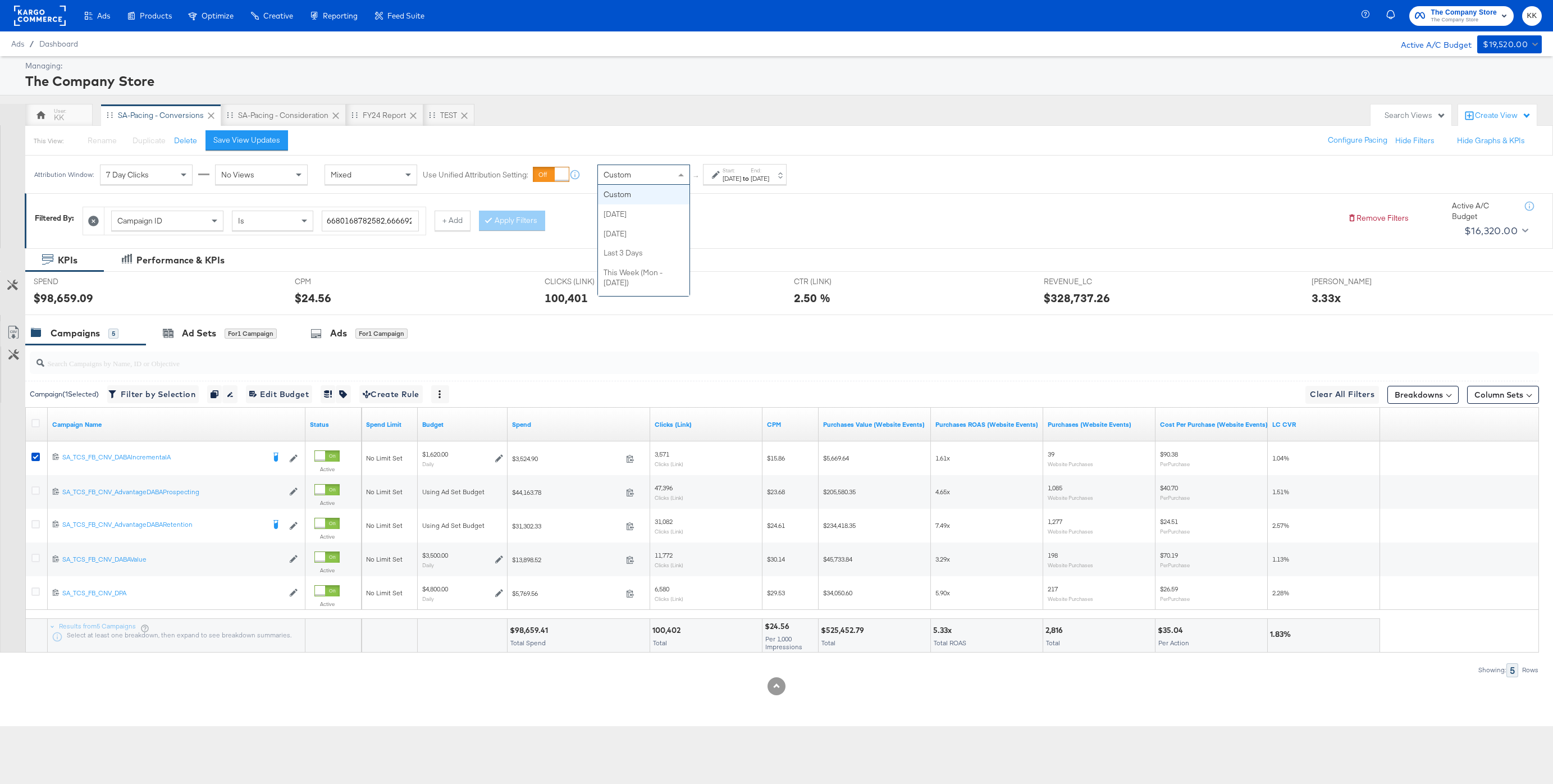
click at [634, 178] on div "Custom" at bounding box center [644, 175] width 91 height 19
